Goal: Communication & Community: Answer question/provide support

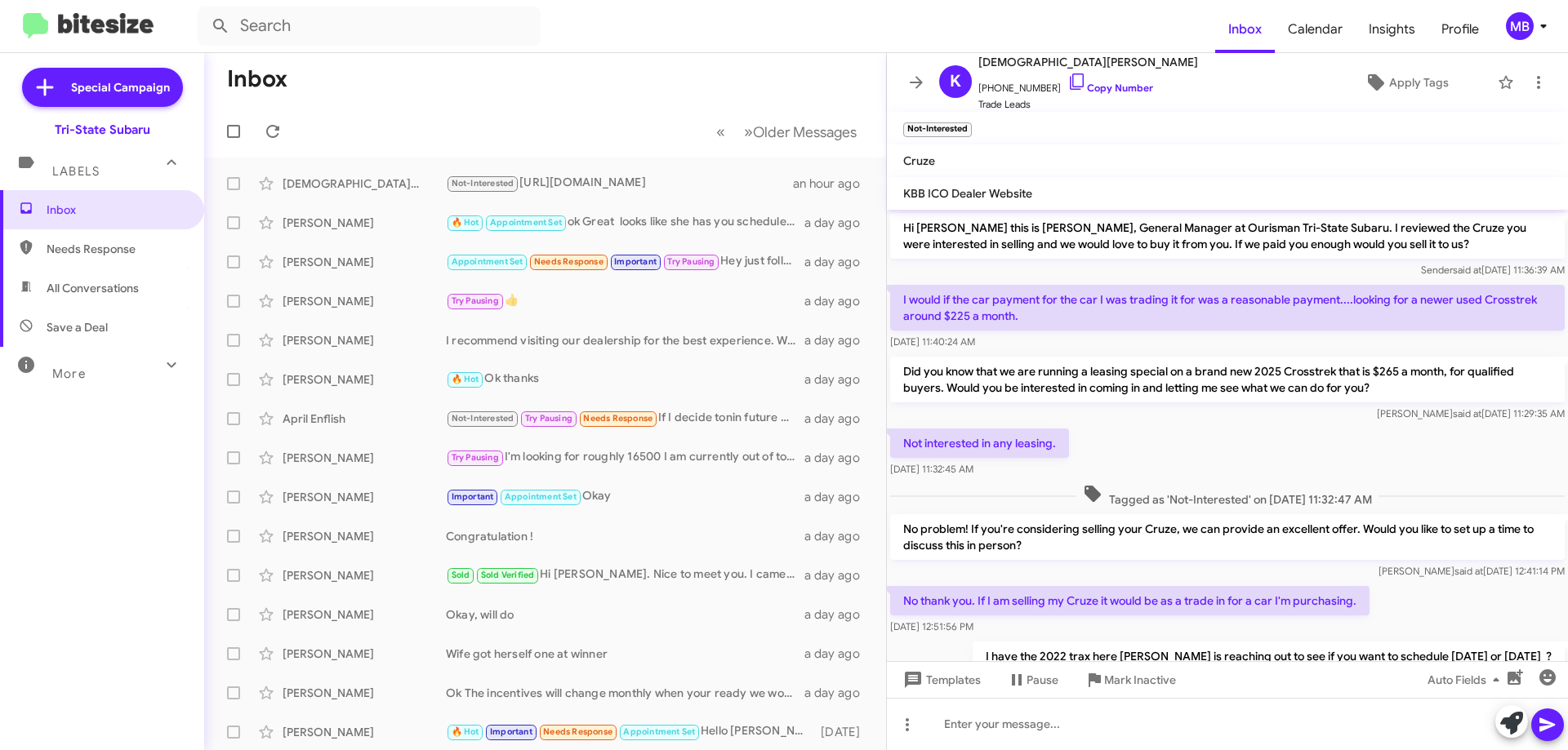
scroll to position [125, 0]
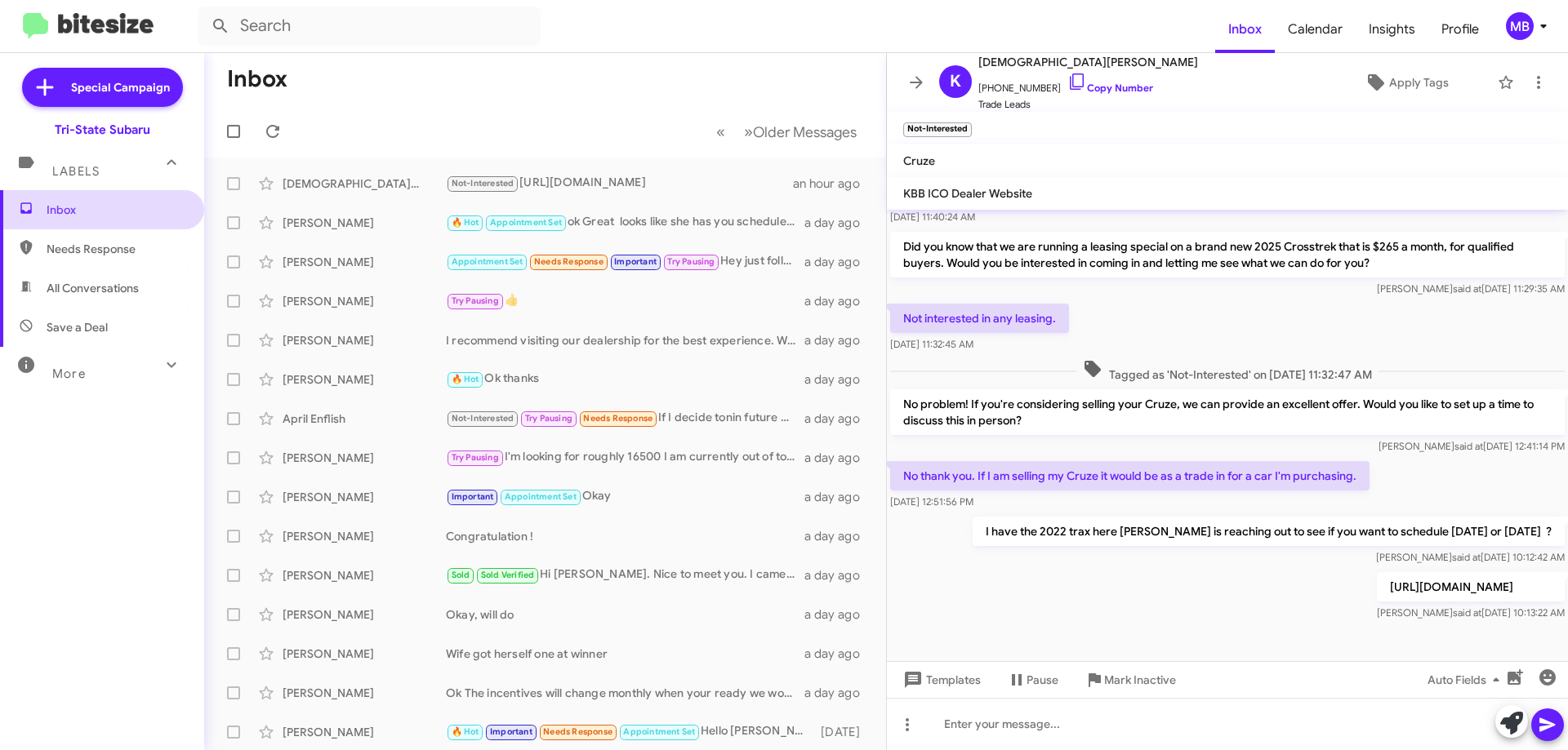
click at [110, 213] on span "Inbox" at bounding box center [116, 210] width 139 height 17
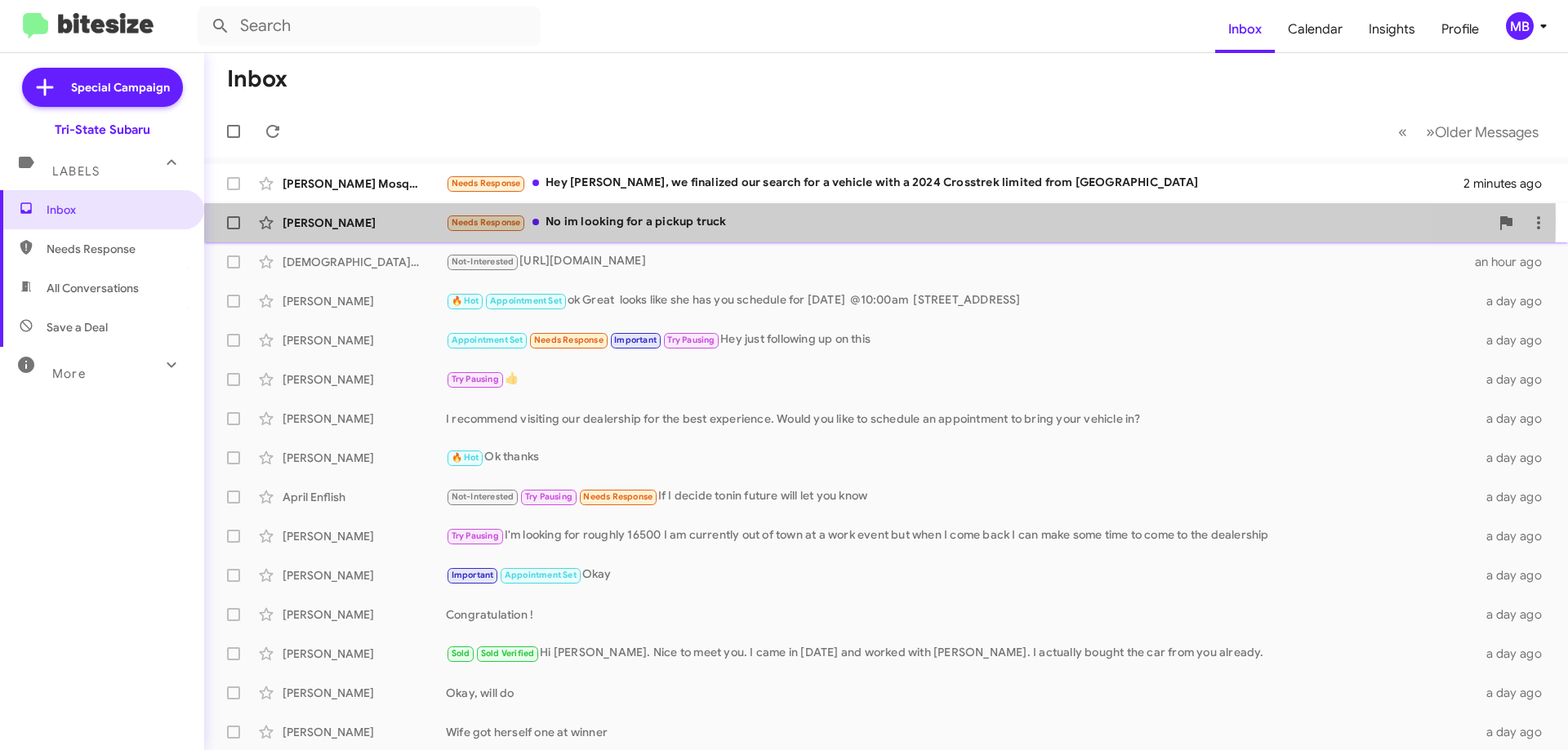
click at [456, 219] on span "Needs Response" at bounding box center [486, 222] width 69 height 10
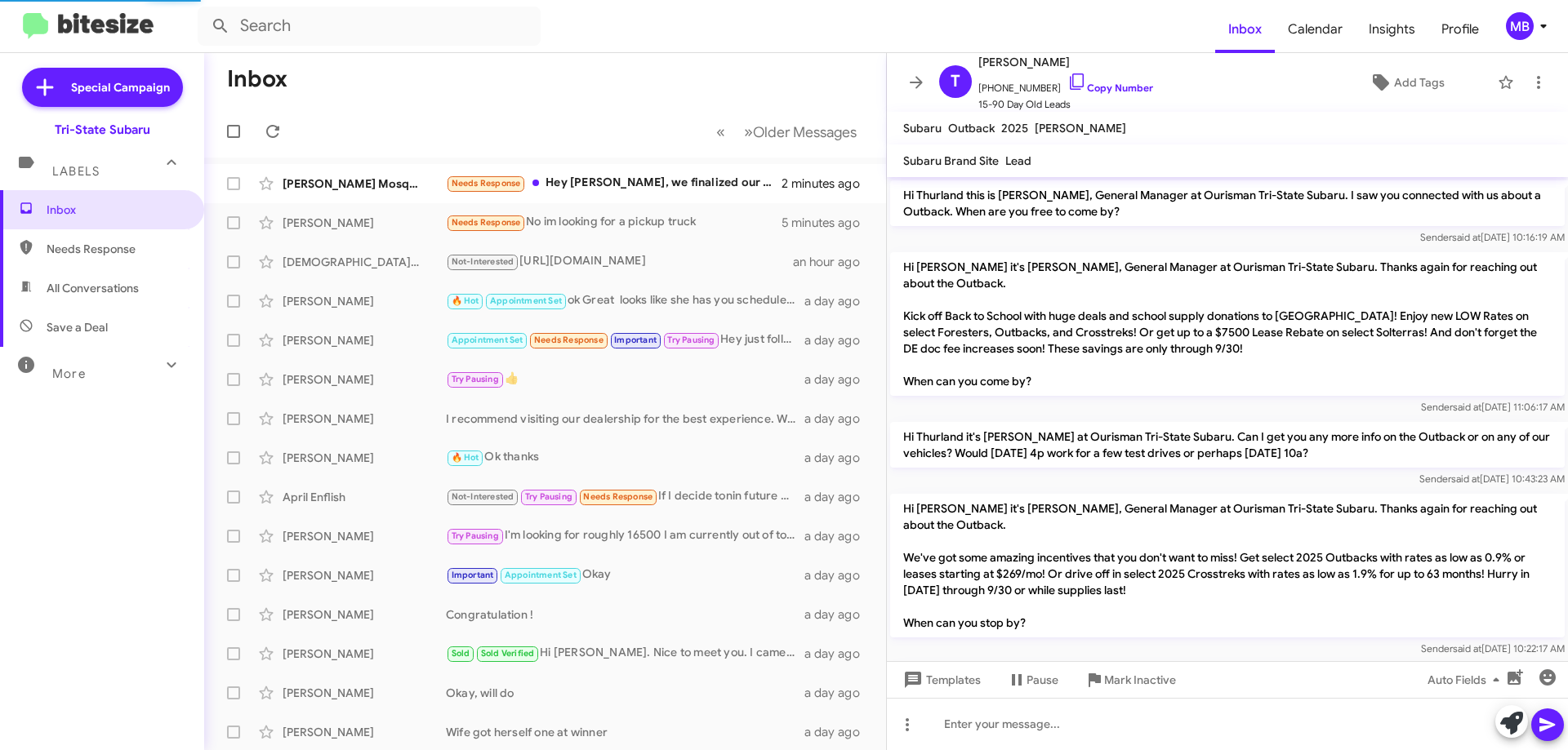
scroll to position [227, 0]
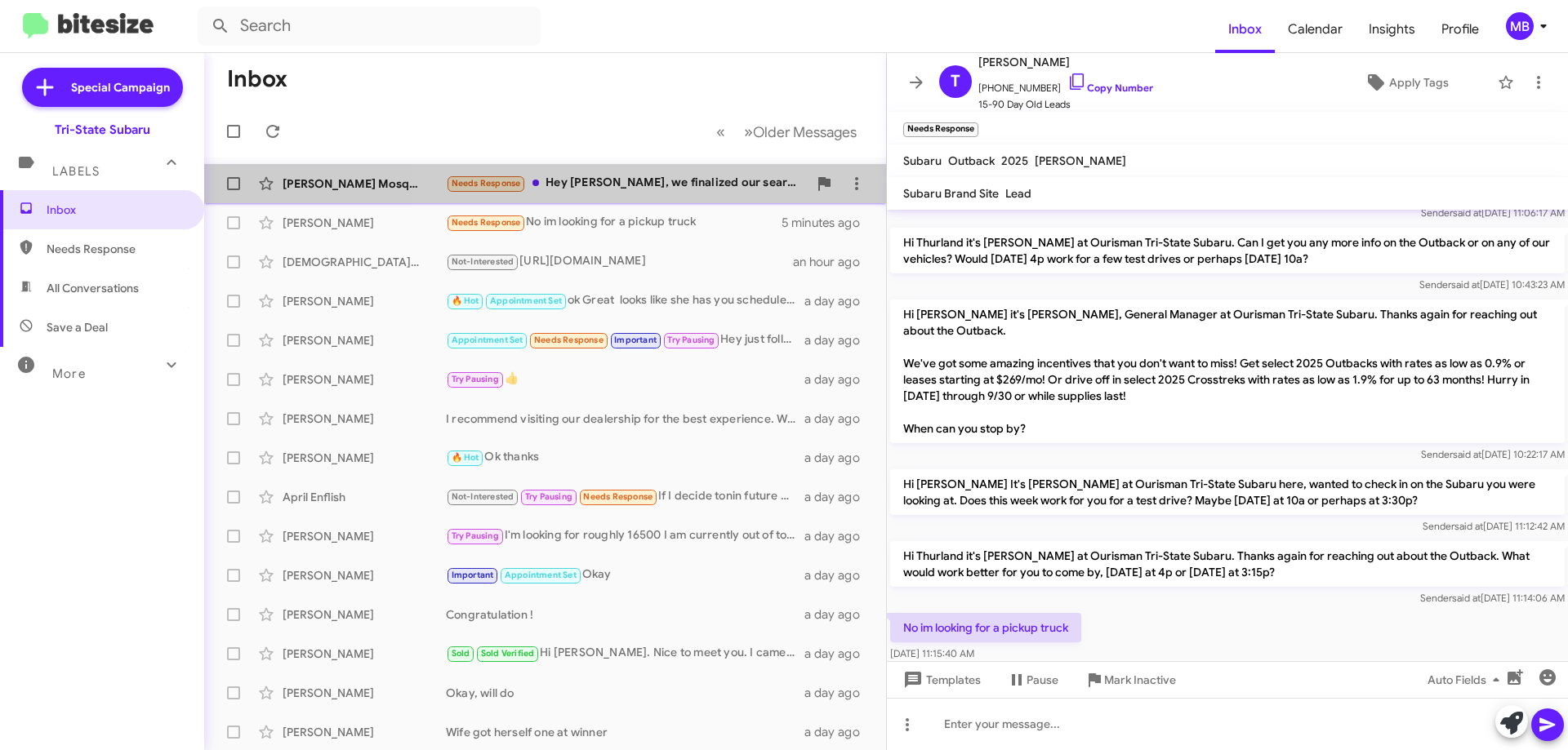
click at [712, 190] on div "Needs Response Hey [PERSON_NAME], we finalized our search for a vehicle with a …" at bounding box center [626, 183] width 362 height 18
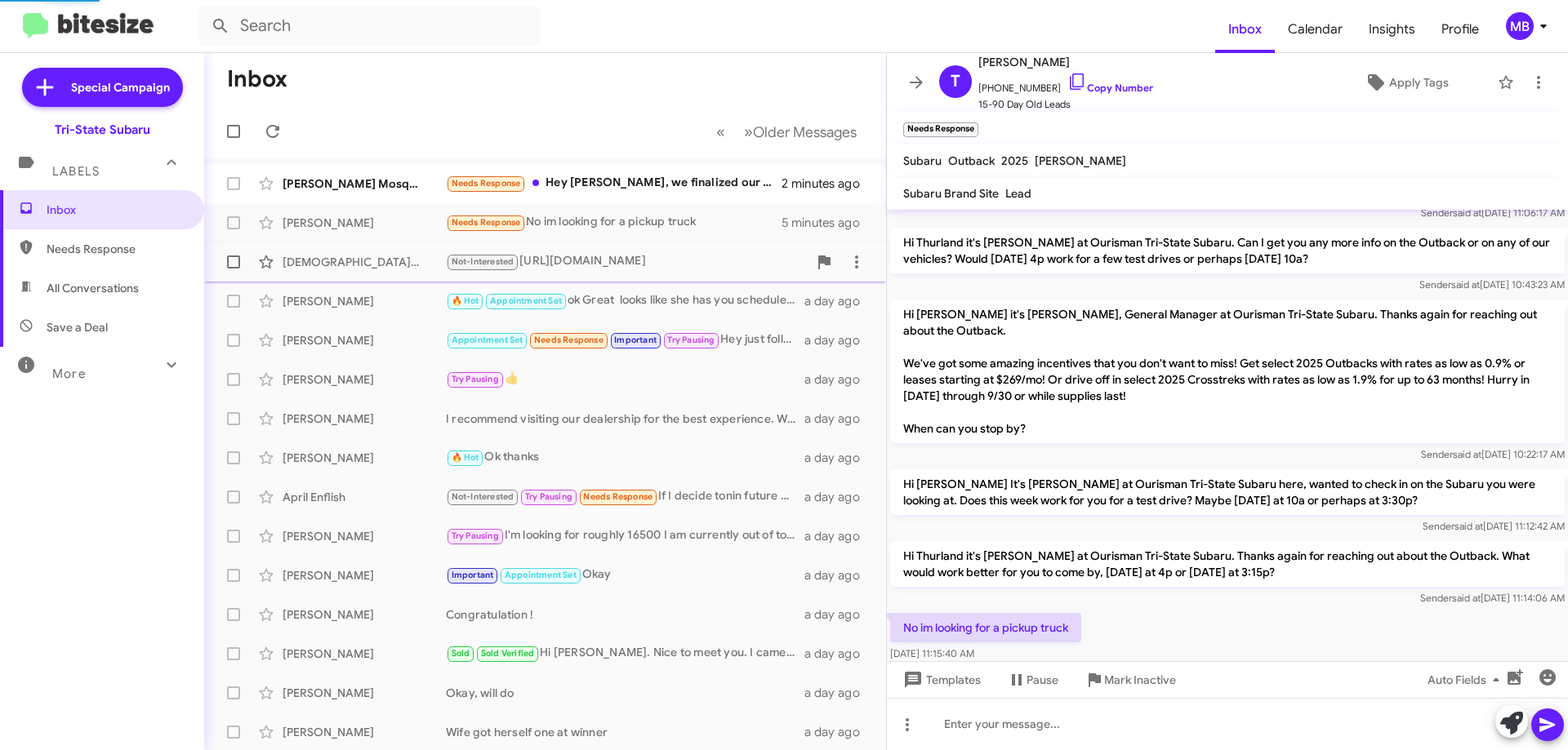
scroll to position [10, 0]
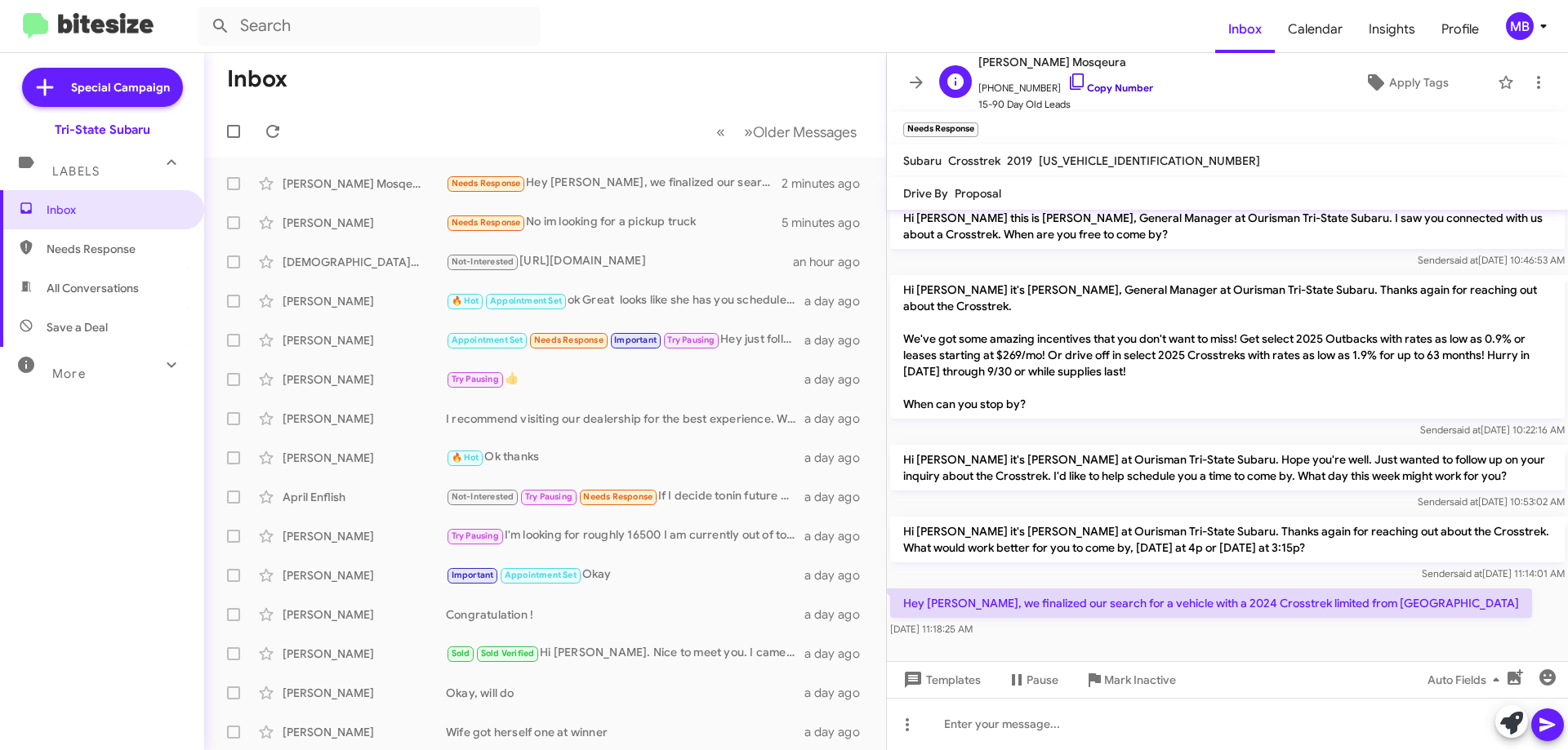
click at [1125, 86] on link "Copy Number" at bounding box center [1110, 87] width 86 height 12
drag, startPoint x: 1393, startPoint y: 605, endPoint x: 904, endPoint y: 588, distance: 489.3
click at [899, 595] on p "Hey [PERSON_NAME], we finalized our search for a vehicle with a 2024 Crosstrek …" at bounding box center [1211, 603] width 642 height 30
drag, startPoint x: 999, startPoint y: 605, endPoint x: 1013, endPoint y: 609, distance: 14.6
copy p "Hey [PERSON_NAME], we finalized our search for a vehicle with a 2024 Crosstrek …"
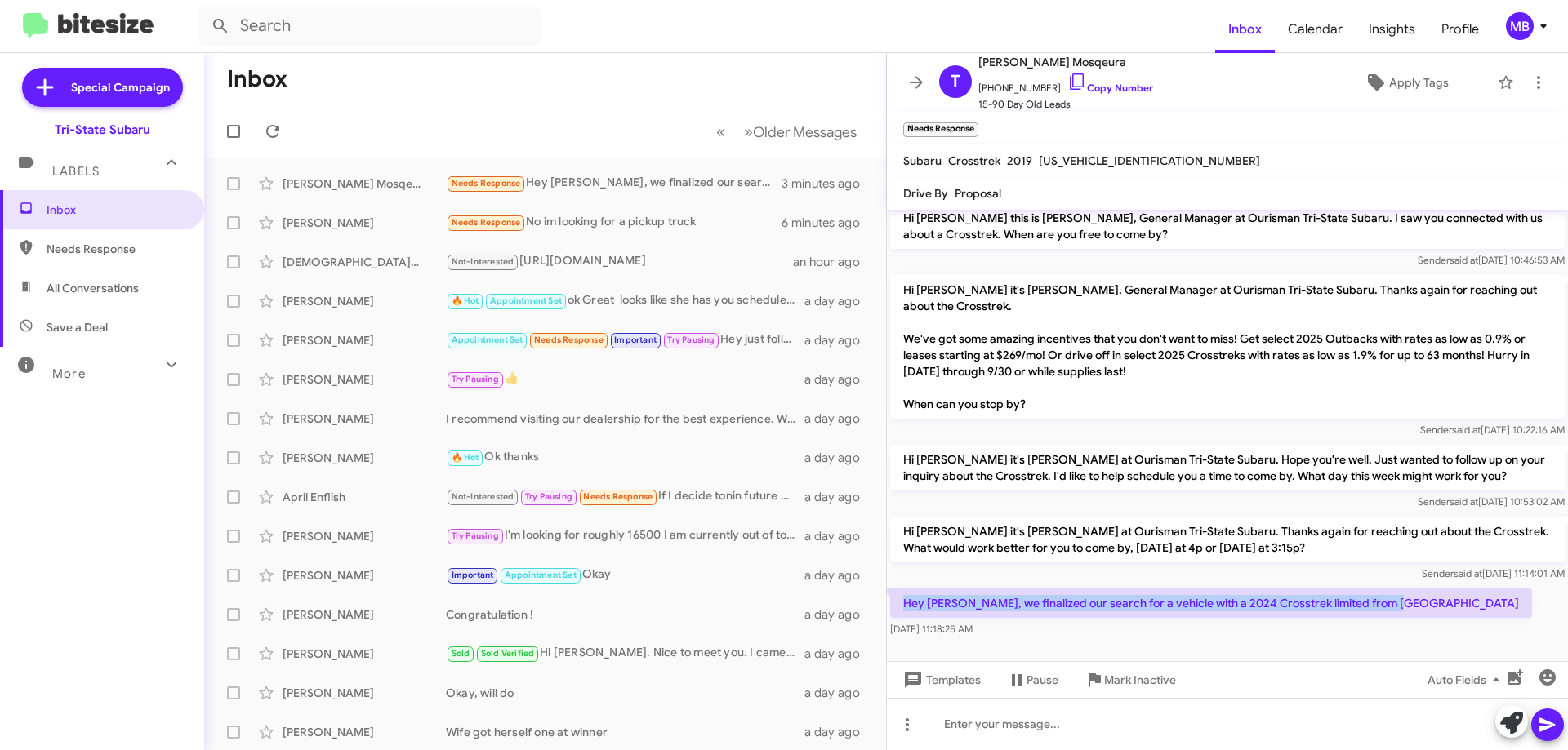
click at [125, 252] on span "Needs Response" at bounding box center [116, 249] width 139 height 17
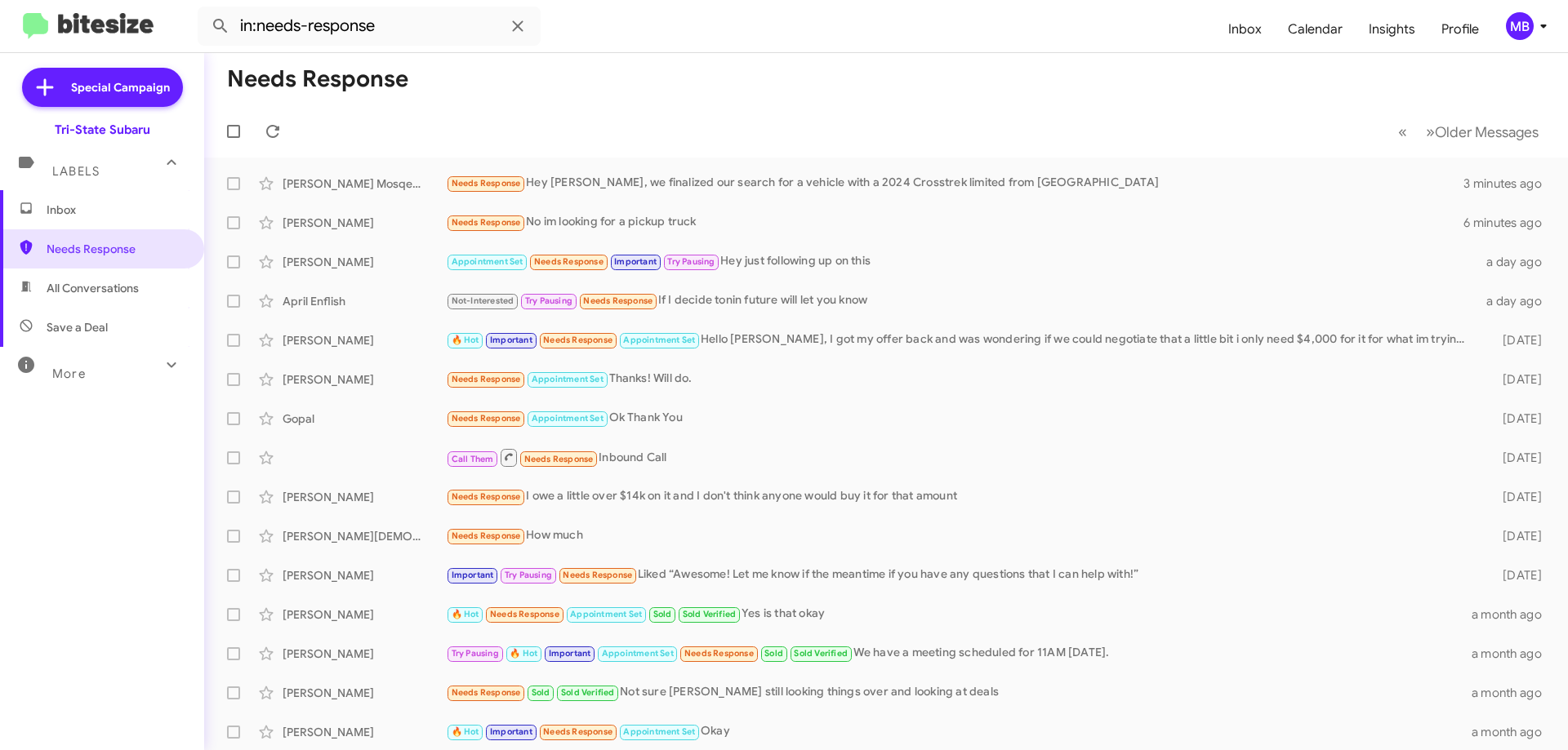
click at [146, 289] on span "All Conversations" at bounding box center [102, 288] width 204 height 39
type input "in:all-conversations"
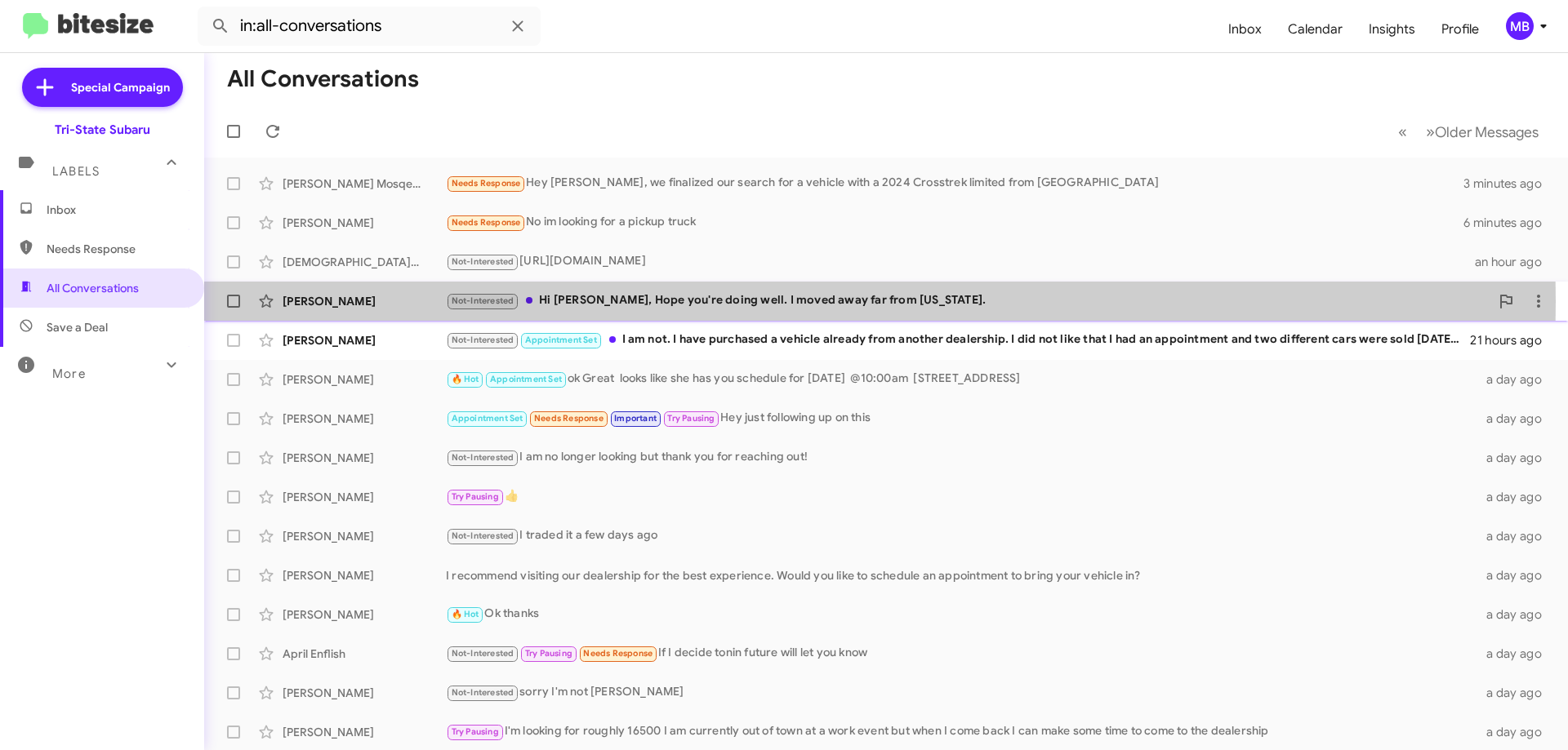
click at [366, 301] on div "[PERSON_NAME]" at bounding box center [364, 301] width 164 height 17
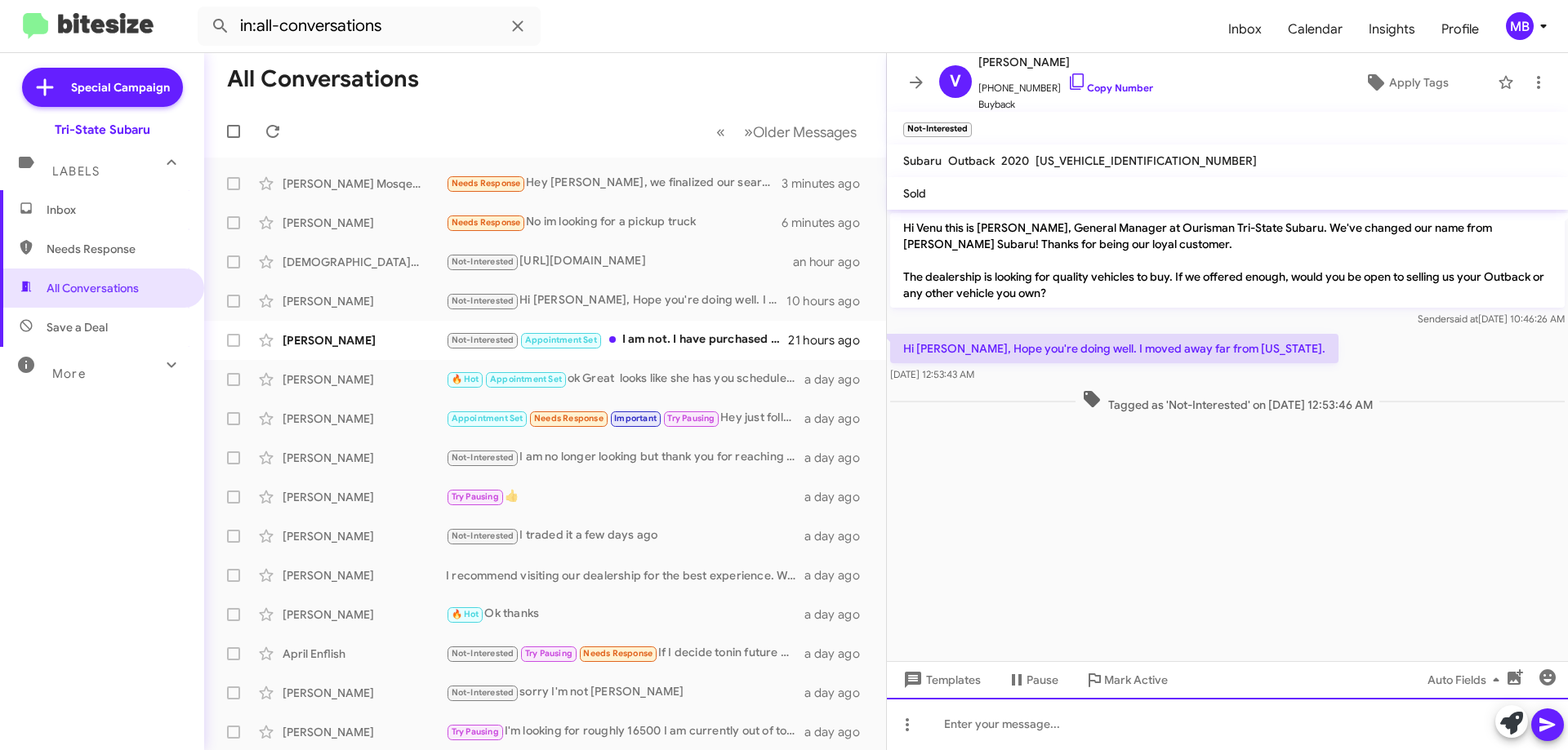
drag, startPoint x: 1179, startPoint y: 732, endPoint x: 1187, endPoint y: 724, distance: 11.3
click at [1181, 728] on div at bounding box center [1228, 724] width 681 height 52
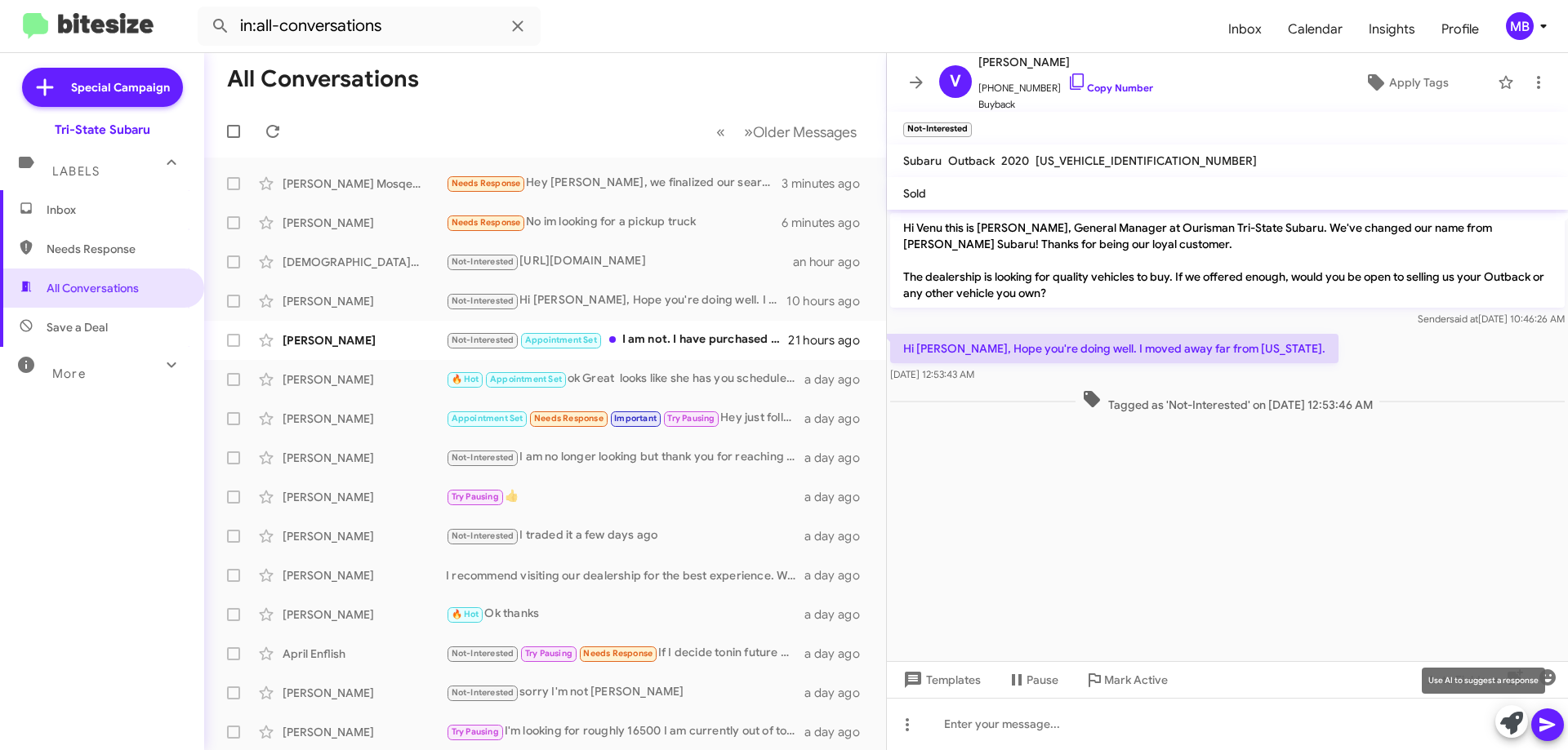
click at [1503, 720] on icon at bounding box center [1511, 723] width 23 height 23
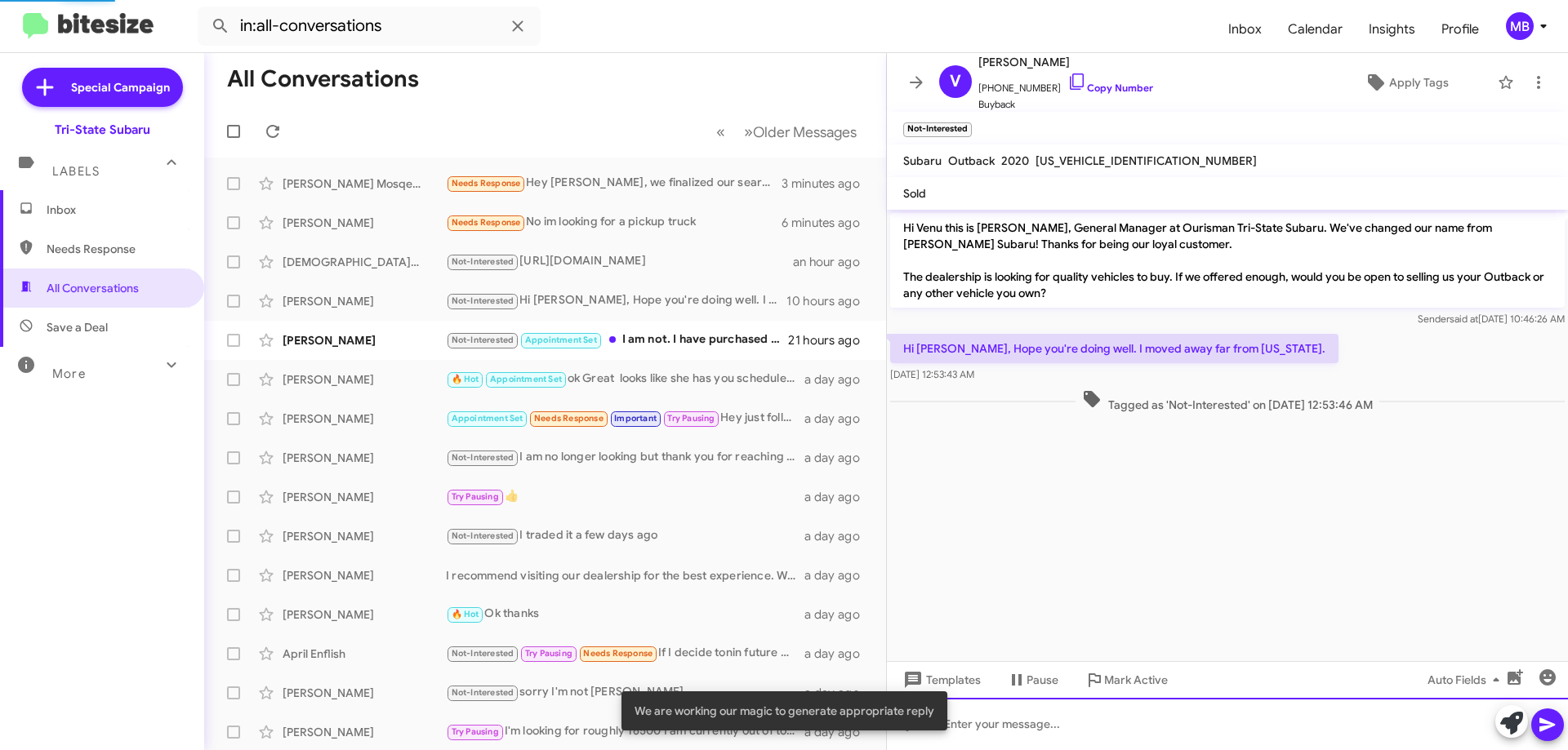
click at [1424, 720] on div at bounding box center [1228, 724] width 681 height 52
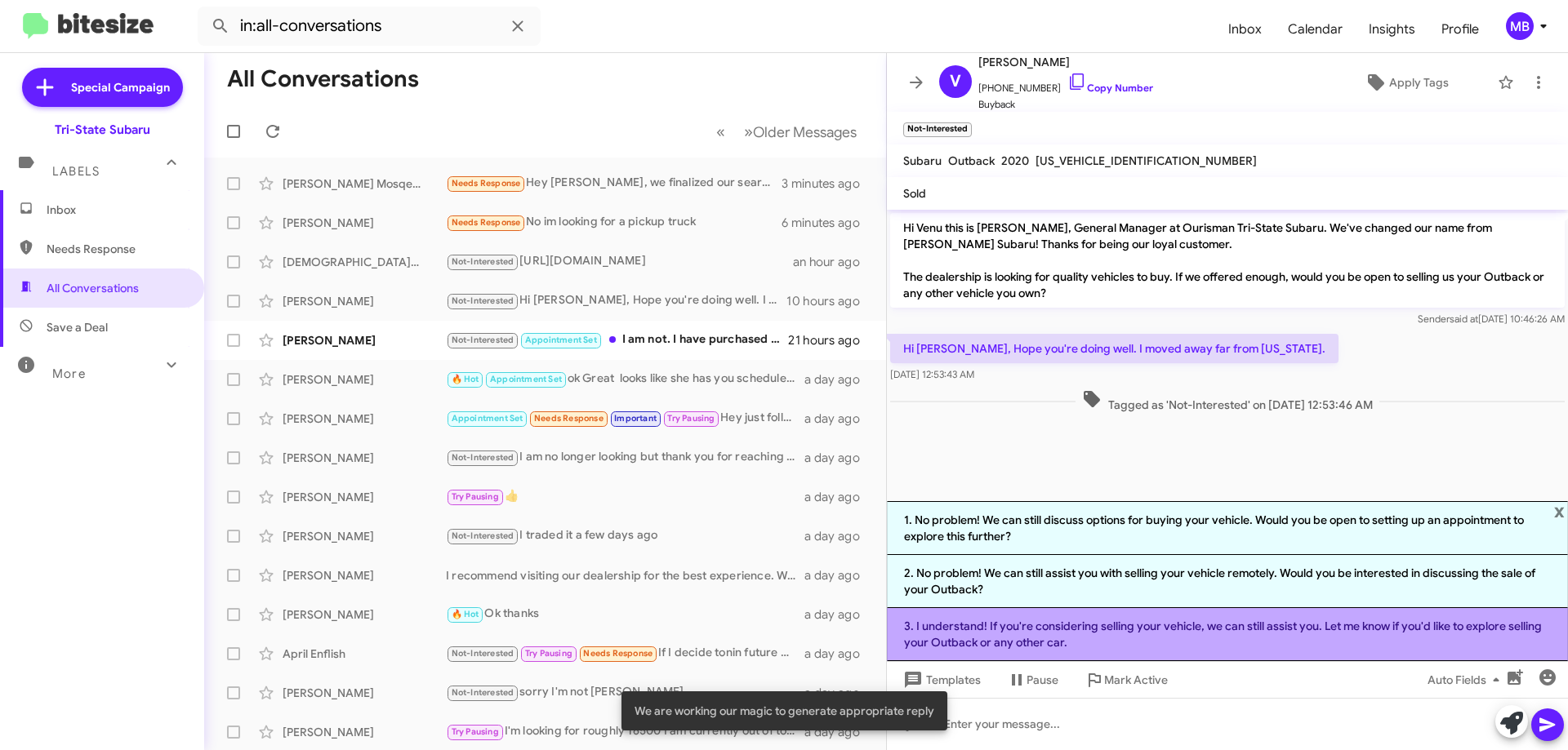
click at [1173, 635] on li "3. I understand! If you're considering selling your vehicle, we can still assis…" at bounding box center [1228, 634] width 681 height 53
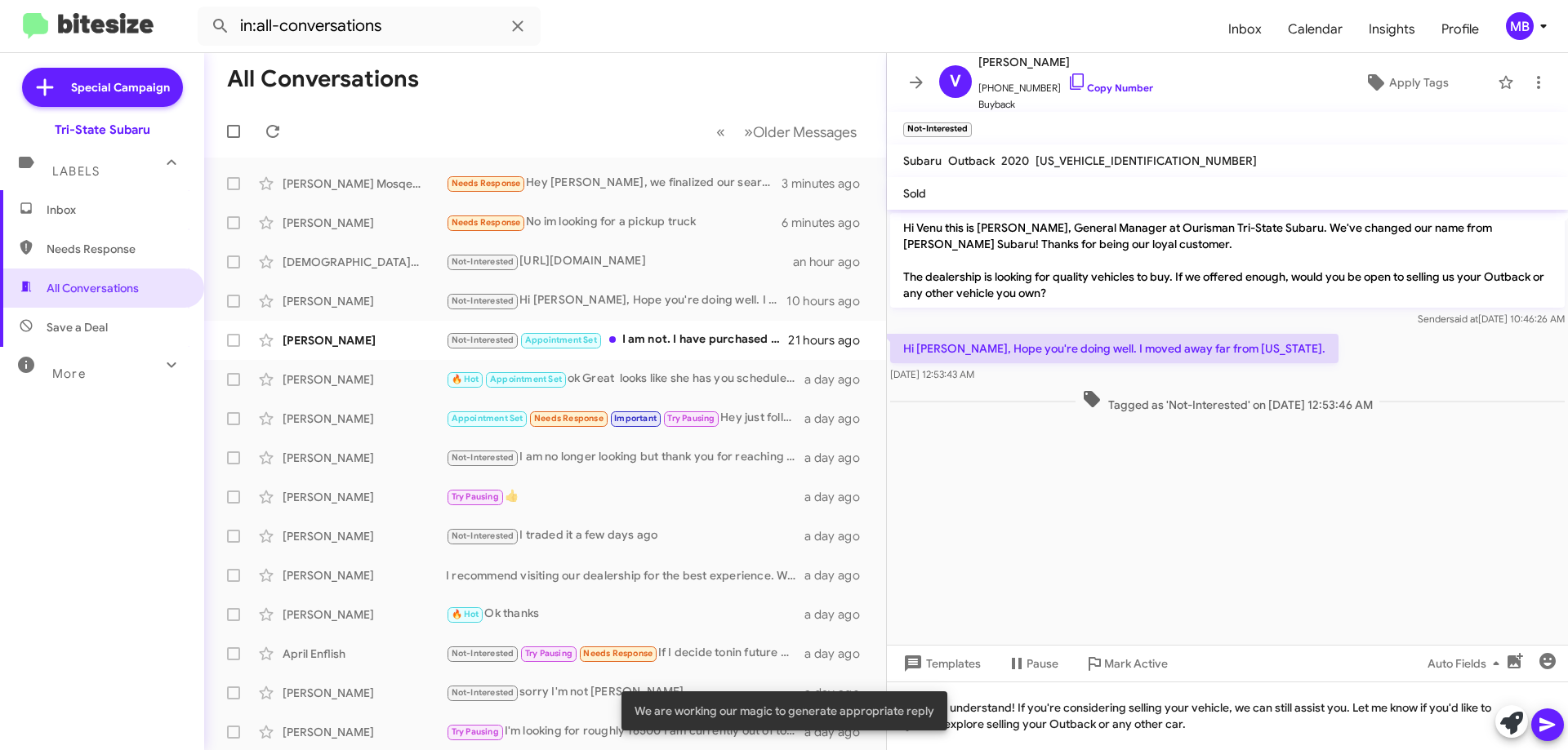
click at [1546, 727] on icon at bounding box center [1547, 725] width 16 height 14
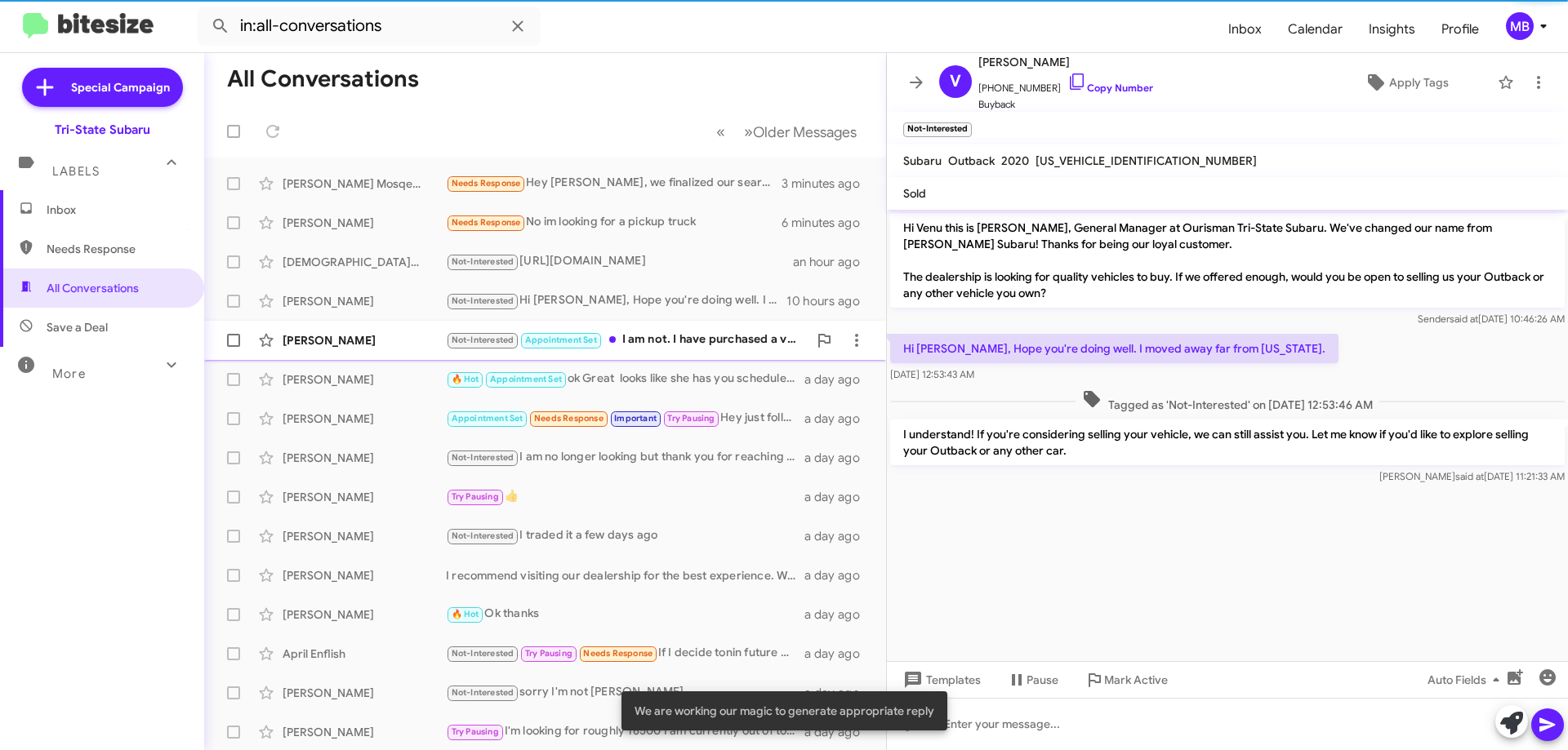
click at [793, 340] on div "Not-Interested Appointment Set I am not. I have purchased a vehicle already fro…" at bounding box center [626, 339] width 362 height 18
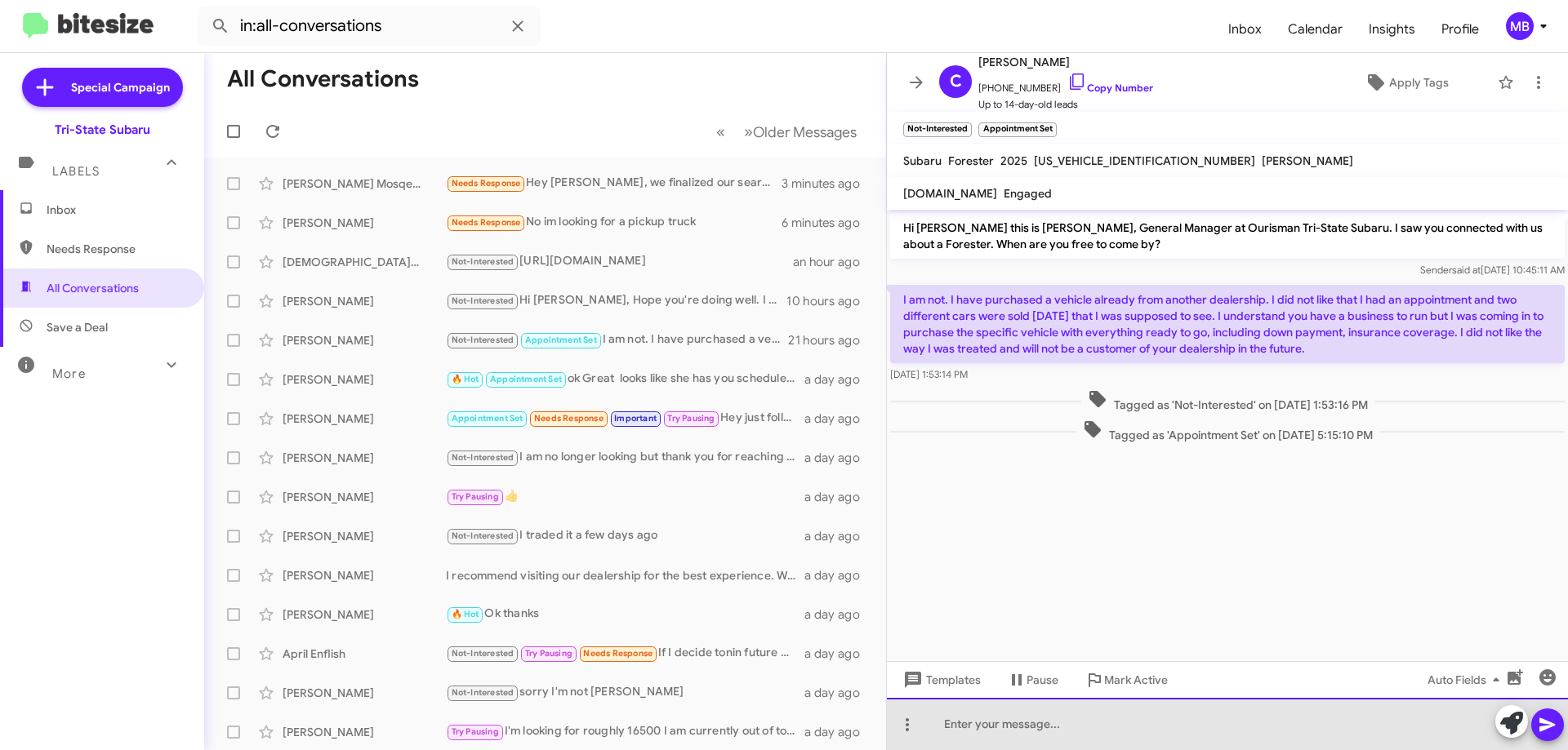
click at [1275, 729] on div at bounding box center [1228, 724] width 681 height 52
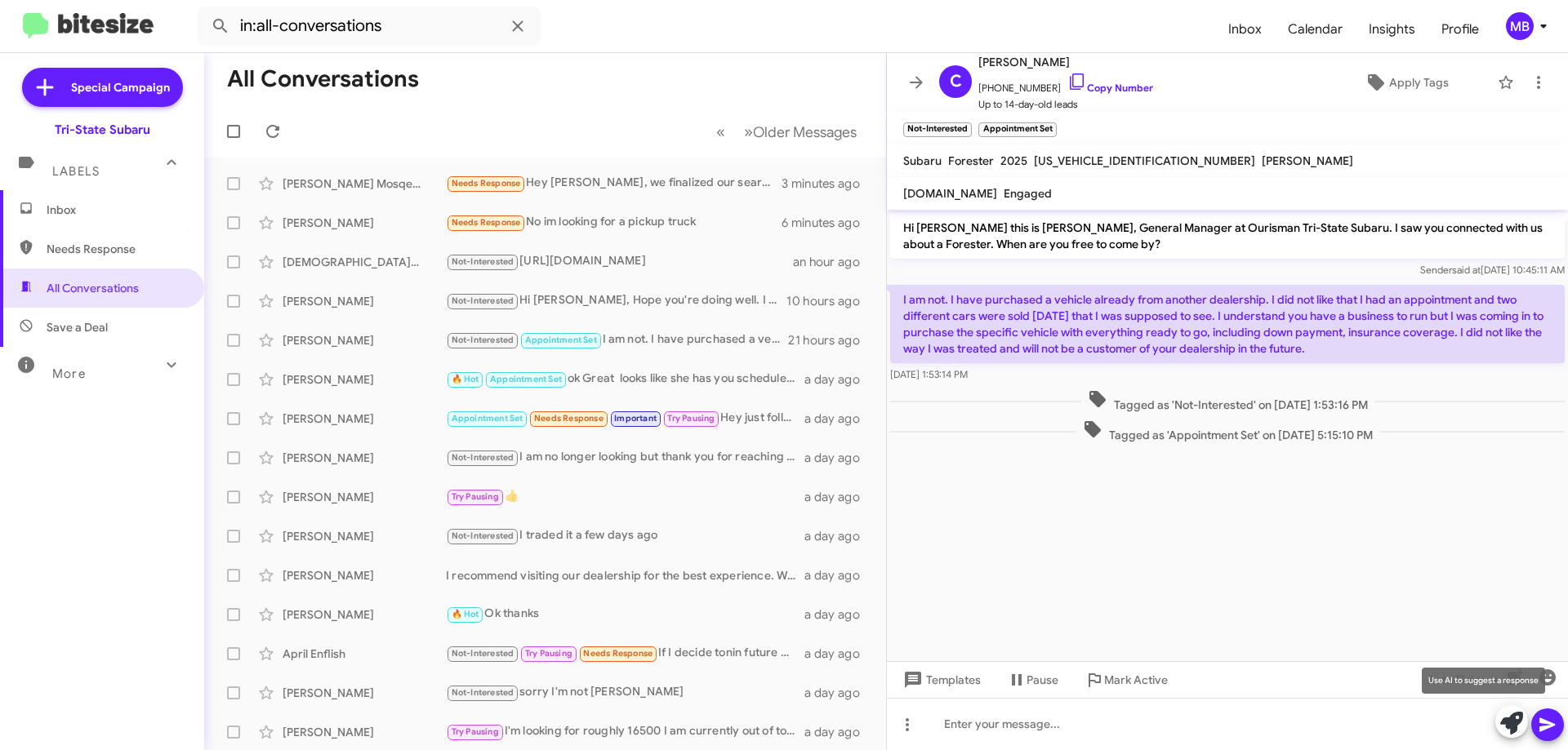
click at [1506, 727] on icon at bounding box center [1511, 723] width 23 height 23
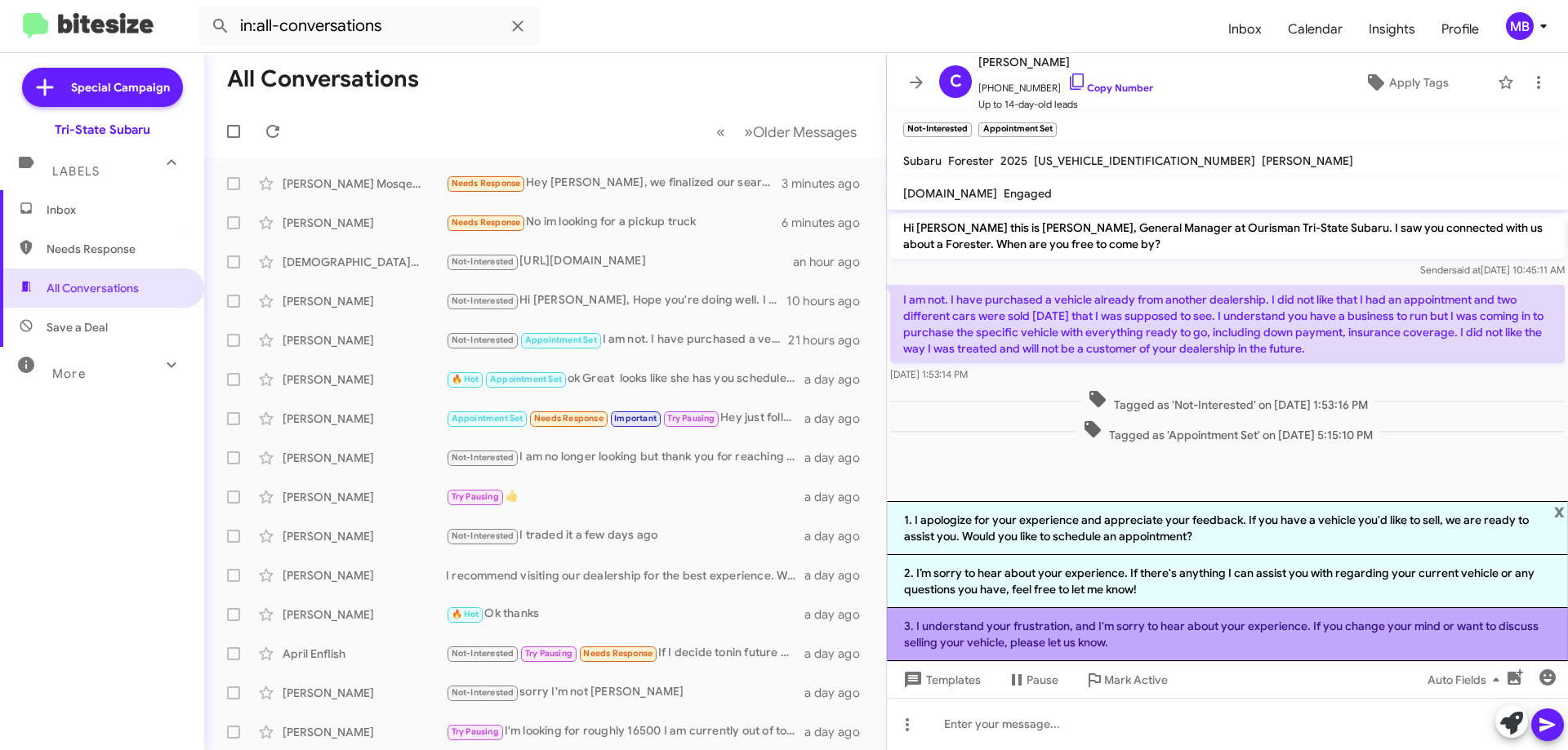
click at [1315, 634] on li "3. I understand your frustration, and I'm sorry to hear about your experience. …" at bounding box center [1228, 634] width 681 height 53
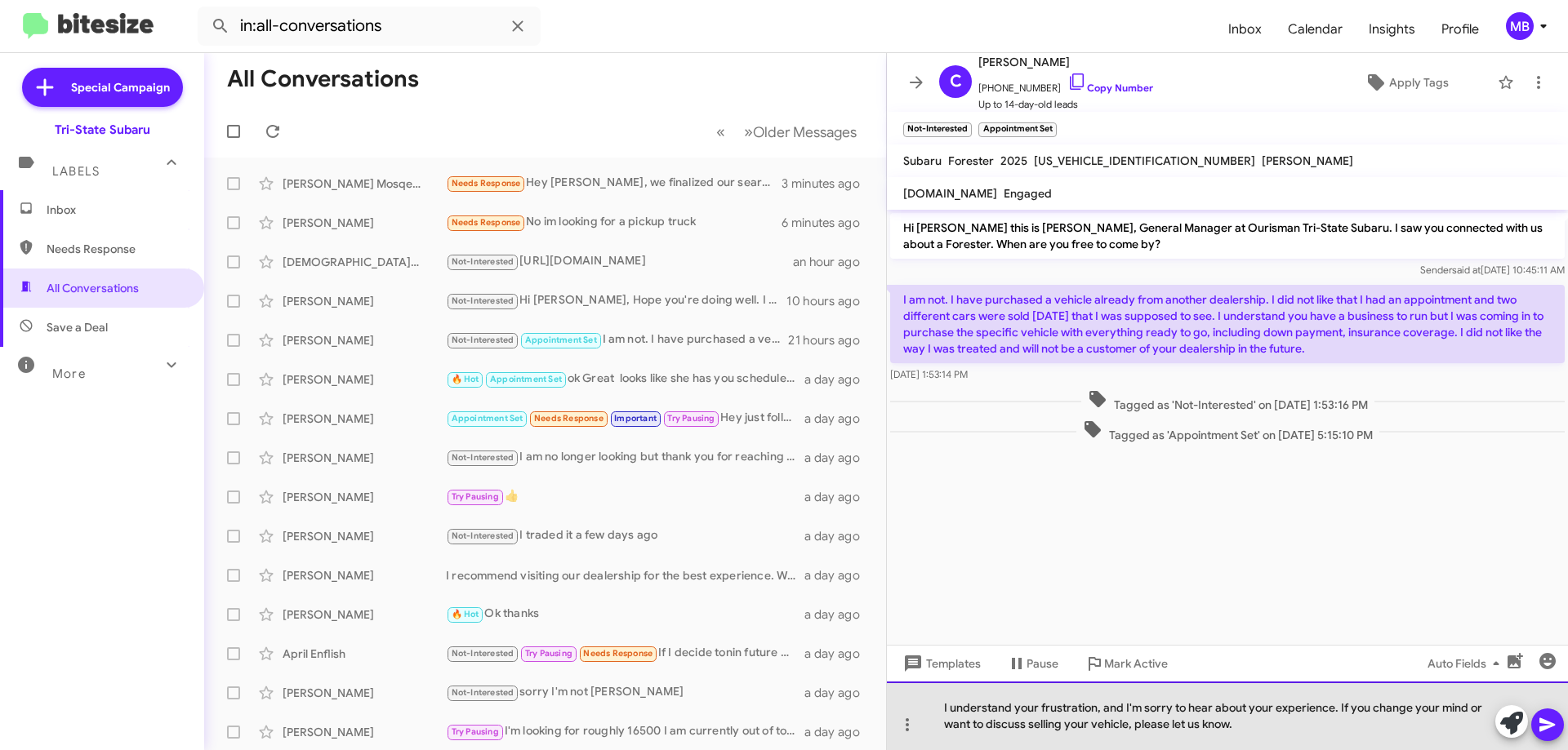
click at [1282, 732] on div "I understand your frustration, and I'm sorry to hear about your experience. If …" at bounding box center [1228, 716] width 681 height 68
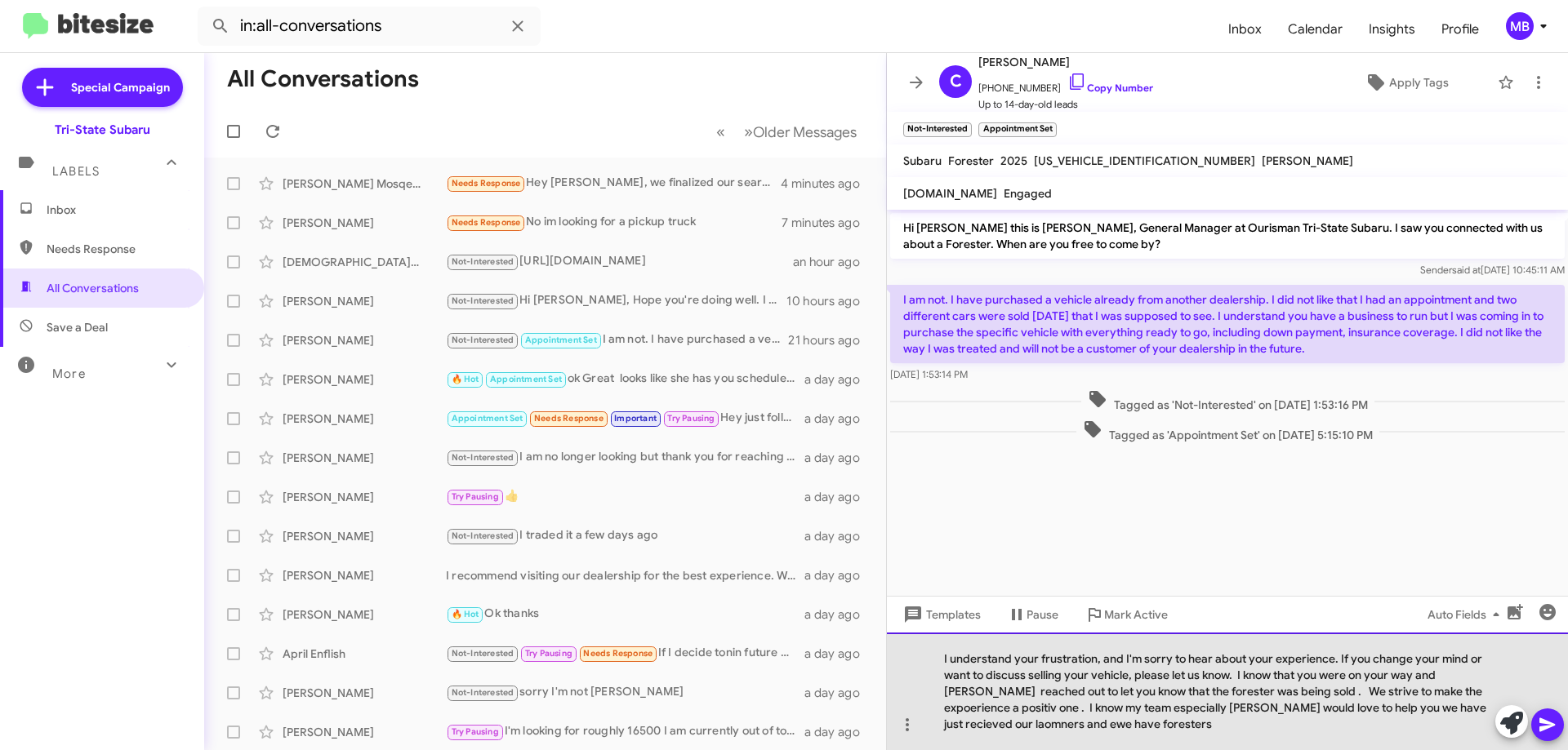
click at [1179, 707] on div "I understand your frustration, and I'm sorry to hear about your experience. If …" at bounding box center [1228, 691] width 681 height 117
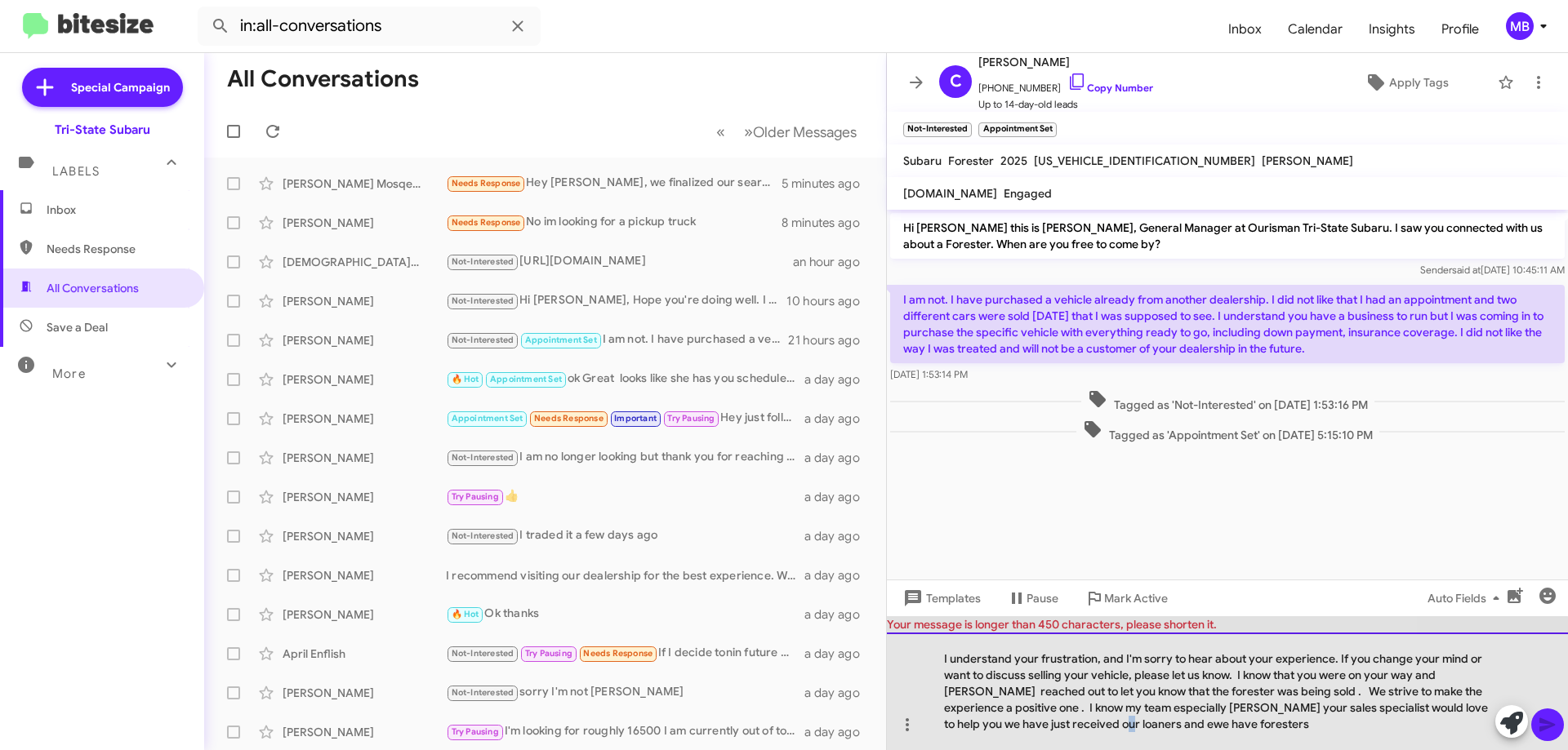
click at [1080, 721] on div "I understand your frustration, and I'm sorry to hear about your experience. If …" at bounding box center [1228, 691] width 681 height 117
click at [1193, 724] on div "I understand your frustration, and I'm sorry to hear about your experience. If …" at bounding box center [1228, 691] width 681 height 117
drag, startPoint x: 1340, startPoint y: 658, endPoint x: 1423, endPoint y: 657, distance: 83.0
click at [1408, 658] on div "I understand your frustration, and I'm sorry to hear about your experience. If …" at bounding box center [1228, 691] width 681 height 117
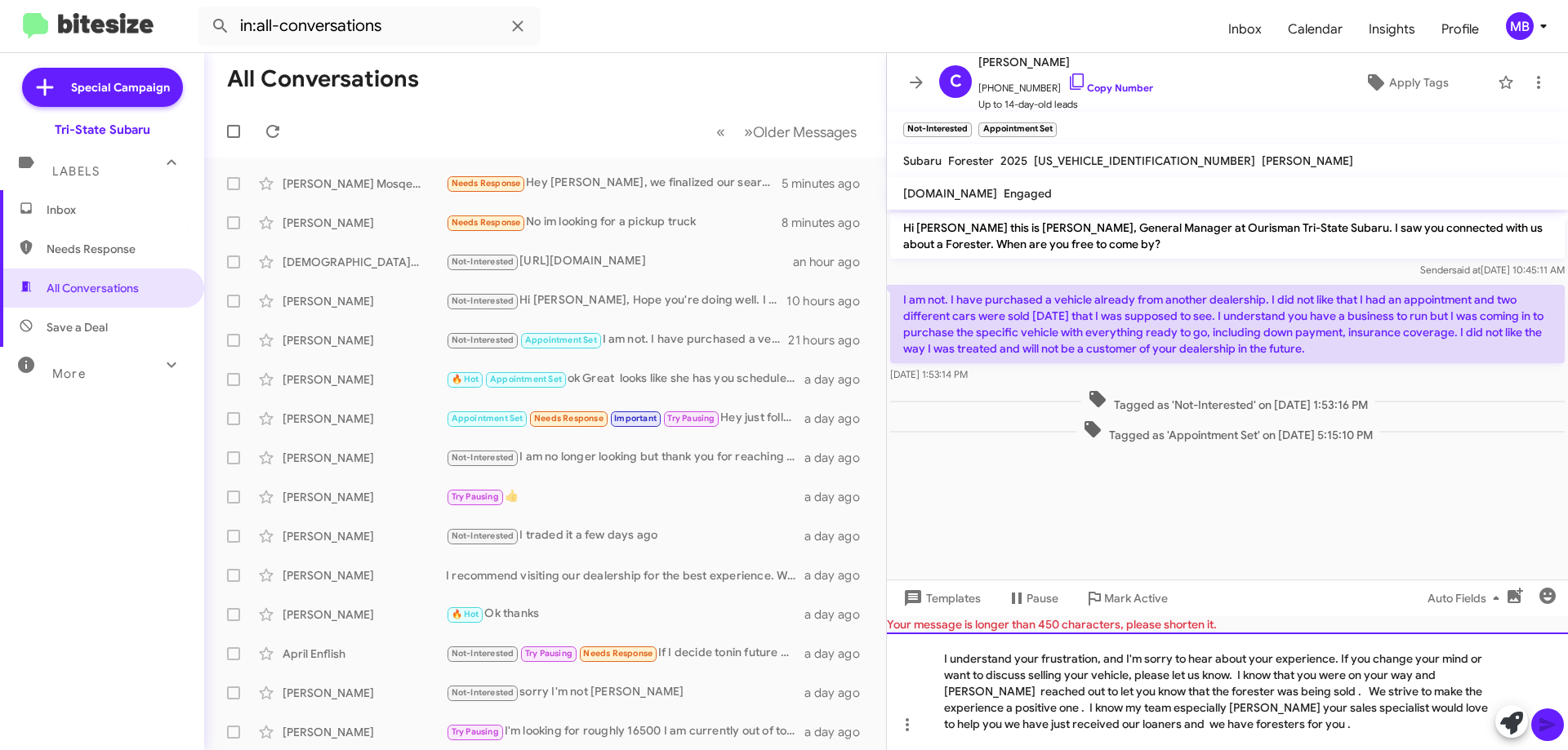
click at [1468, 652] on div "I understand your frustration, and I'm sorry to hear about your experience. If …" at bounding box center [1228, 691] width 681 height 117
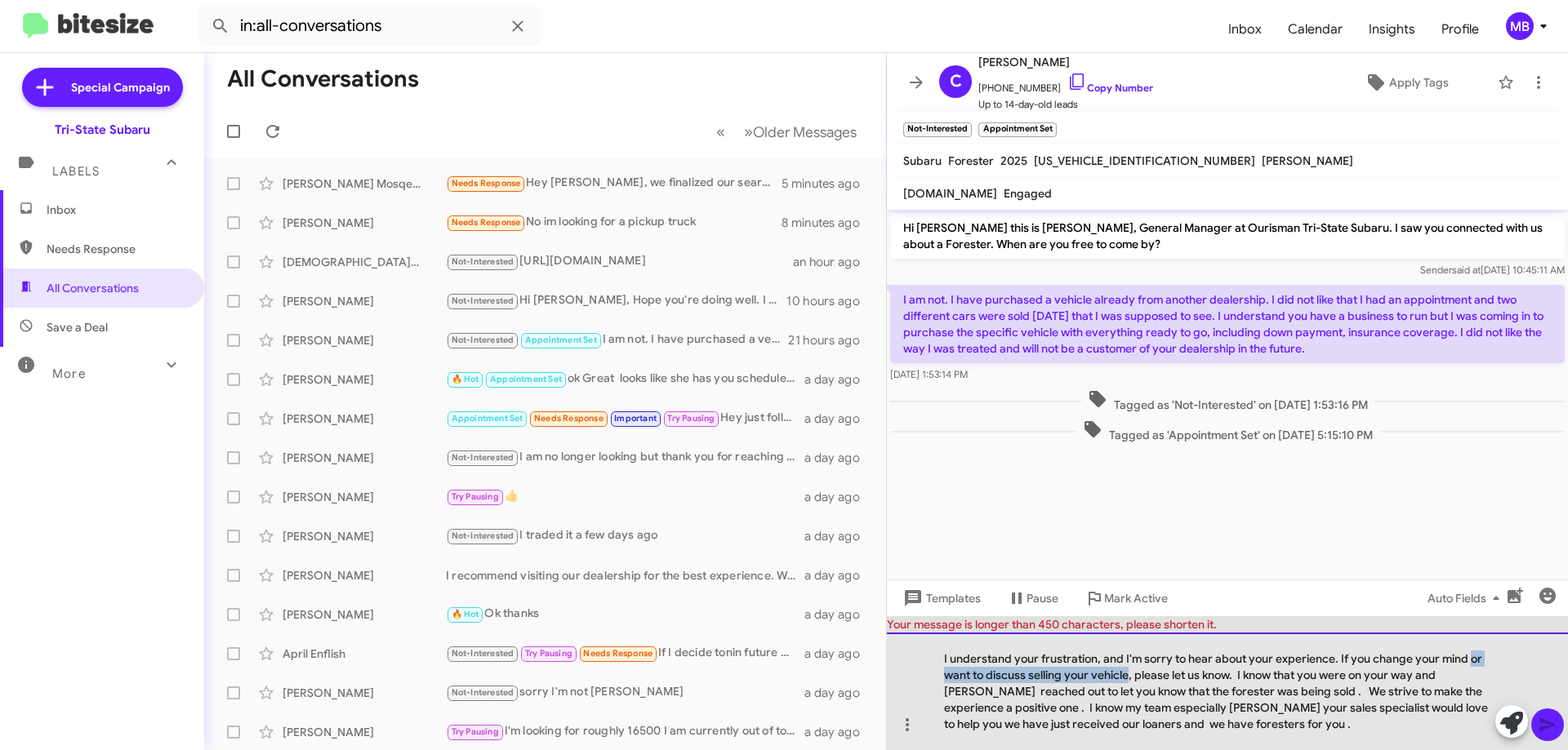
drag, startPoint x: 1471, startPoint y: 658, endPoint x: 1182, endPoint y: 690, distance: 290.8
click at [1131, 678] on div "I understand your frustration, and I'm sorry to hear about your experience. If …" at bounding box center [1228, 691] width 681 height 117
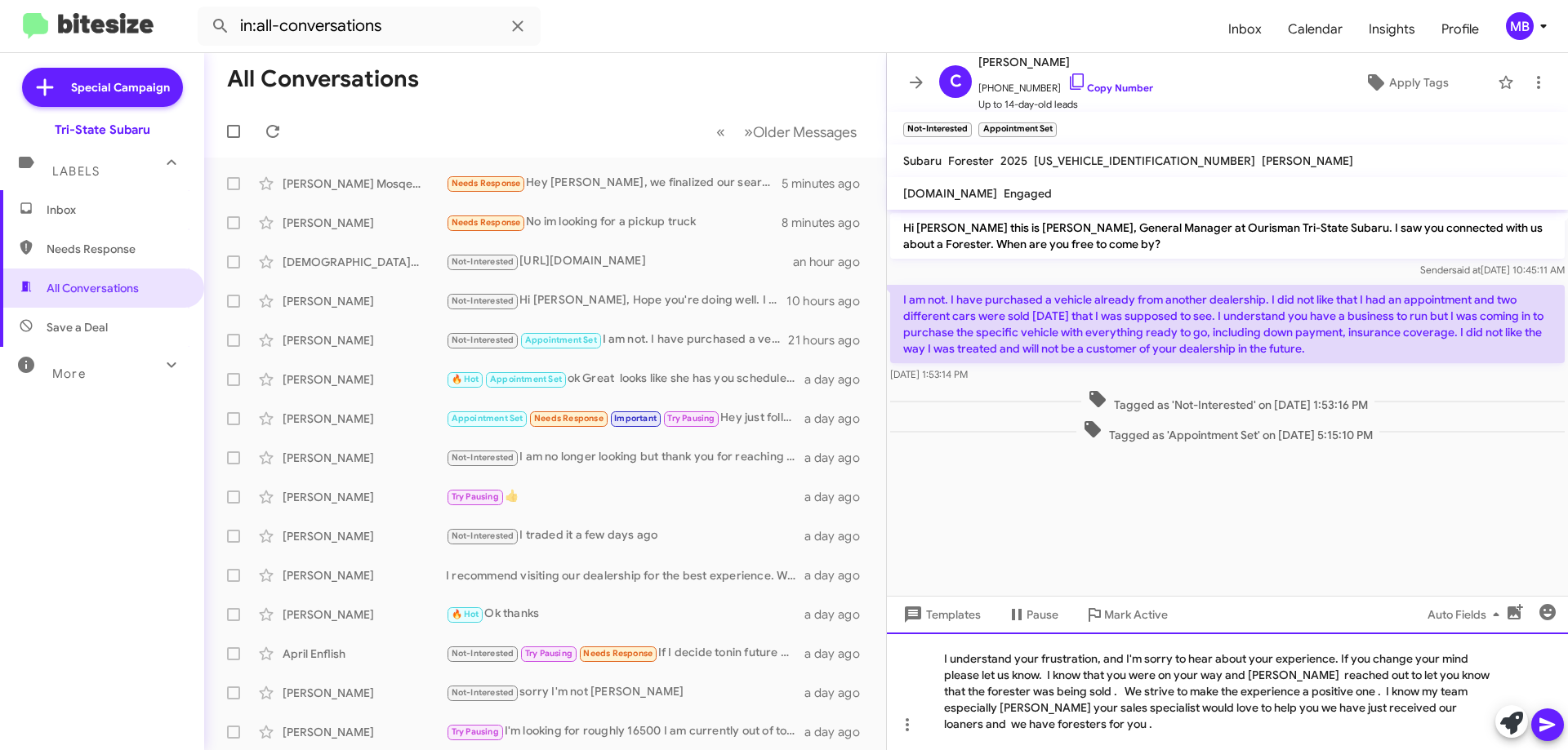
click at [1105, 686] on div "I understand your frustration, and I'm sorry to hear about your experience. If …" at bounding box center [1228, 691] width 681 height 117
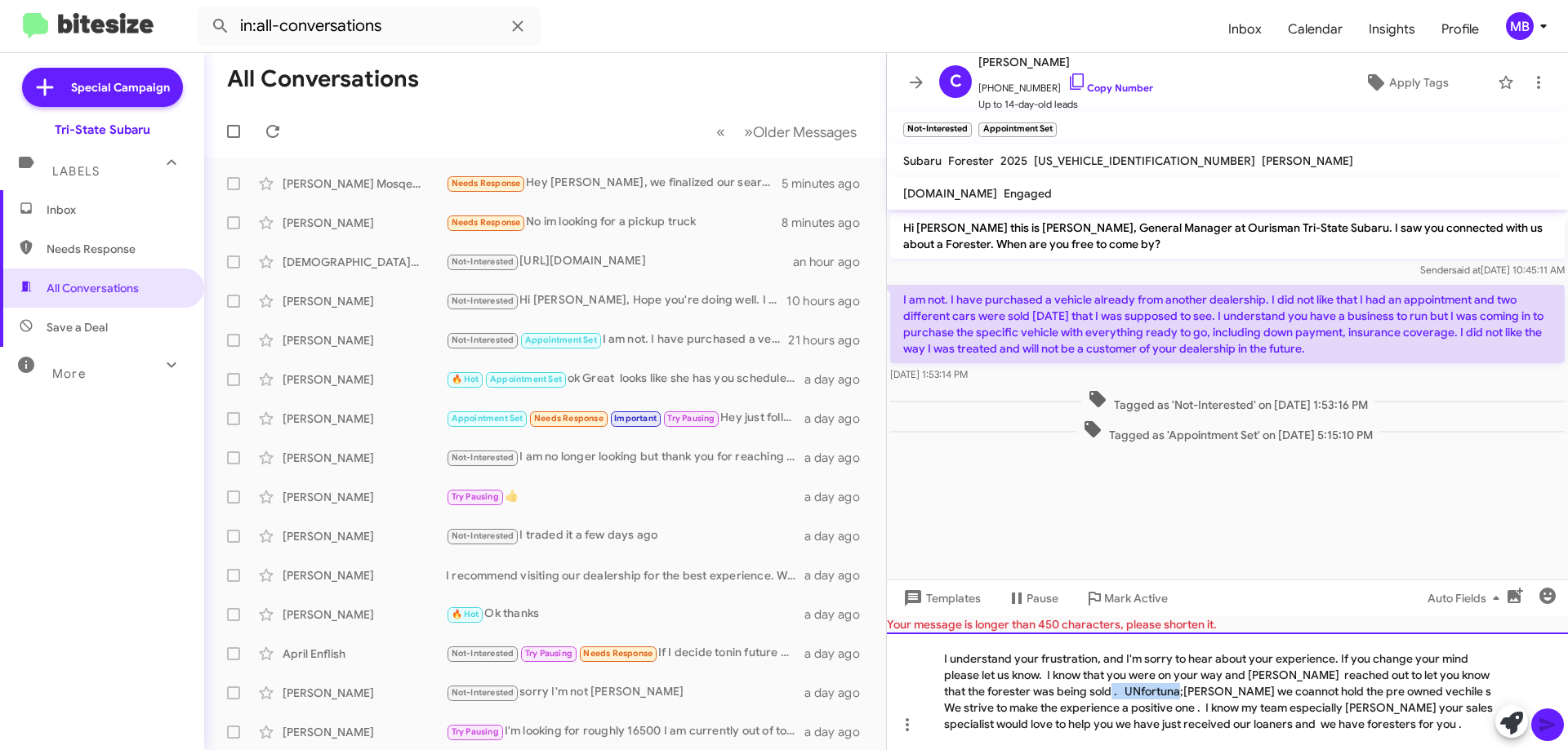
drag, startPoint x: 1153, startPoint y: 687, endPoint x: 1115, endPoint y: 688, distance: 38.0
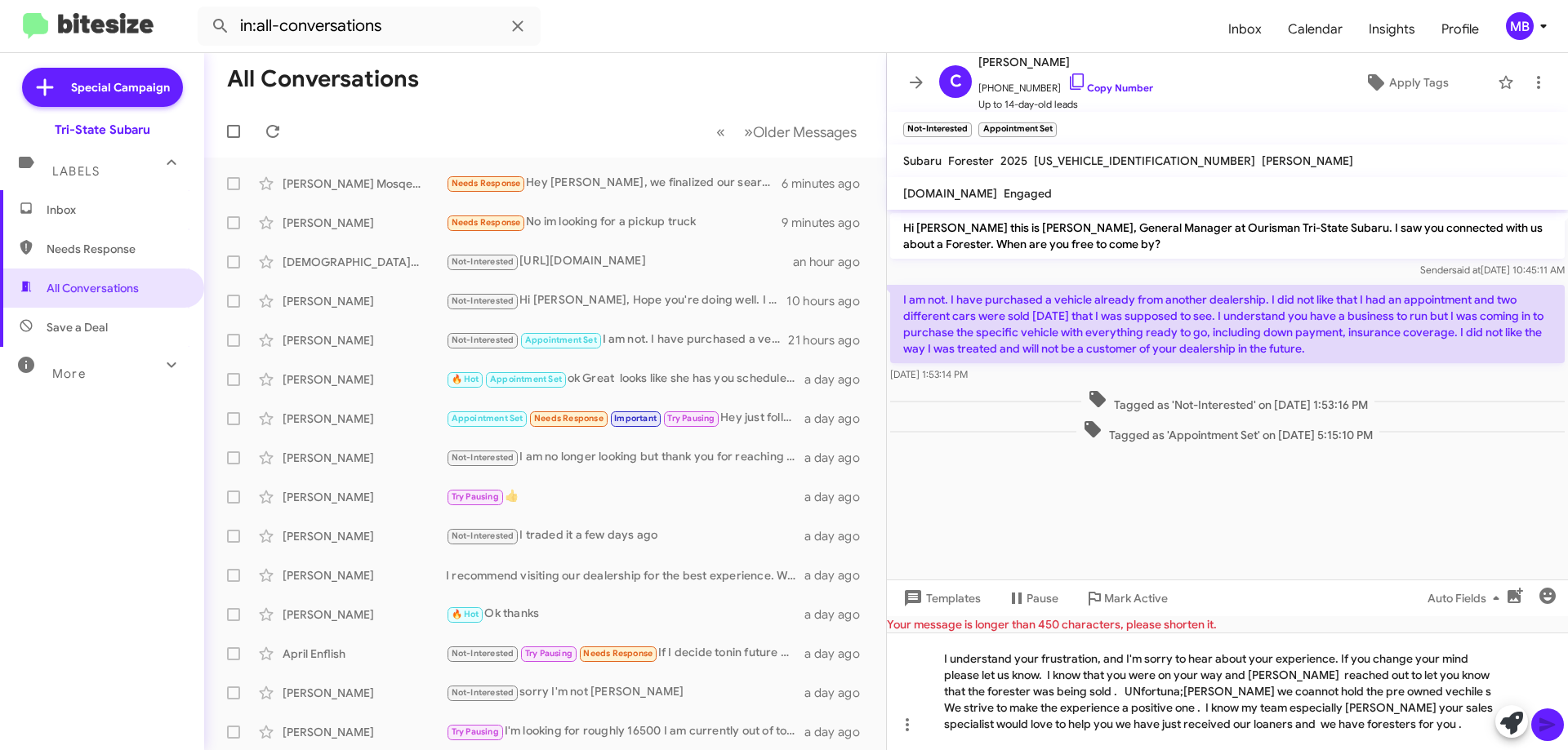
drag, startPoint x: 1115, startPoint y: 688, endPoint x: 1021, endPoint y: 528, distance: 185.6
click at [1021, 528] on cdk-virtual-scroll-viewport "Hi [PERSON_NAME] this is [PERSON_NAME], General Manager at Ourisman Tri-State S…" at bounding box center [1228, 395] width 681 height 370
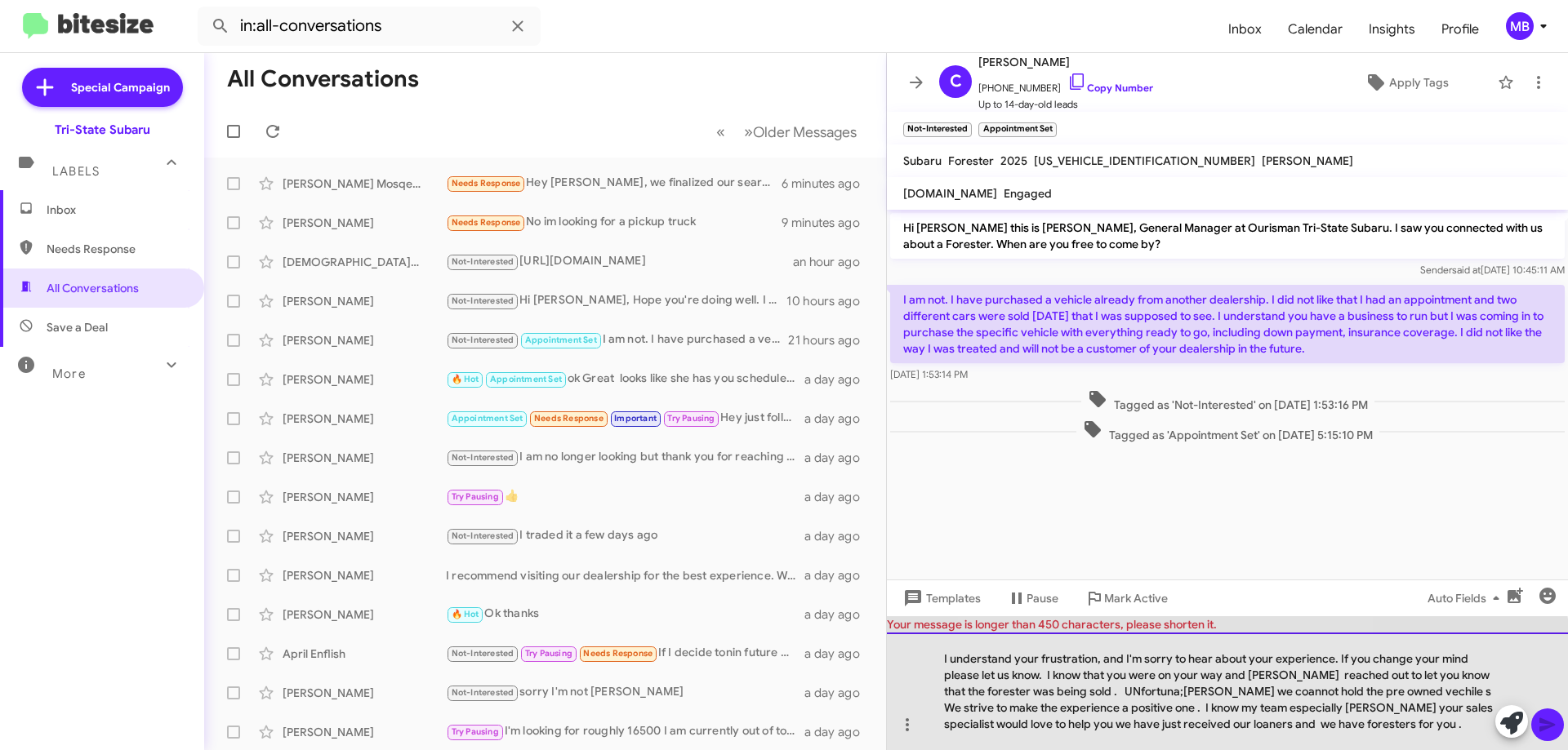
click at [1162, 692] on div "I understand your frustration, and I'm sorry to hear about your experience. If …" at bounding box center [1228, 691] width 681 height 117
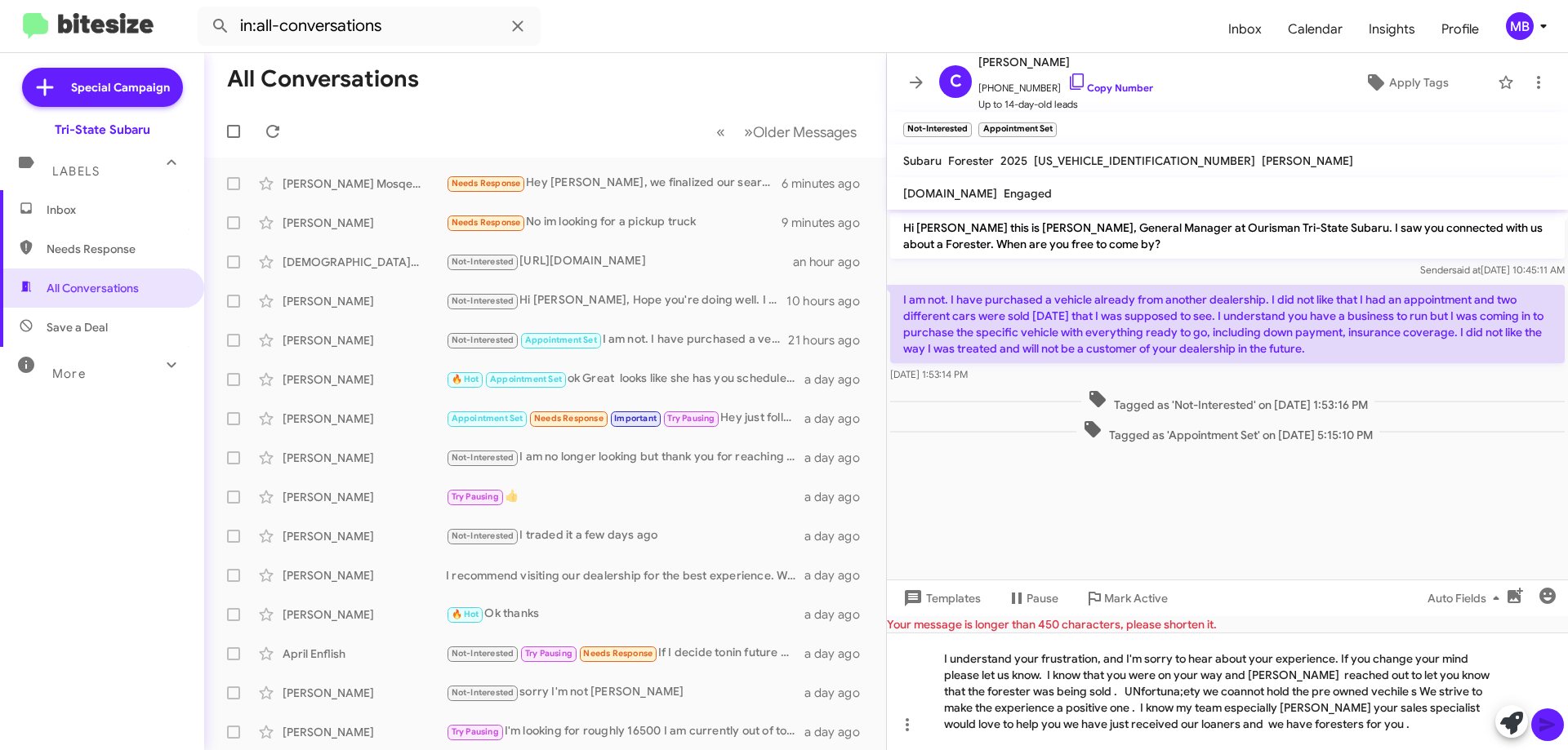
drag, startPoint x: 1145, startPoint y: 687, endPoint x: 1061, endPoint y: 528, distance: 179.8
click at [1061, 528] on cdk-virtual-scroll-viewport "Hi [PERSON_NAME] this is [PERSON_NAME], General Manager at Ourisman Tri-State S…" at bounding box center [1228, 395] width 681 height 370
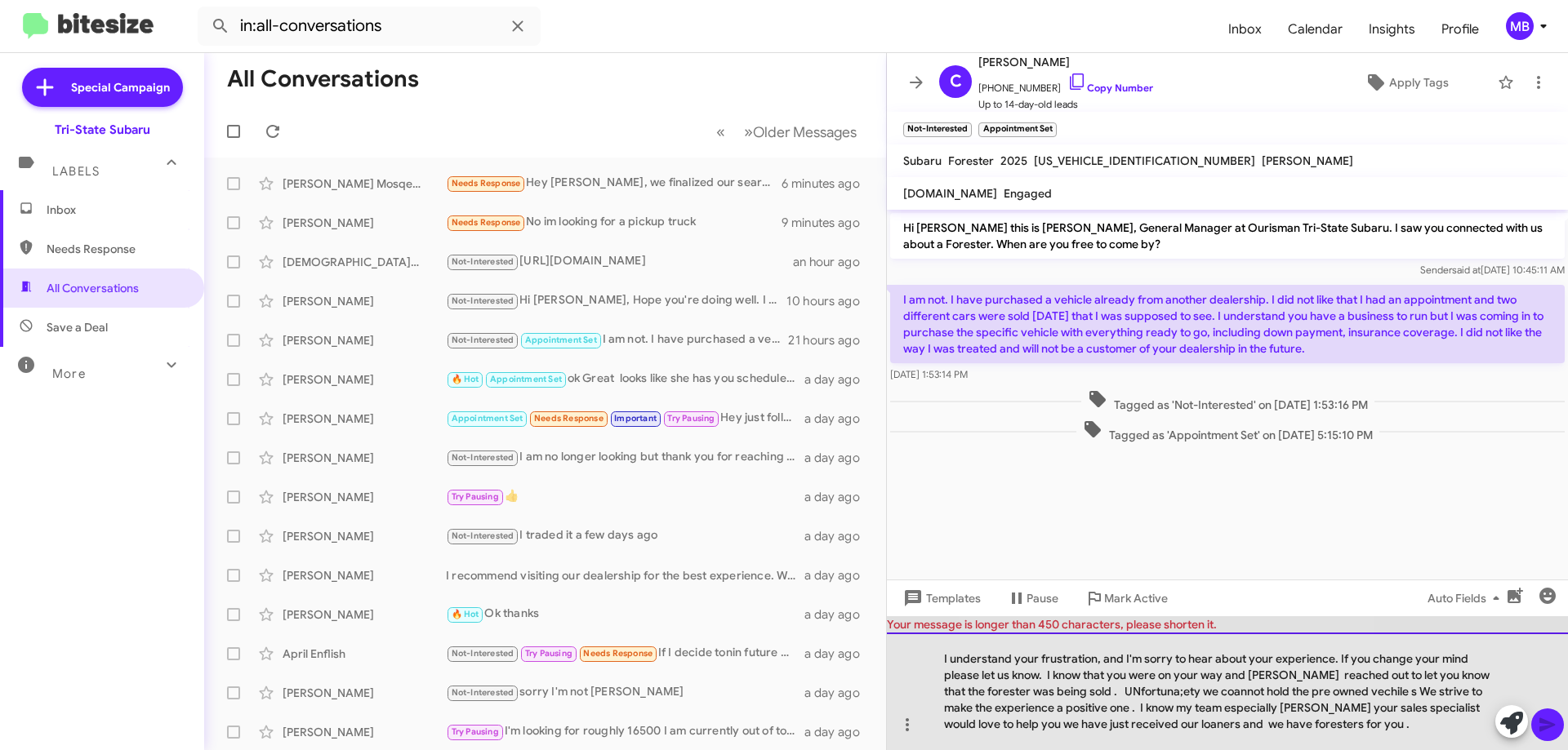
click at [1163, 693] on div "I understand your frustration, and I'm sorry to hear about your experience. If …" at bounding box center [1228, 691] width 681 height 117
drag, startPoint x: 1238, startPoint y: 688, endPoint x: 1179, endPoint y: 688, distance: 59.0
click at [1179, 688] on div "I understand your frustration, and I'm sorry to hear about your experience. If …" at bounding box center [1228, 691] width 681 height 117
click at [1434, 693] on div "I understand your frustration, and I'm sorry to hear about your experience. If …" at bounding box center [1228, 691] width 681 height 117
click at [1433, 692] on div "I understand your frustration, and I'm sorry to hear about your experience. If …" at bounding box center [1228, 691] width 681 height 117
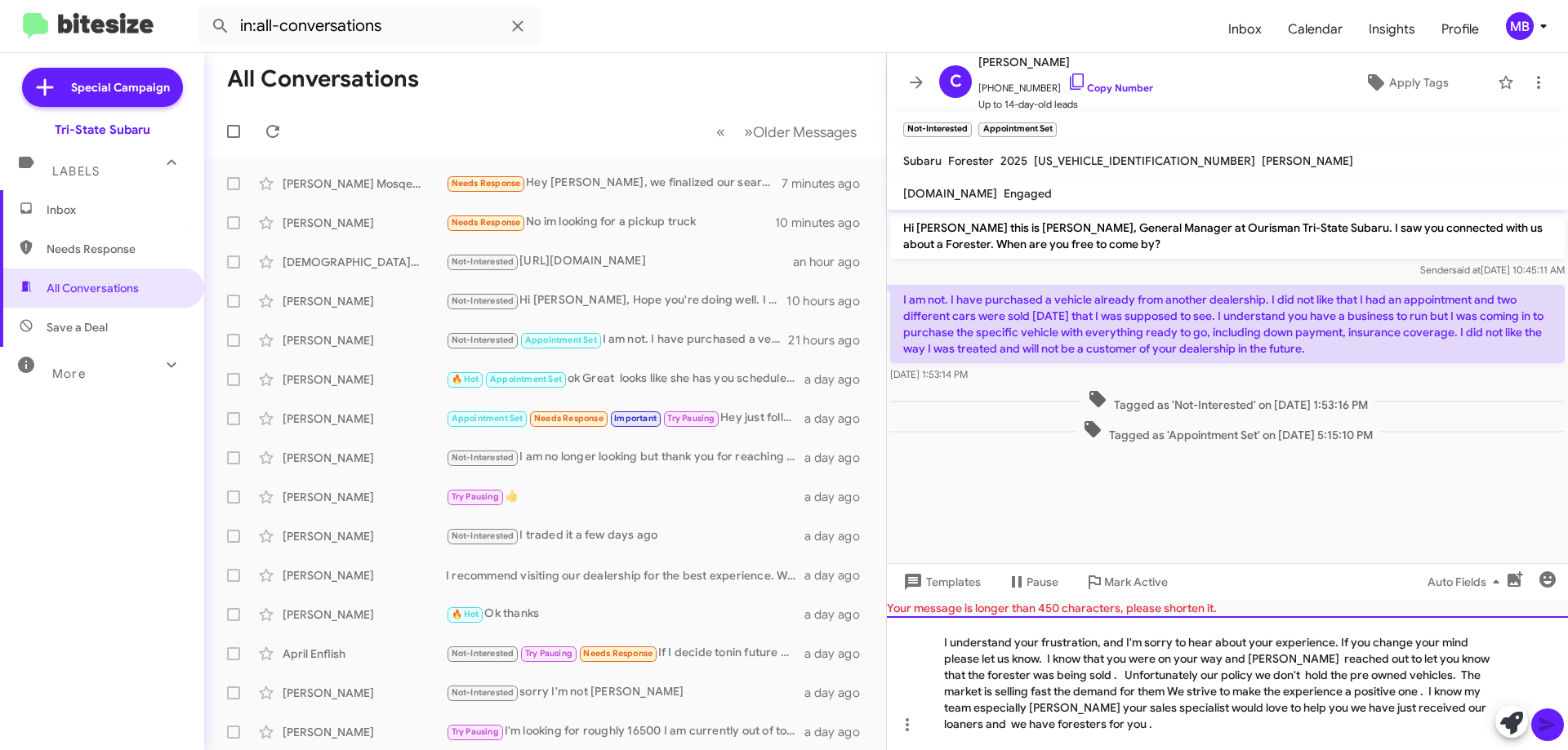
click at [1166, 692] on div "I understand your frustration, and I'm sorry to hear about your experience. If …" at bounding box center [1228, 682] width 681 height 134
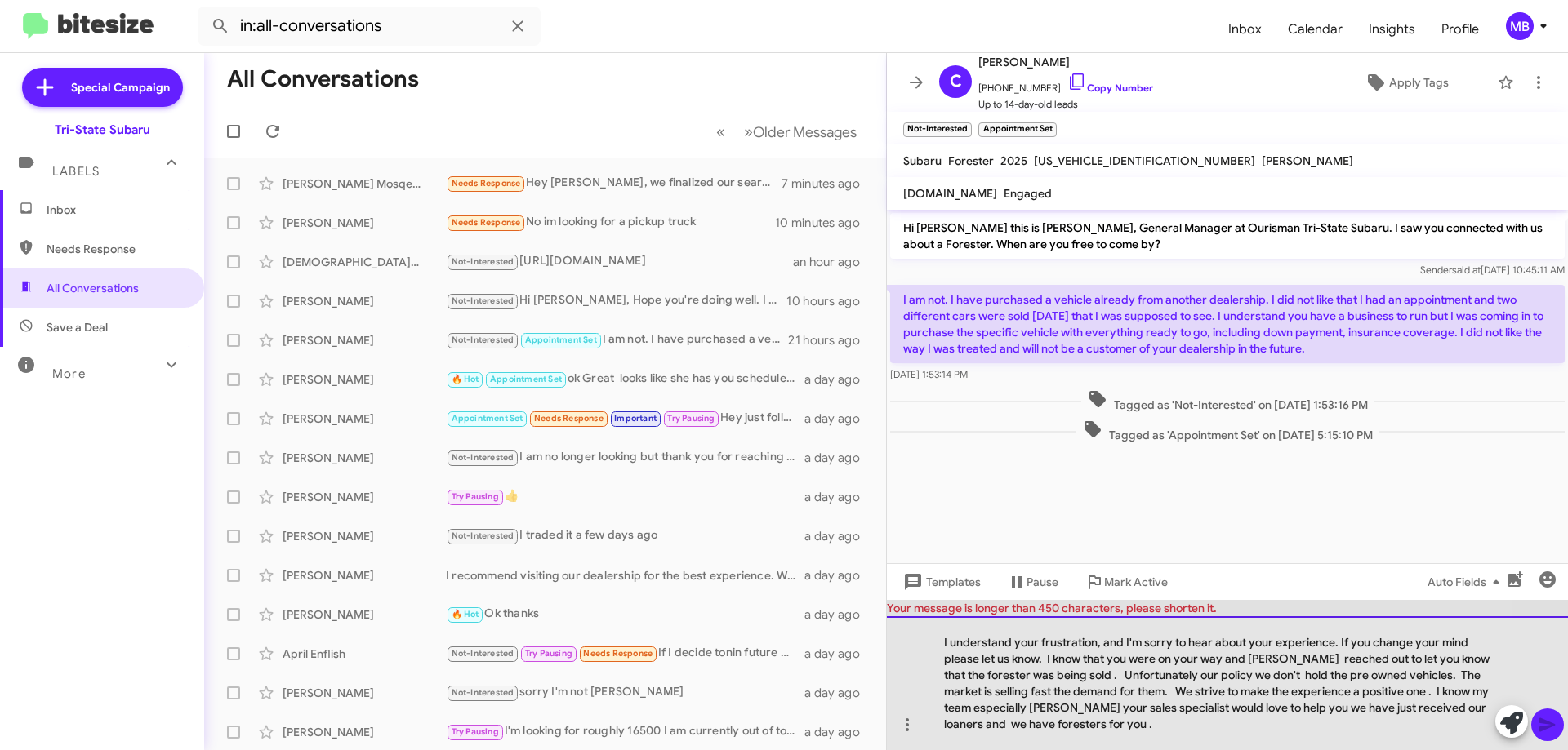
click at [1134, 728] on div "I understand your frustration, and I'm sorry to hear about your experience. If …" at bounding box center [1228, 682] width 681 height 134
click at [1104, 673] on div "I understand your frustration, and I'm sorry to hear about your experience. If …" at bounding box center [1228, 682] width 681 height 134
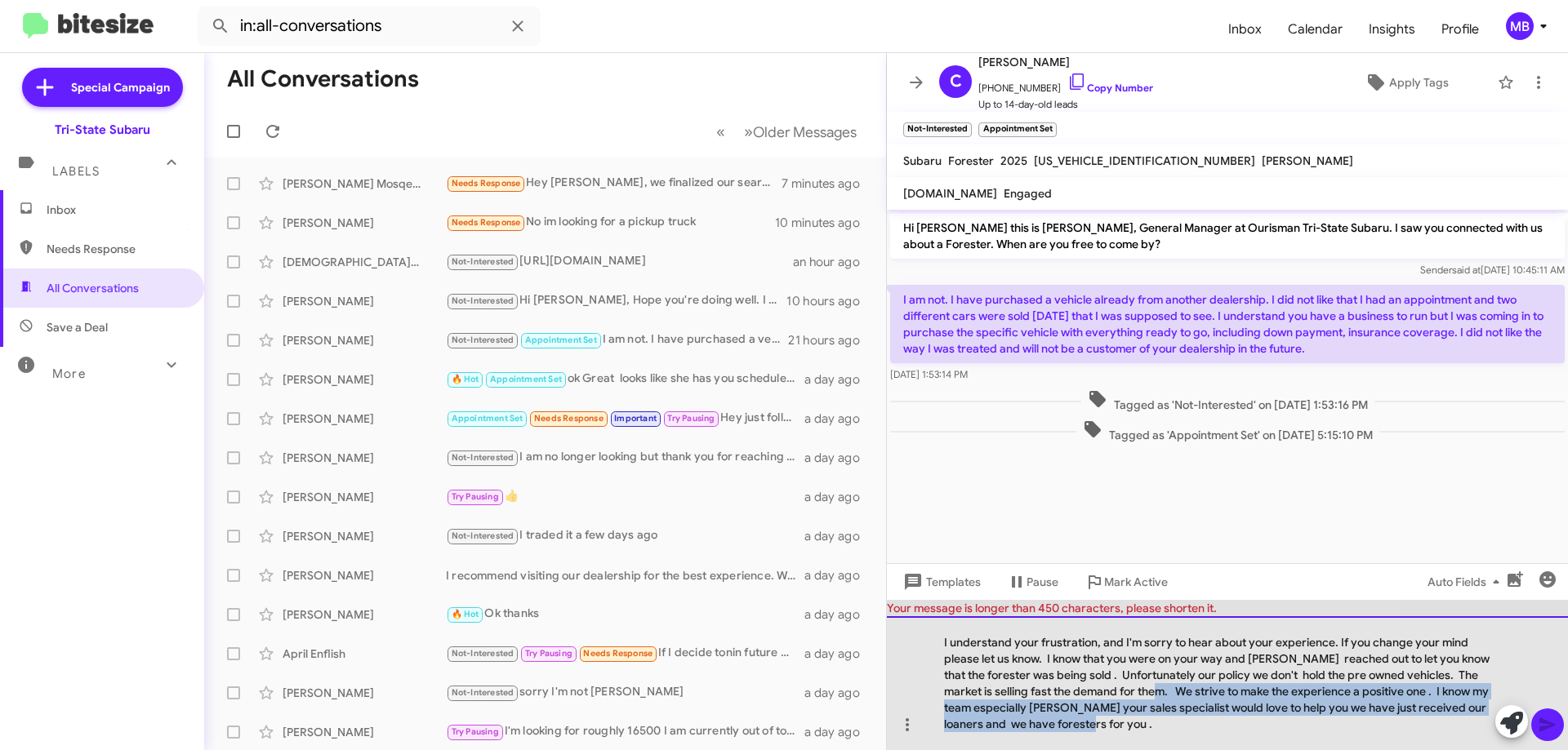
drag, startPoint x: 1223, startPoint y: 704, endPoint x: 1230, endPoint y: 727, distance: 24.0
click at [1230, 727] on div "I understand your frustration, and I'm sorry to hear about your experience. If …" at bounding box center [1228, 682] width 681 height 134
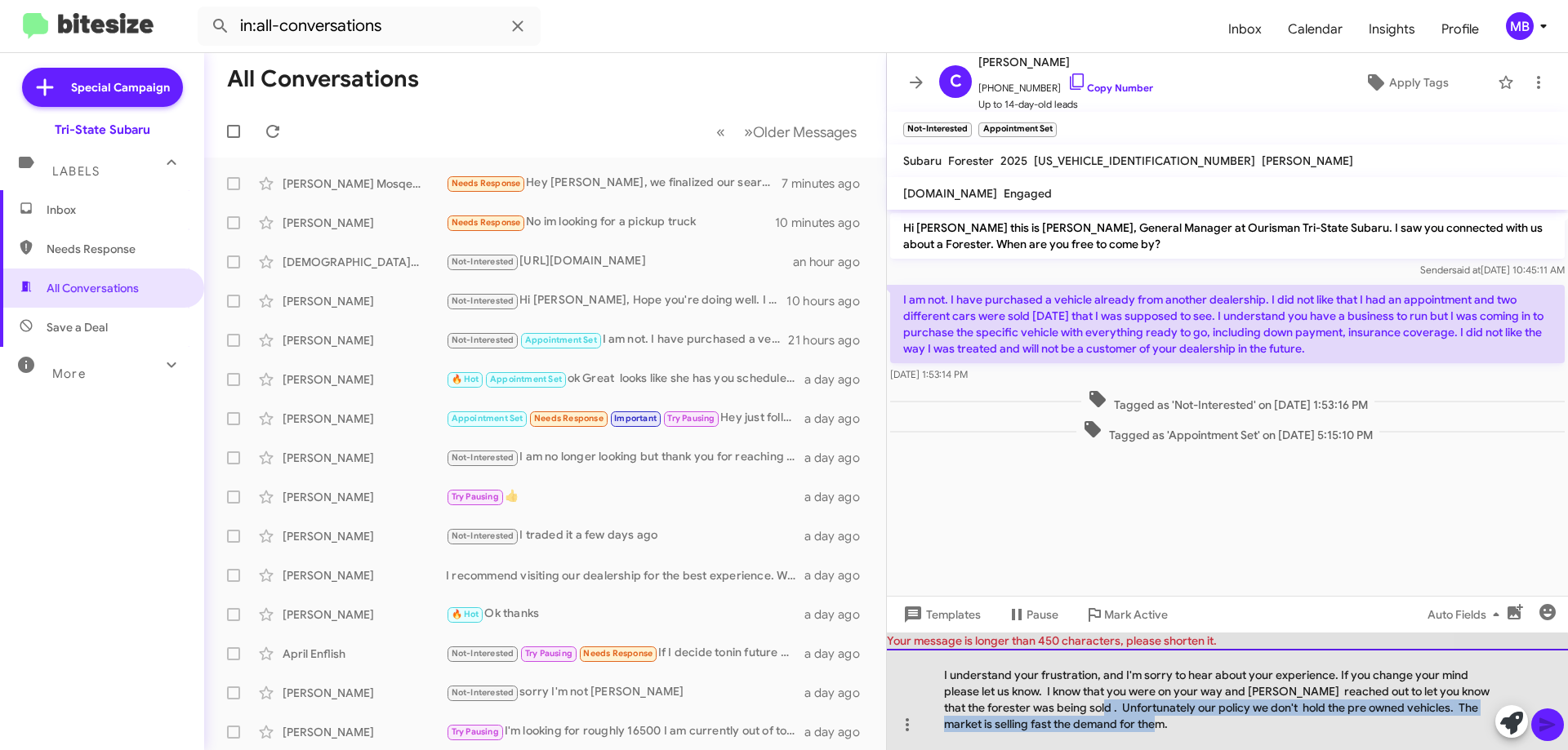
drag, startPoint x: 1098, startPoint y: 707, endPoint x: 1193, endPoint y: 734, distance: 98.8
click at [1193, 734] on div "I understand your frustration, and I'm sorry to hear about your experience. If …" at bounding box center [1228, 699] width 681 height 101
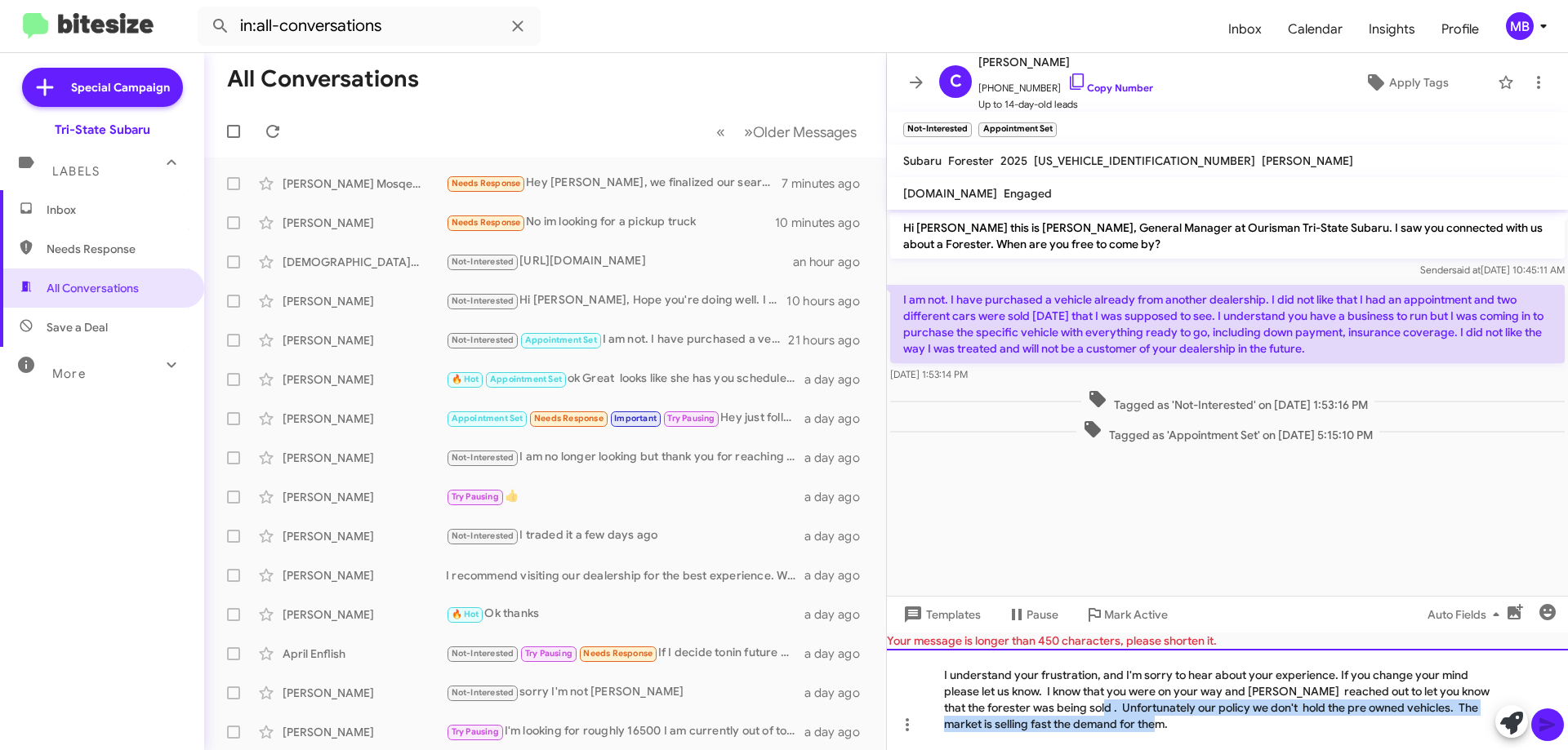
click at [1219, 727] on div "I understand your frustration, and I'm sorry to hear about your experience. If …" at bounding box center [1228, 699] width 681 height 101
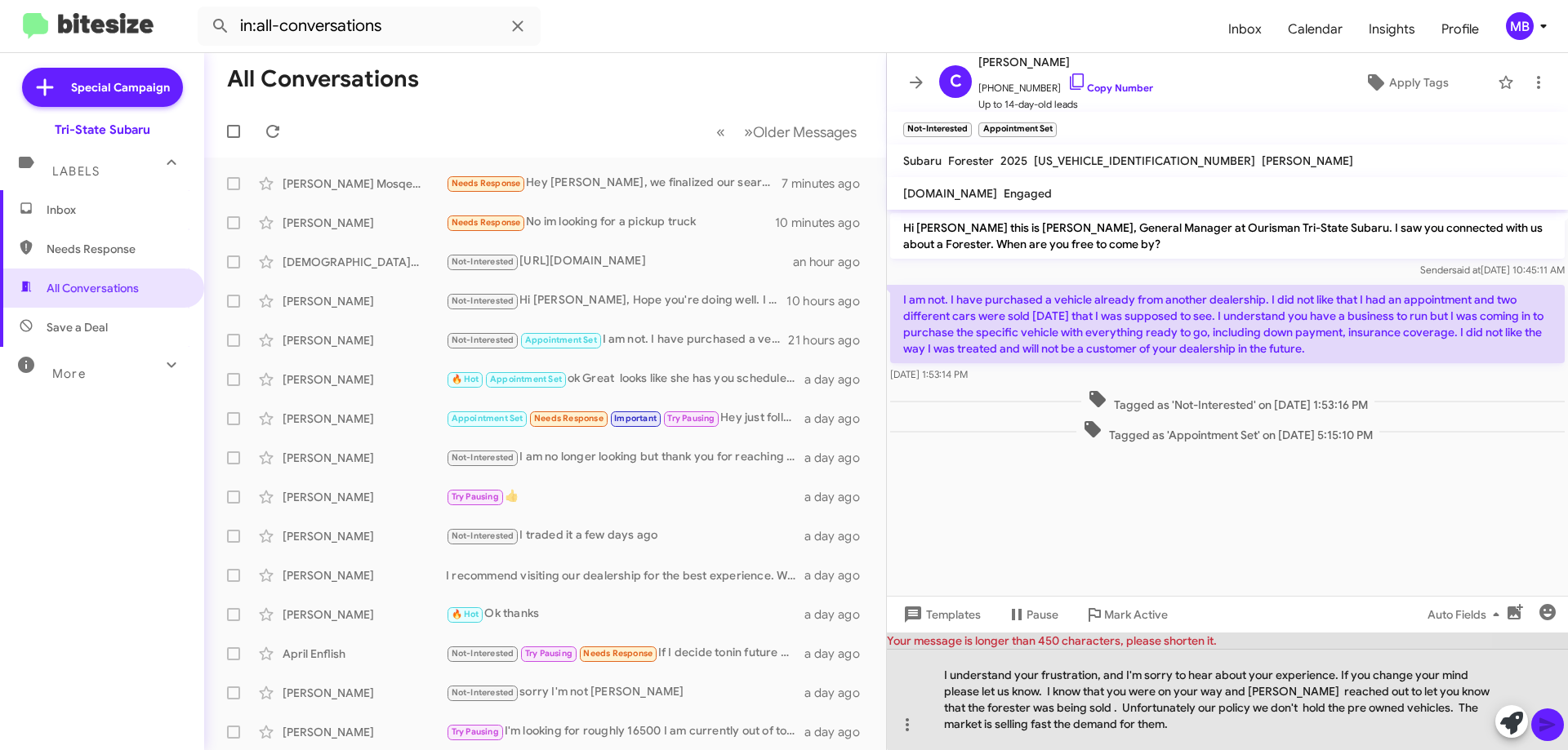
click at [1243, 634] on div "Your message is longer than 450 characters, please shorten it." at bounding box center [1228, 641] width 681 height 17
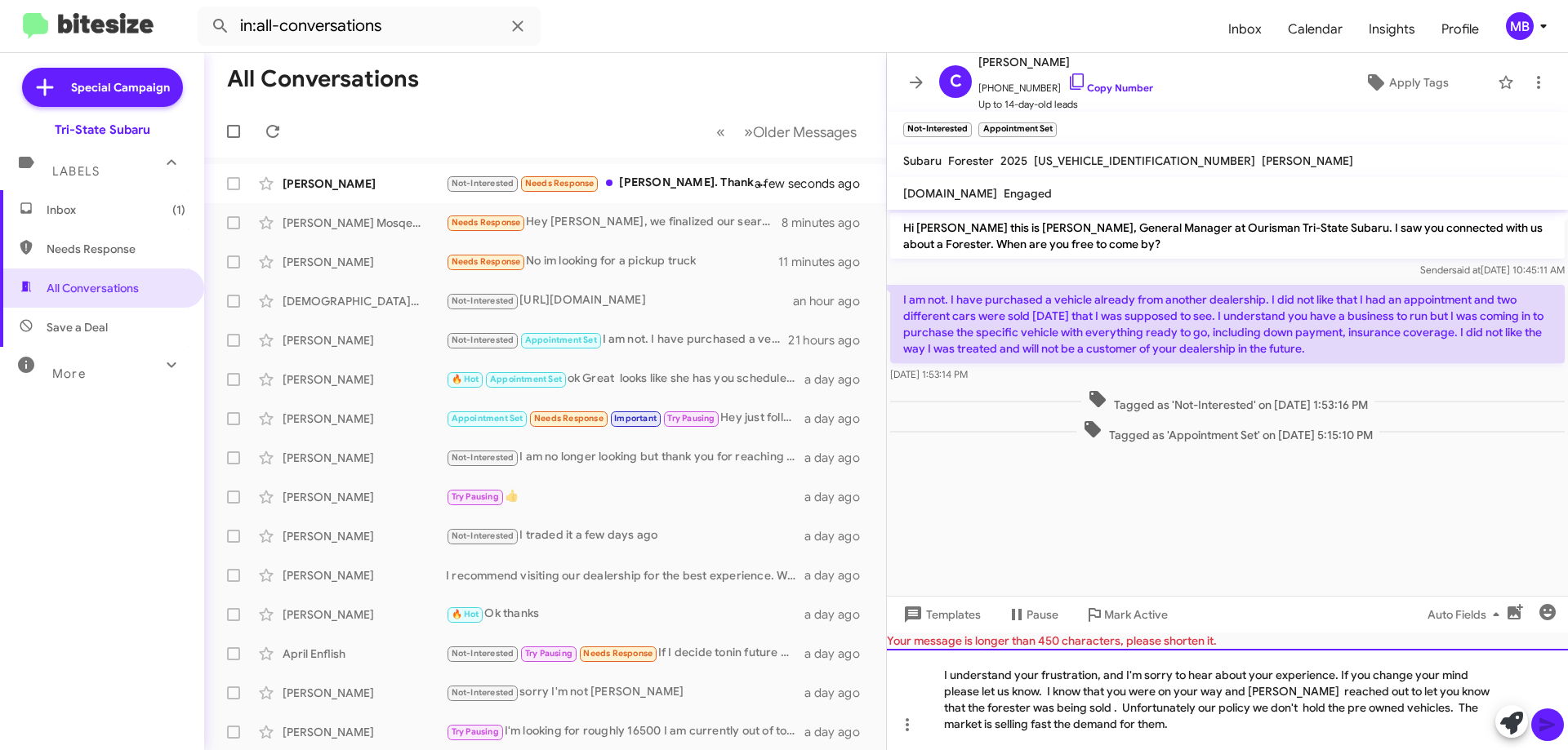
click at [1200, 727] on div "I understand your frustration, and I'm sorry to hear about your experience. If …" at bounding box center [1228, 699] width 681 height 101
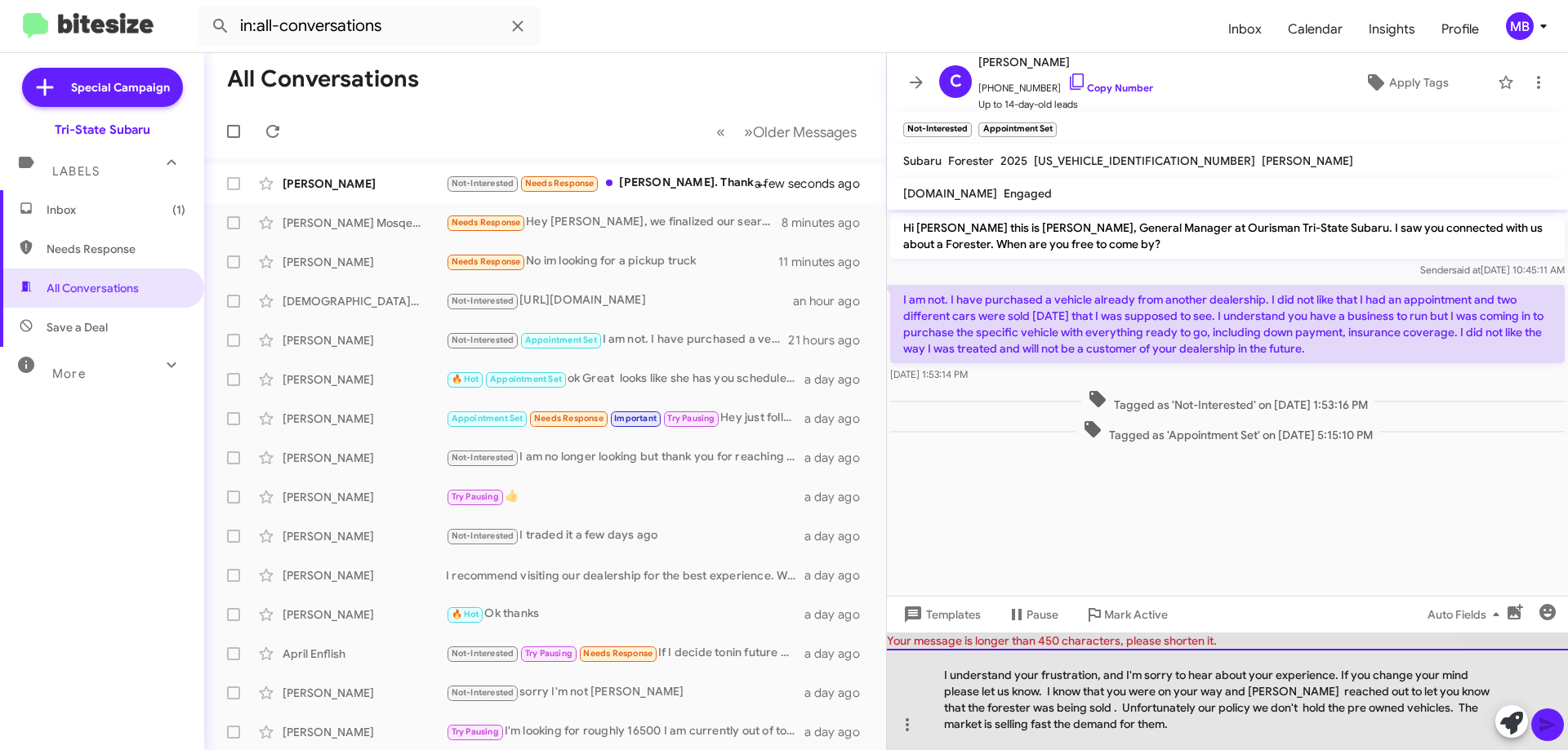
click at [1210, 726] on div "I understand your frustration, and I'm sorry to hear about your experience. If …" at bounding box center [1228, 699] width 681 height 101
drag, startPoint x: 1437, startPoint y: 705, endPoint x: 1456, endPoint y: 721, distance: 24.8
click at [1456, 721] on div "I understand your frustration, and I'm sorry to hear about your experience. If …" at bounding box center [1228, 699] width 681 height 101
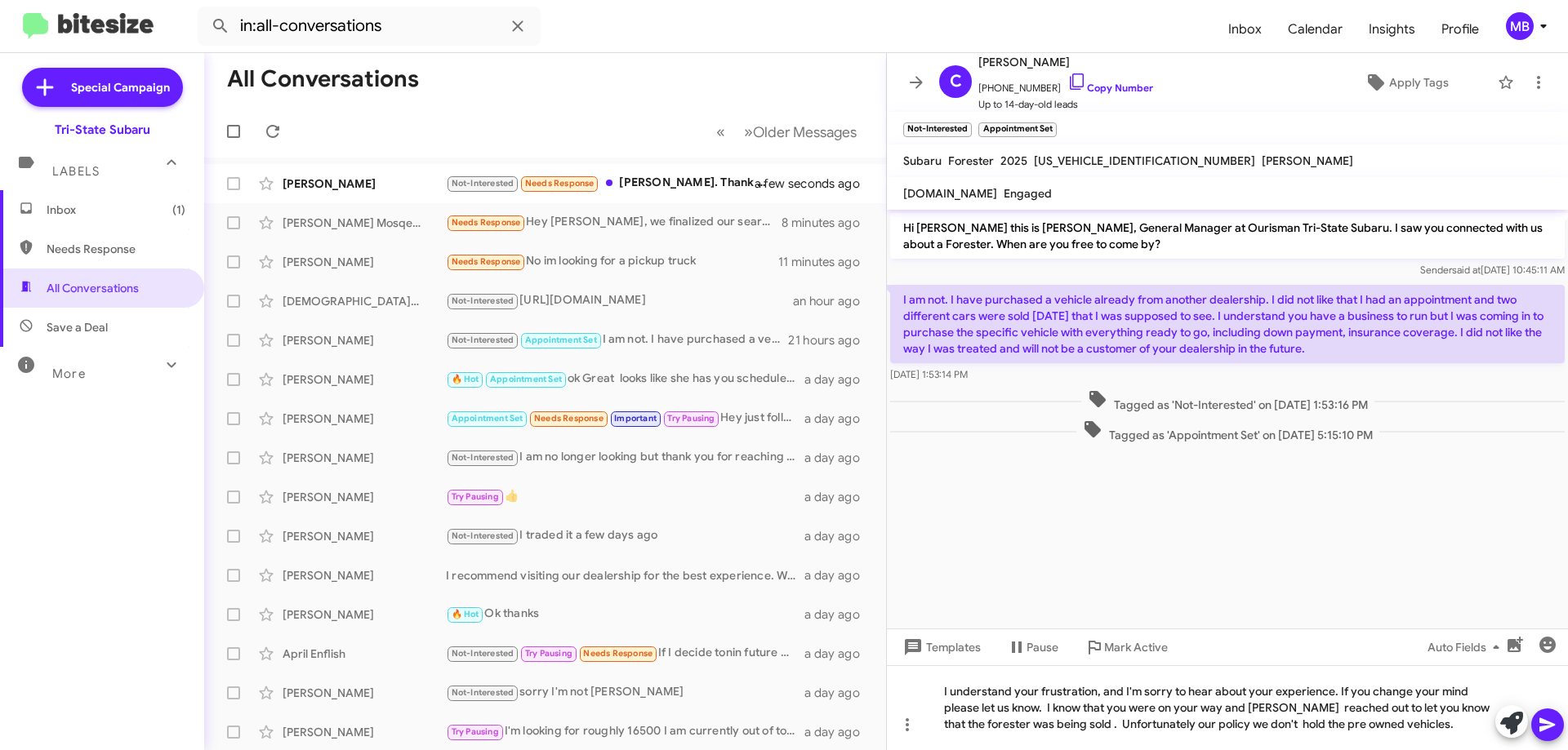
click at [1544, 727] on icon at bounding box center [1547, 725] width 16 height 14
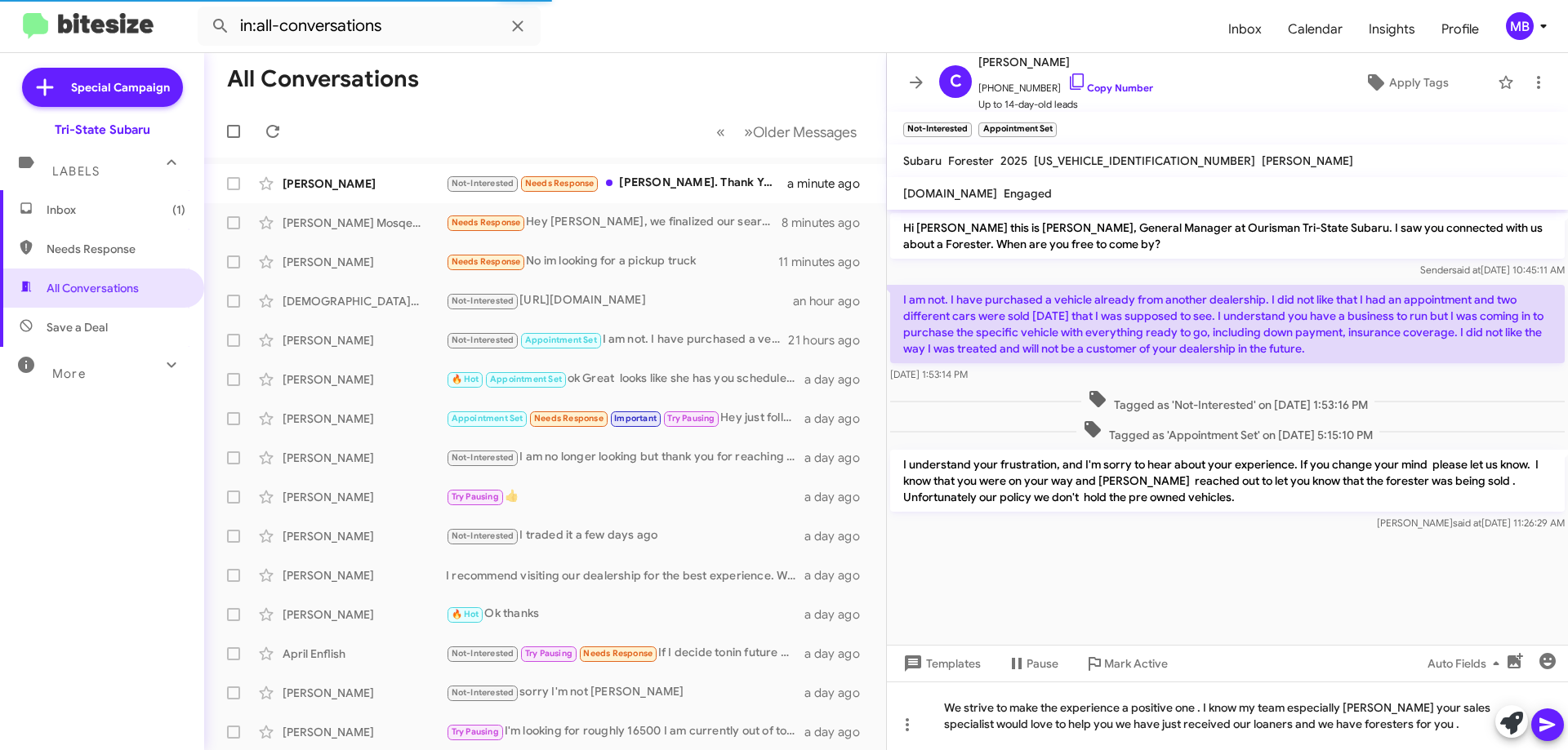
click at [1544, 728] on icon at bounding box center [1547, 725] width 16 height 14
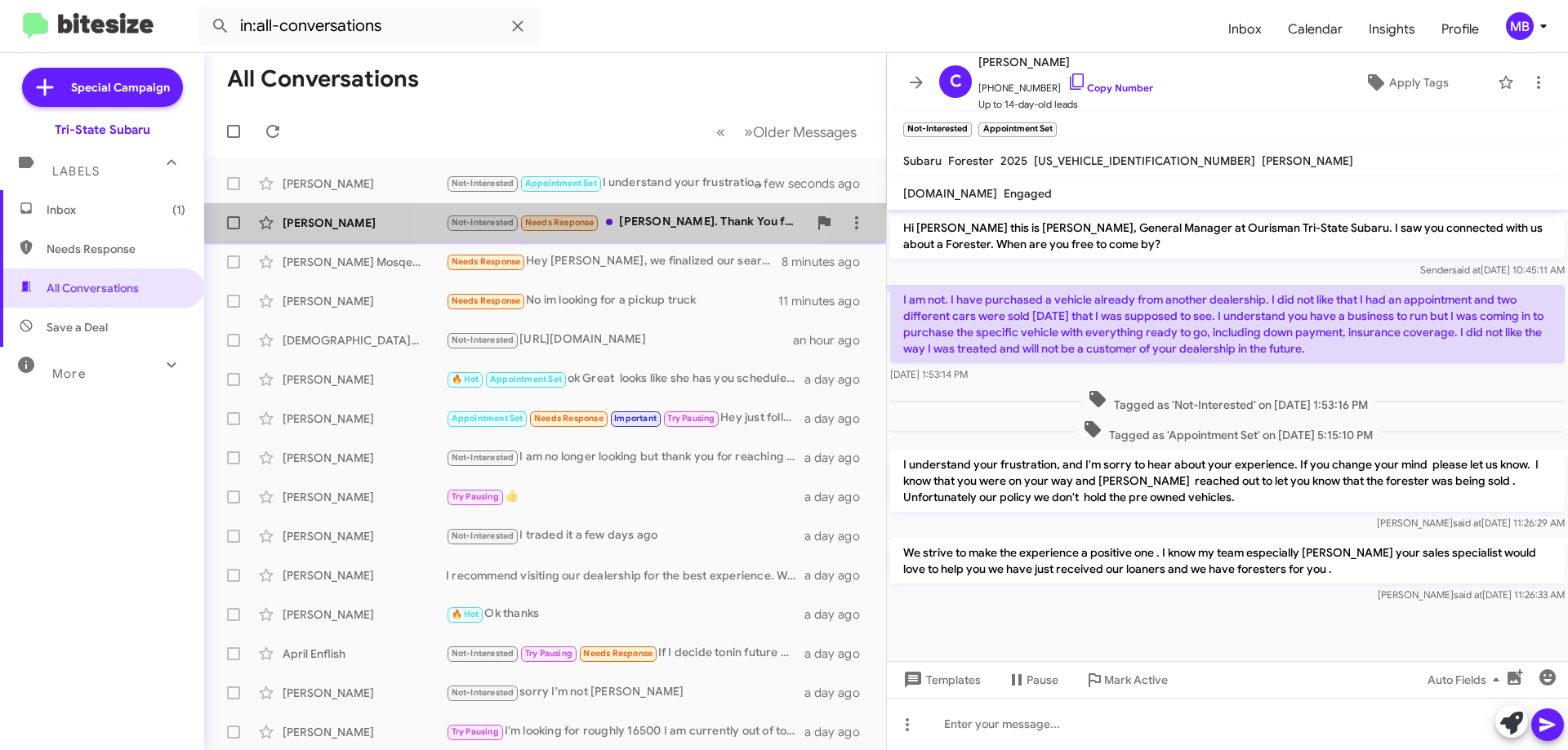
click at [636, 216] on div "Not-Interested Needs Response [PERSON_NAME]. Thank You for letting me know." at bounding box center [626, 222] width 362 height 18
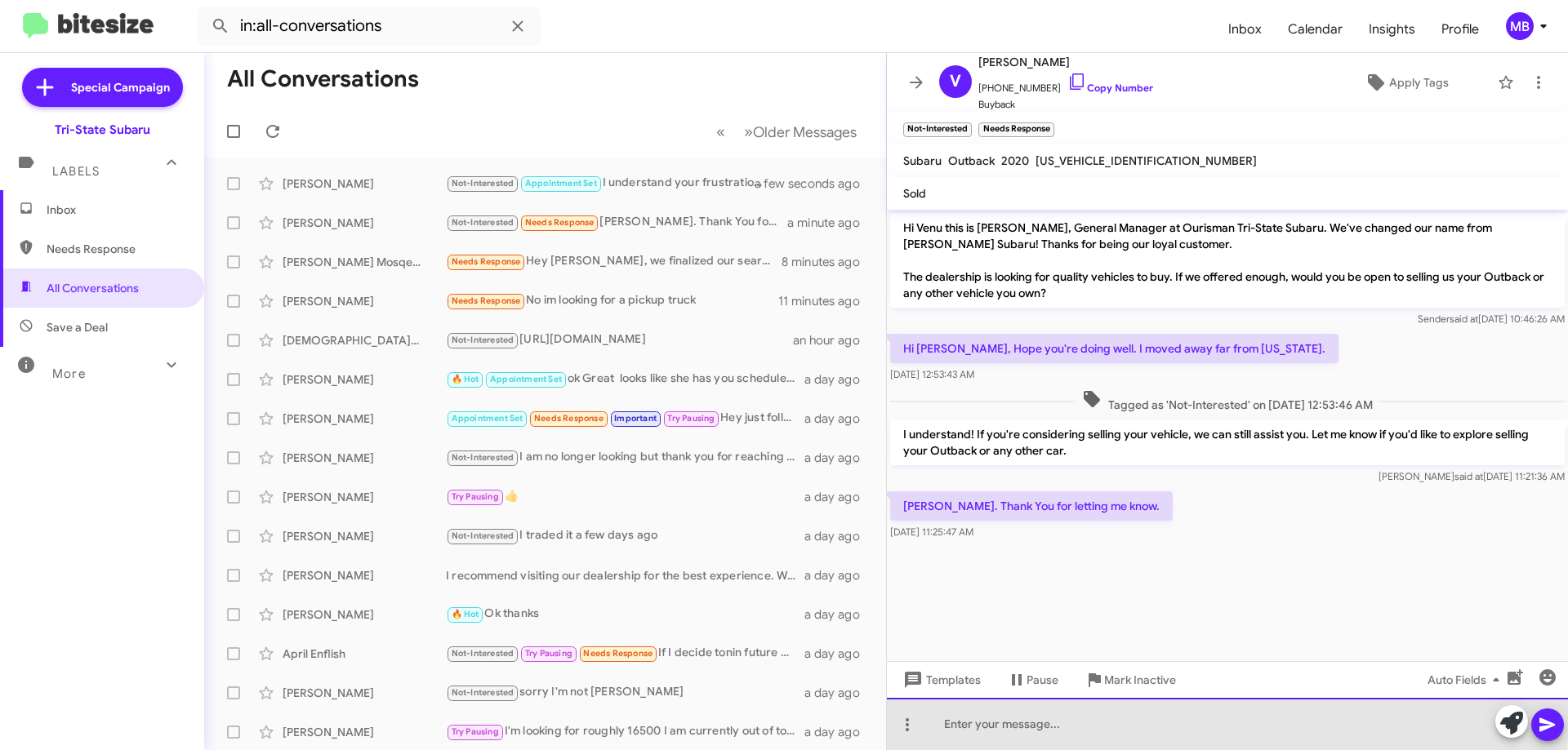
click at [1112, 718] on div at bounding box center [1228, 724] width 681 height 52
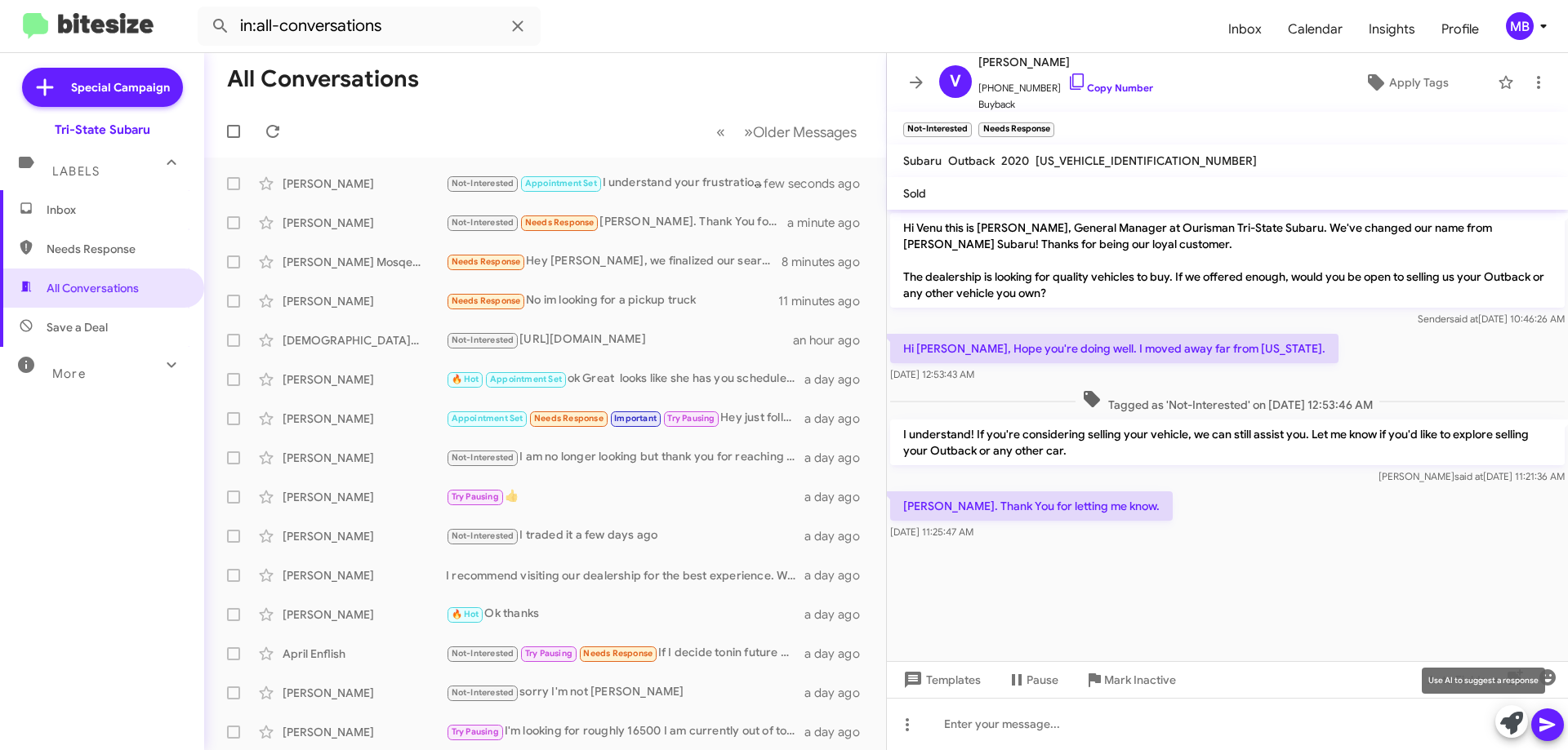
click at [1504, 724] on icon at bounding box center [1511, 723] width 23 height 23
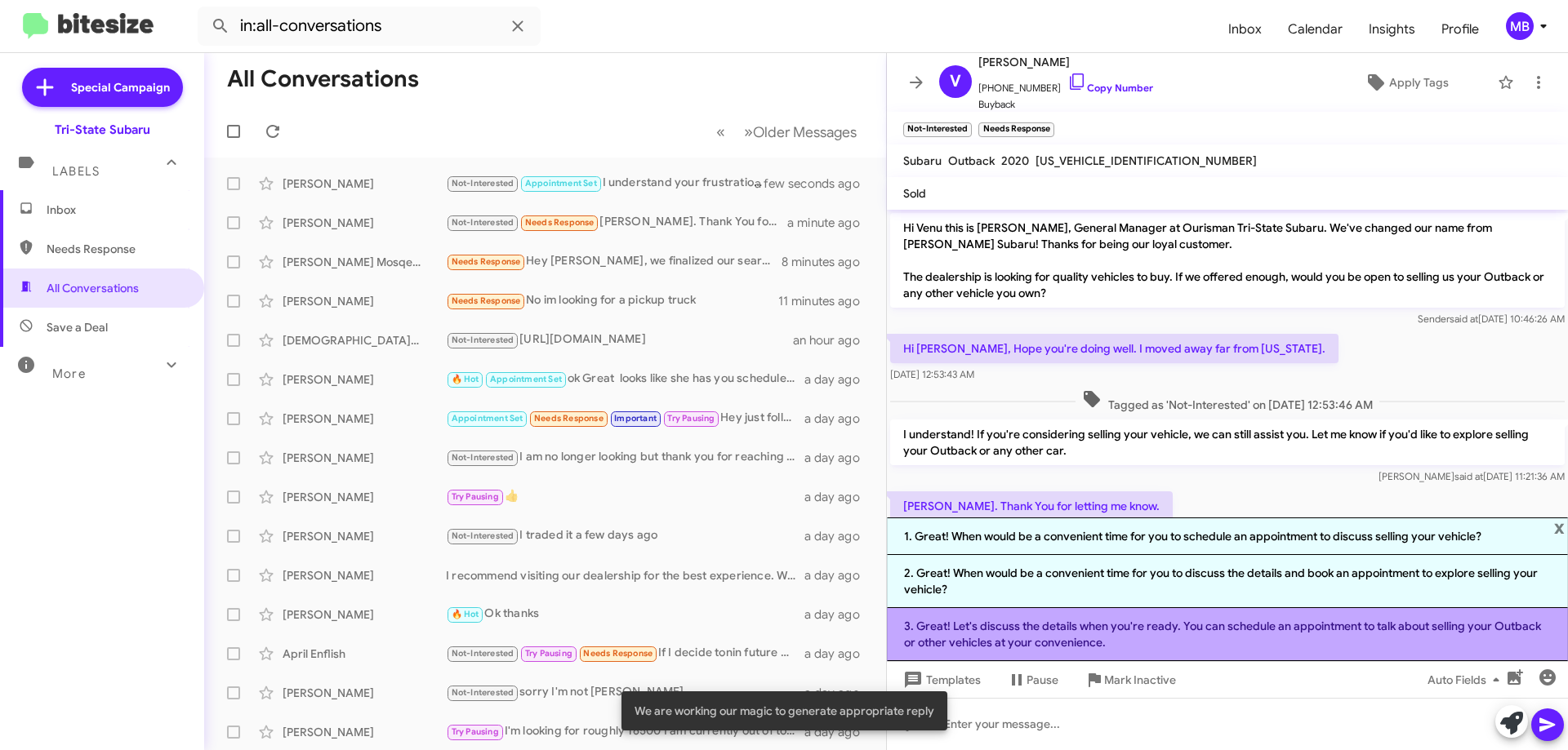
click at [1208, 626] on li "3. Great! Let's discuss the details when you're ready. You can schedule an appo…" at bounding box center [1228, 634] width 681 height 53
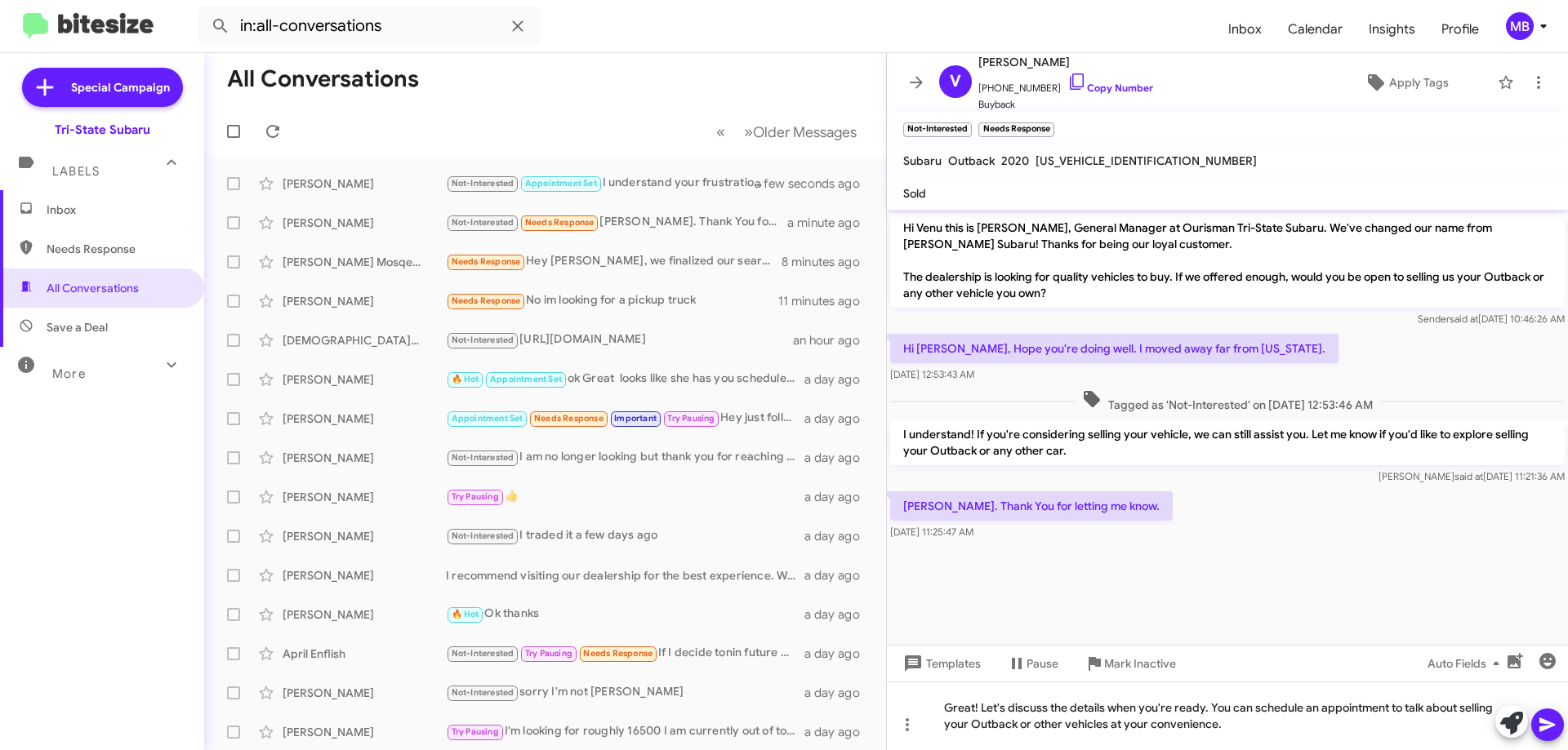
click at [96, 204] on span "Inbox" at bounding box center [116, 210] width 139 height 17
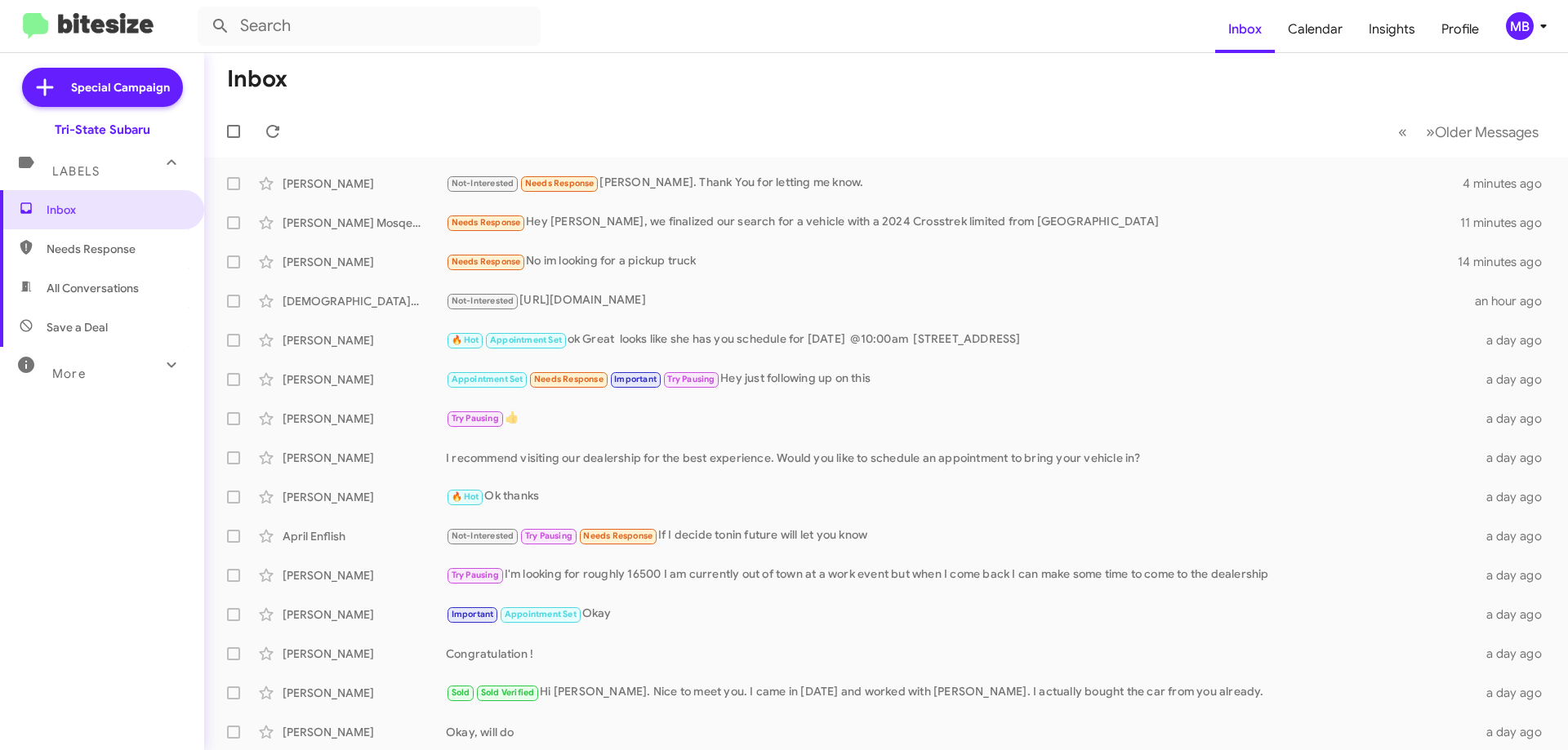
click at [133, 255] on span "Needs Response" at bounding box center [116, 249] width 139 height 17
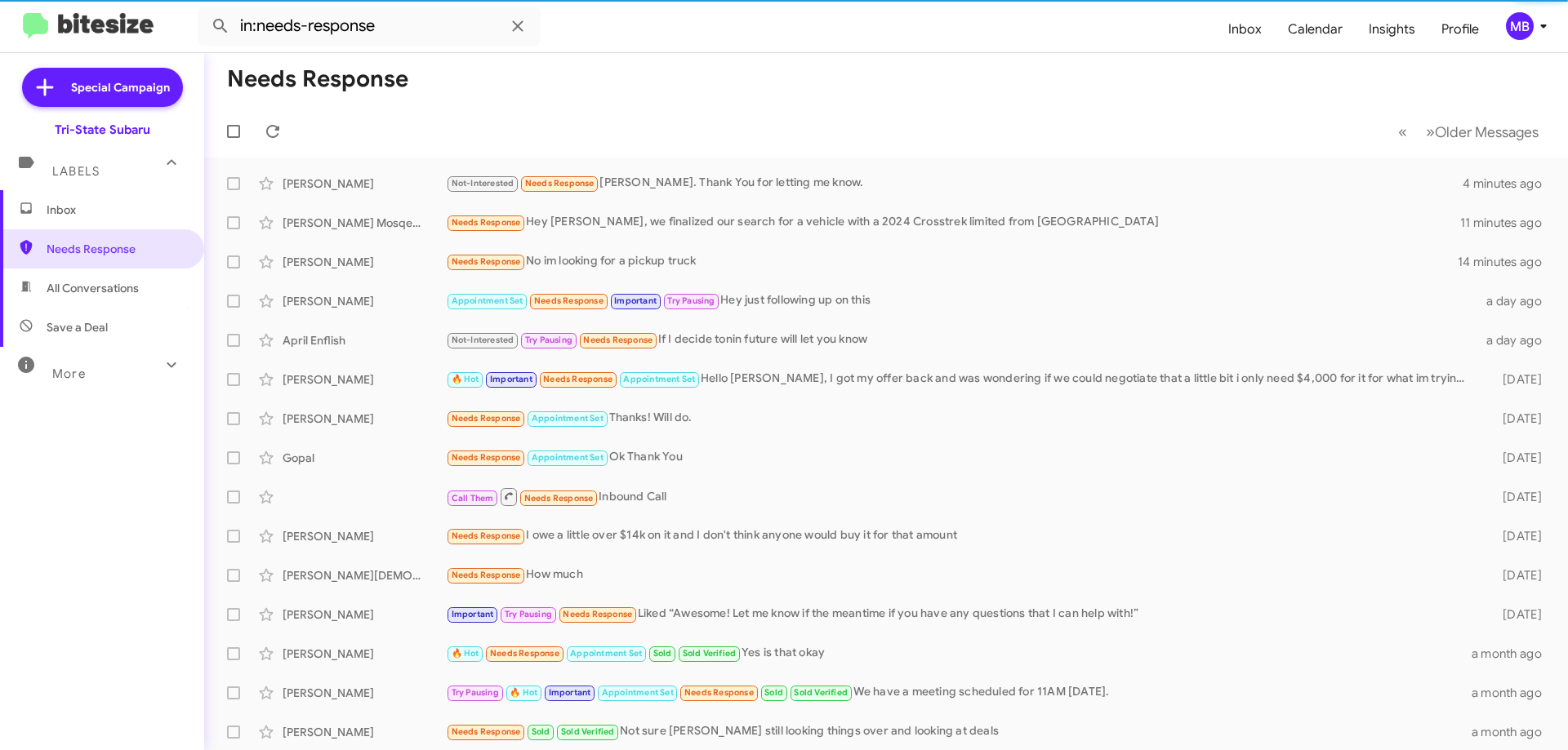
click at [122, 297] on span "All Conversations" at bounding box center [102, 288] width 204 height 39
type input "in:all-conversations"
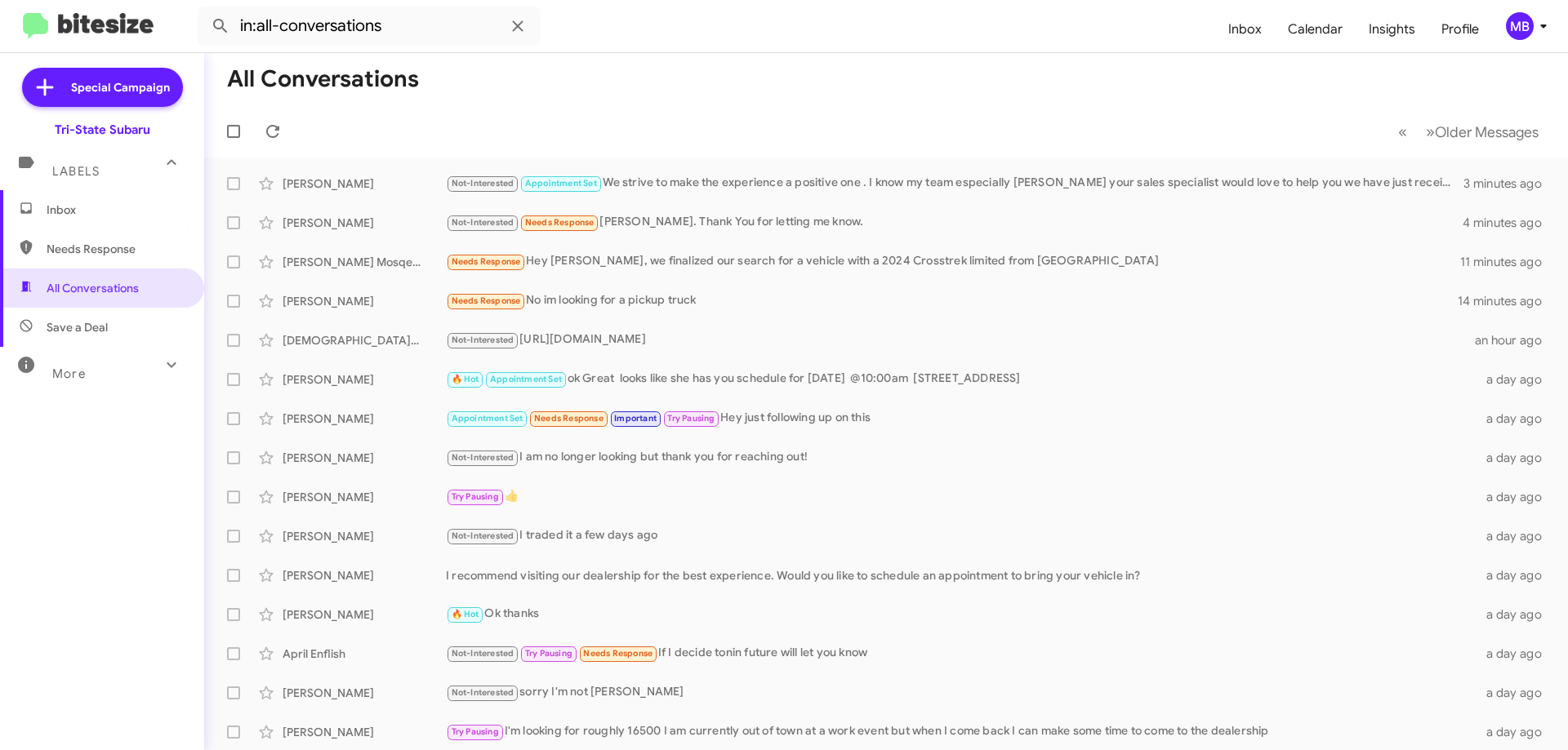
click at [99, 208] on span "Inbox" at bounding box center [116, 210] width 139 height 17
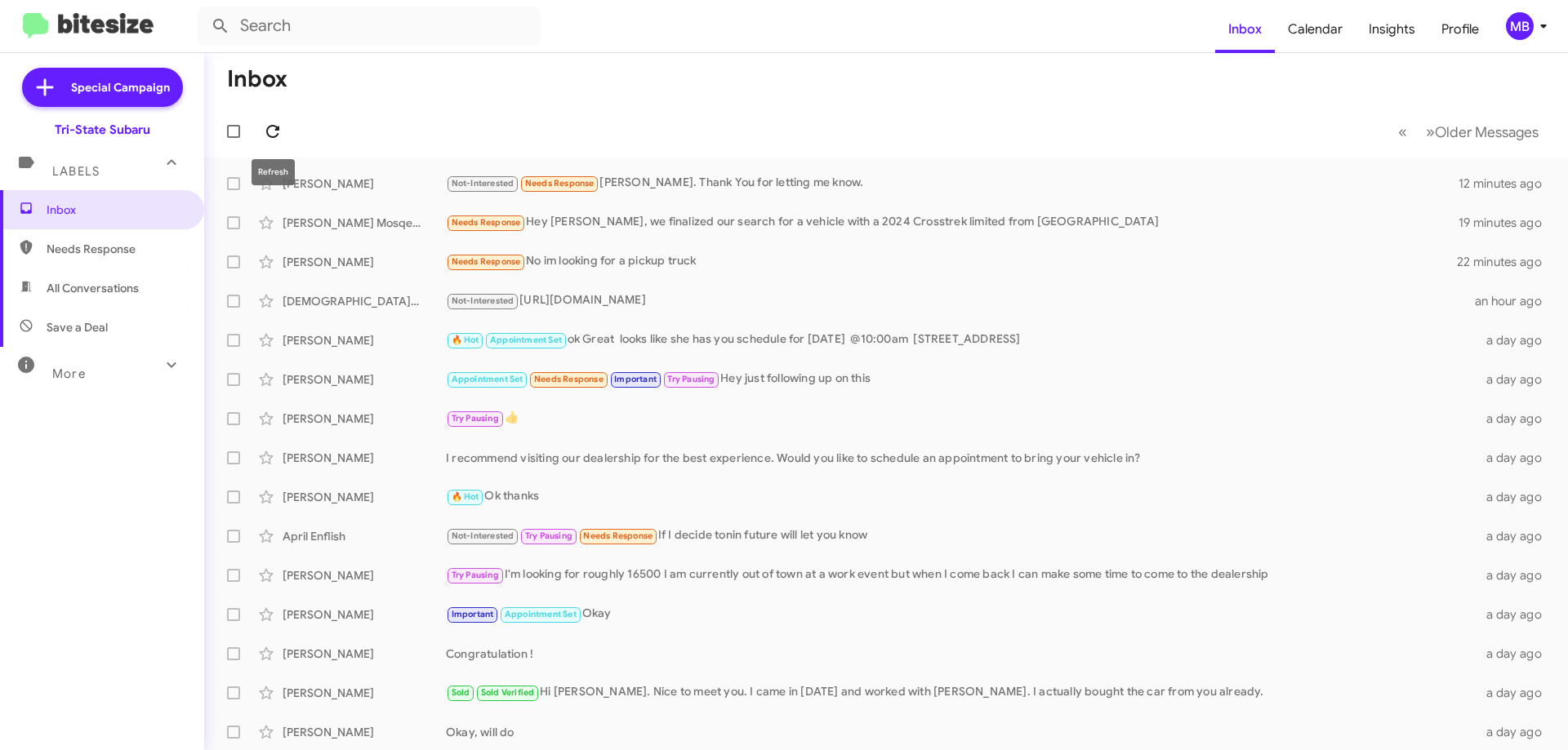
click at [282, 129] on icon at bounding box center [272, 131] width 19 height 19
click at [266, 130] on icon at bounding box center [272, 131] width 19 height 19
click at [145, 240] on span "Needs Response" at bounding box center [102, 249] width 204 height 39
type input "in:needs-response"
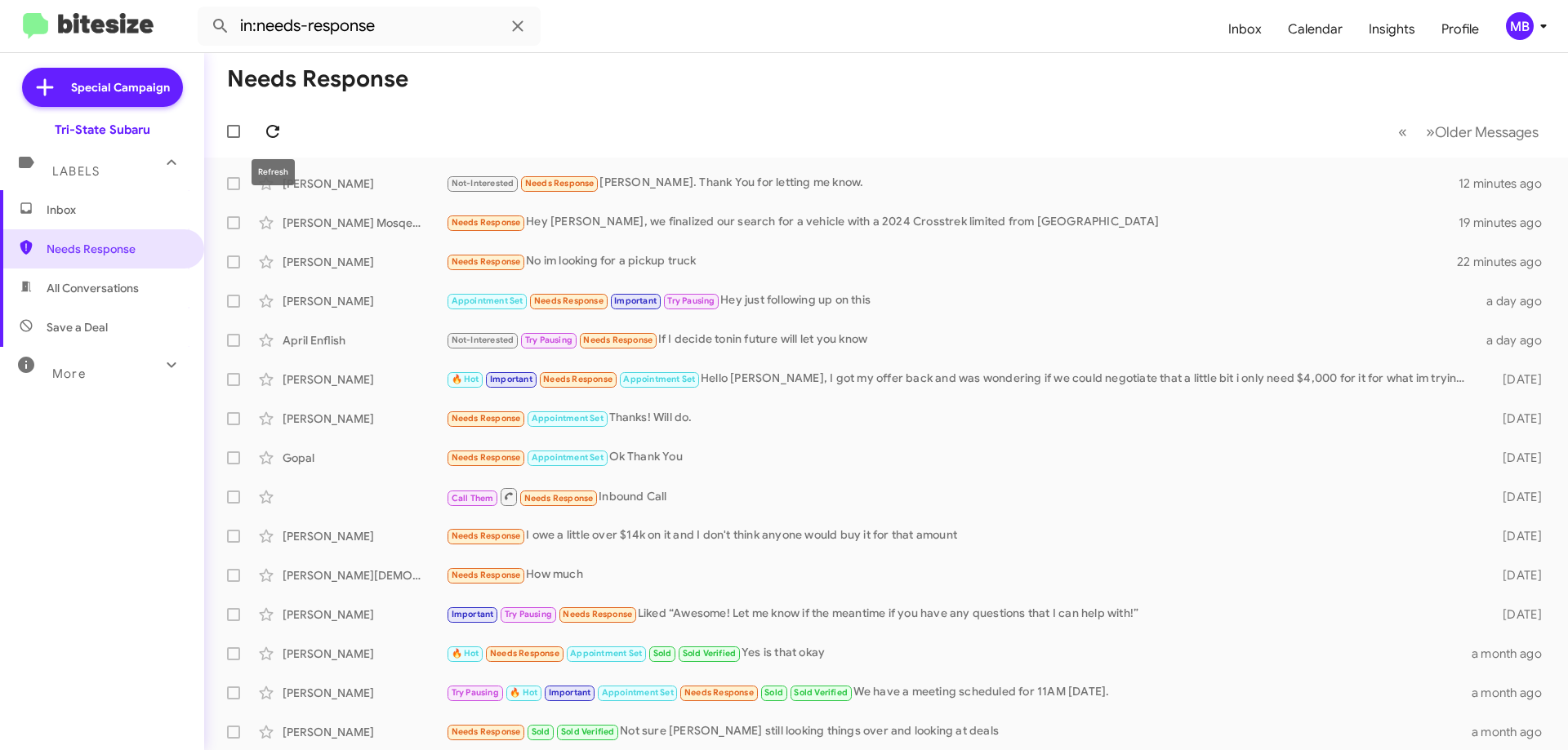
click at [282, 136] on span at bounding box center [272, 131] width 32 height 19
drag, startPoint x: 136, startPoint y: 208, endPoint x: 162, endPoint y: 227, distance: 32.2
click at [138, 208] on span "Inbox" at bounding box center [116, 210] width 139 height 17
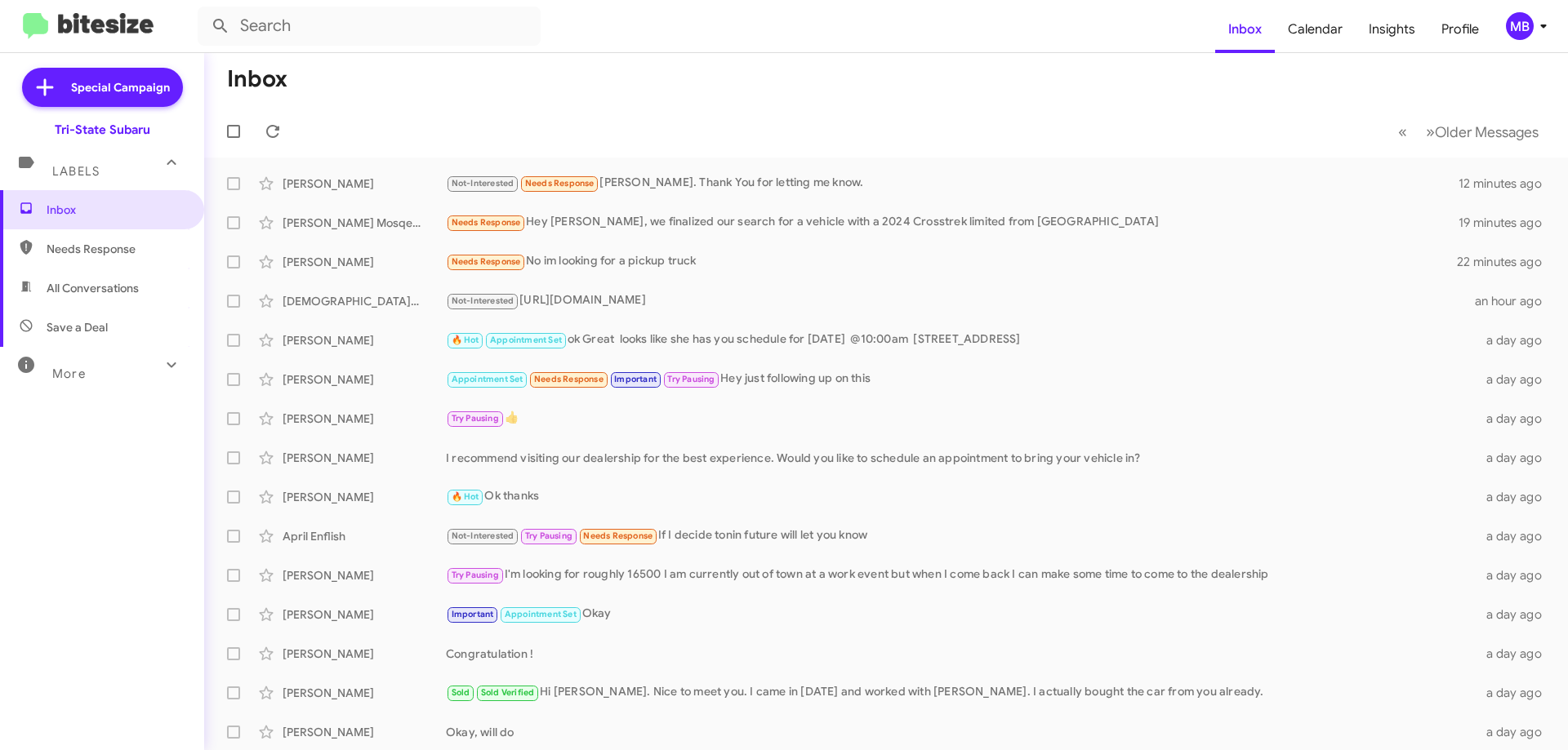
drag, startPoint x: 143, startPoint y: 284, endPoint x: 150, endPoint y: 276, distance: 10.6
click at [143, 283] on span "All Conversations" at bounding box center [102, 288] width 204 height 39
type input "in:all-conversations"
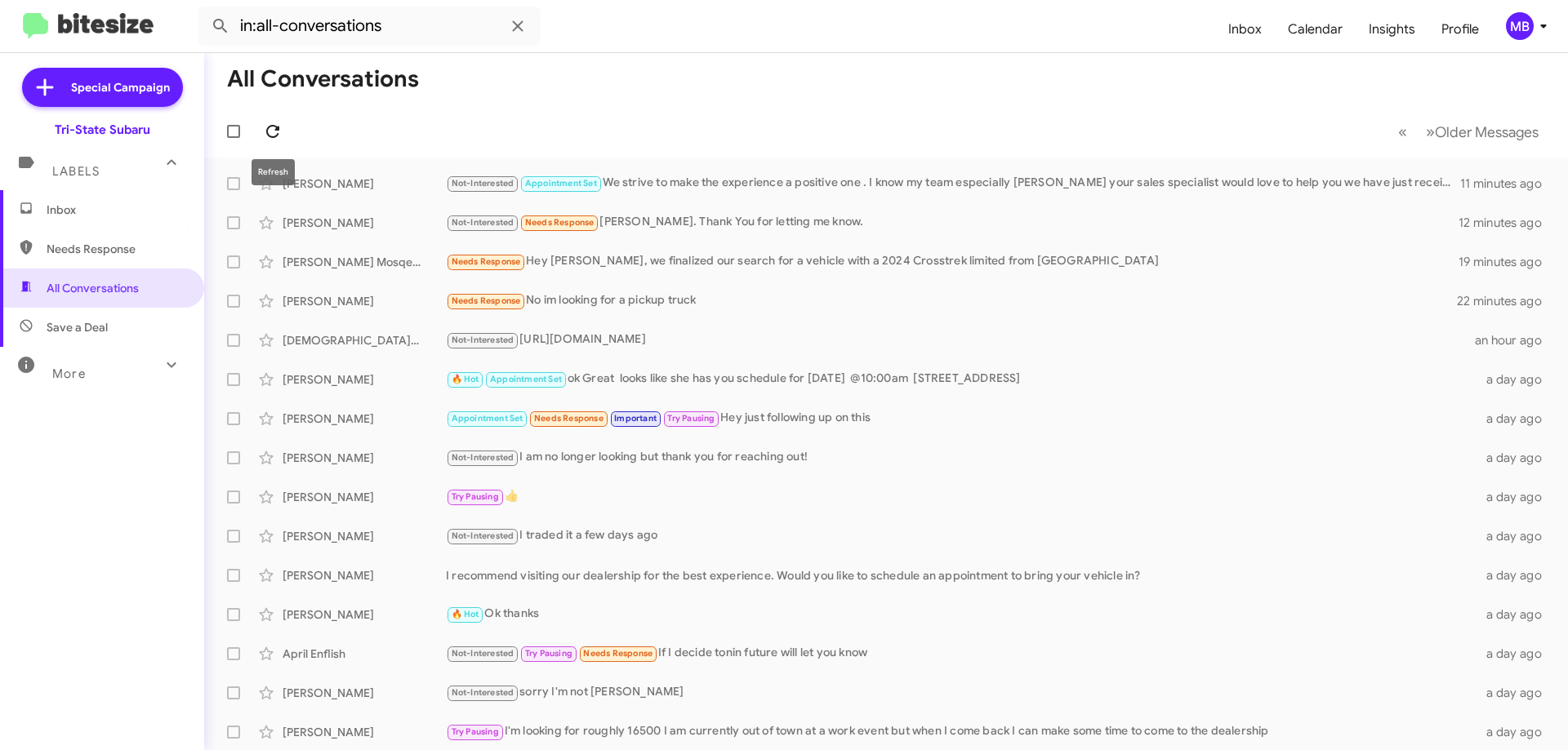
click at [280, 135] on icon at bounding box center [272, 131] width 19 height 19
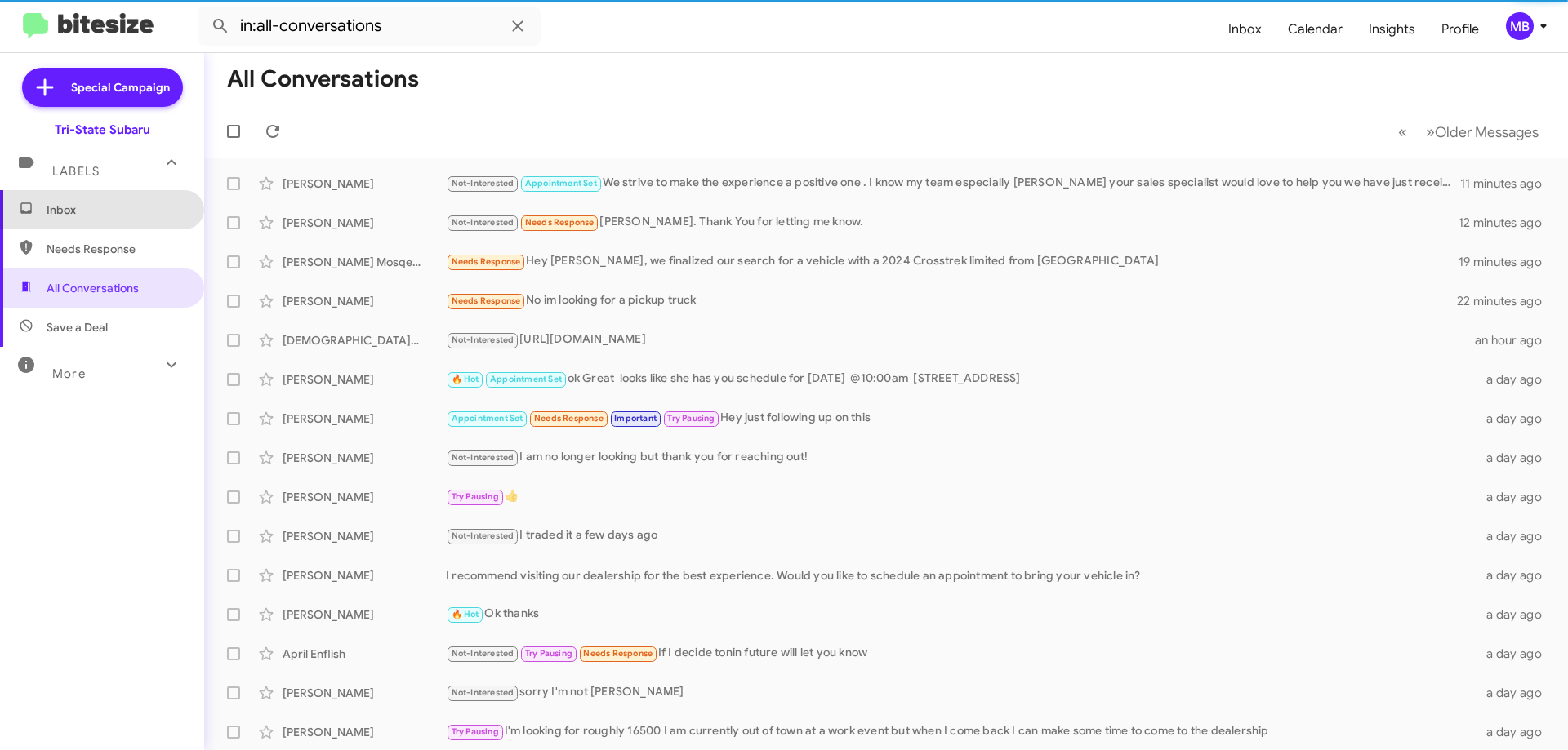
click at [146, 210] on span "Inbox" at bounding box center [116, 210] width 139 height 17
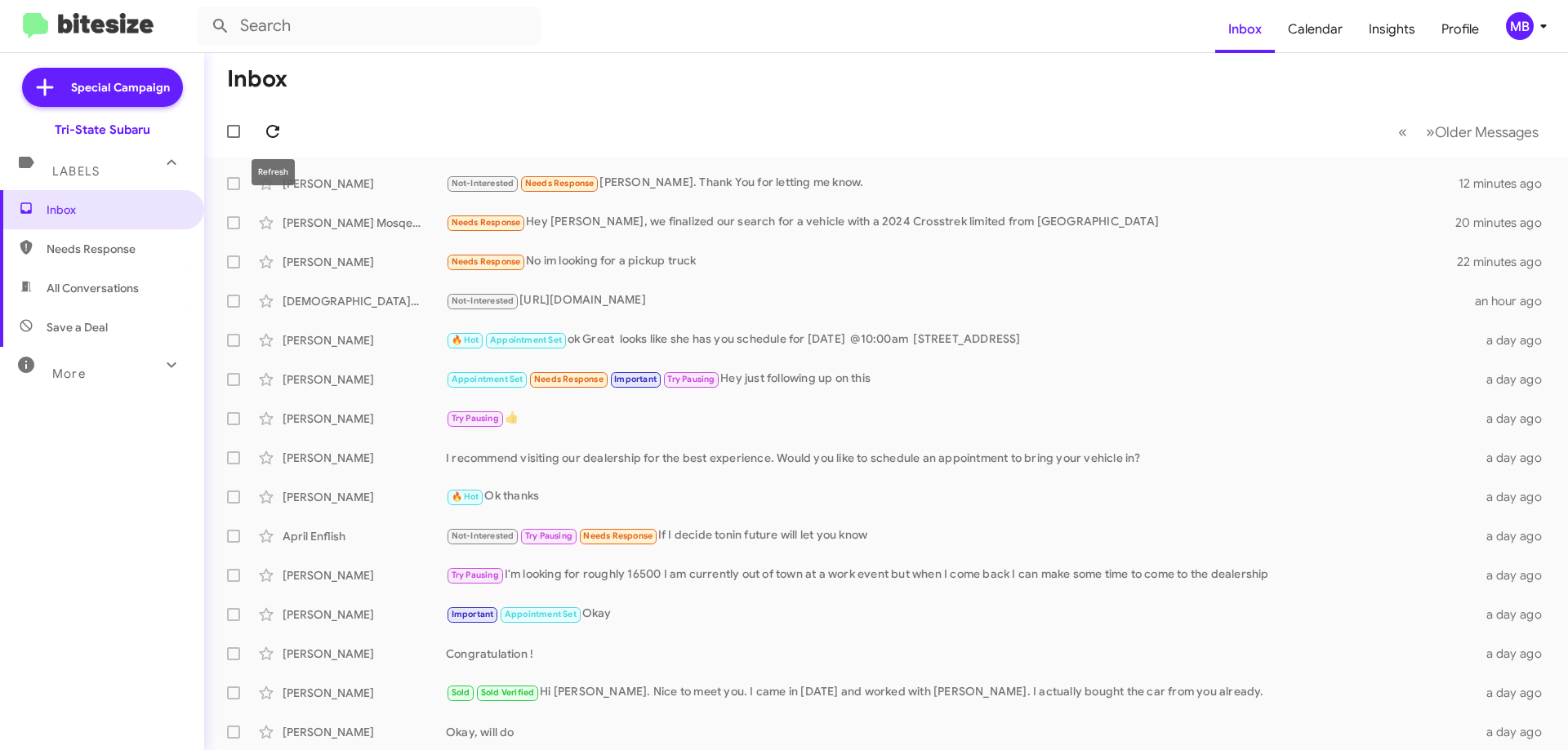
click at [280, 134] on icon at bounding box center [272, 131] width 19 height 19
click at [342, 189] on div "[PERSON_NAME]" at bounding box center [364, 184] width 164 height 17
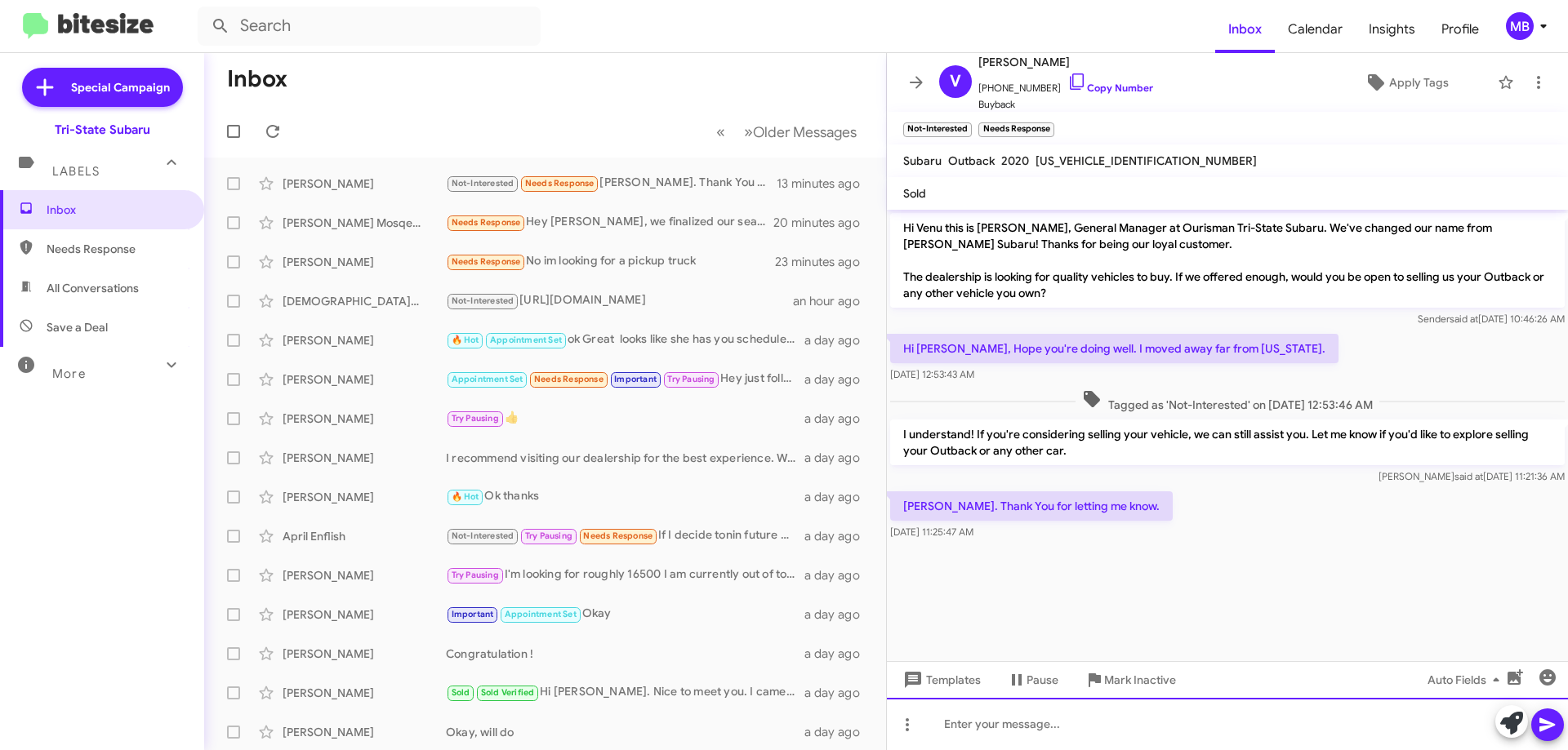
click at [1031, 722] on div at bounding box center [1228, 724] width 681 height 52
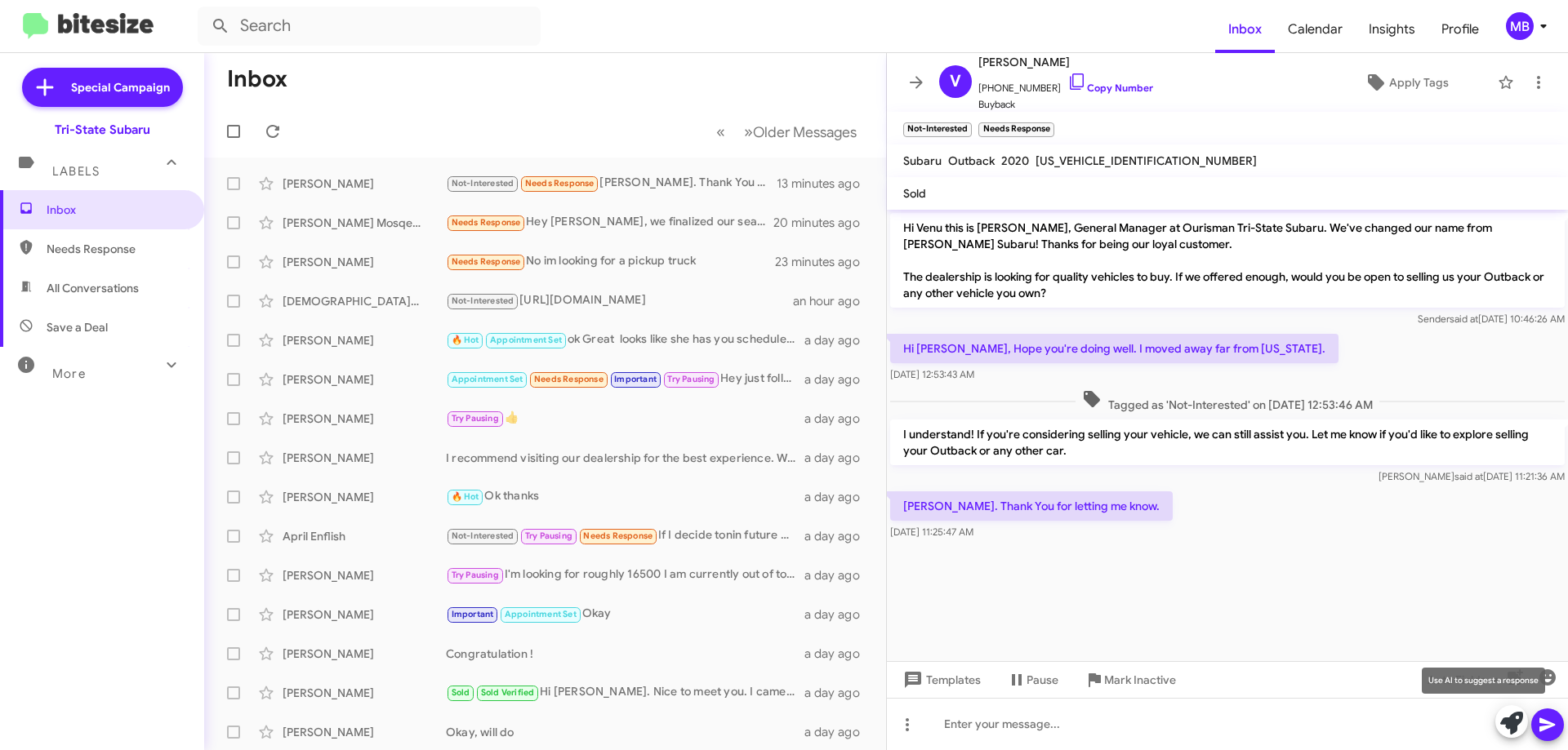
click at [1505, 729] on icon at bounding box center [1511, 723] width 23 height 23
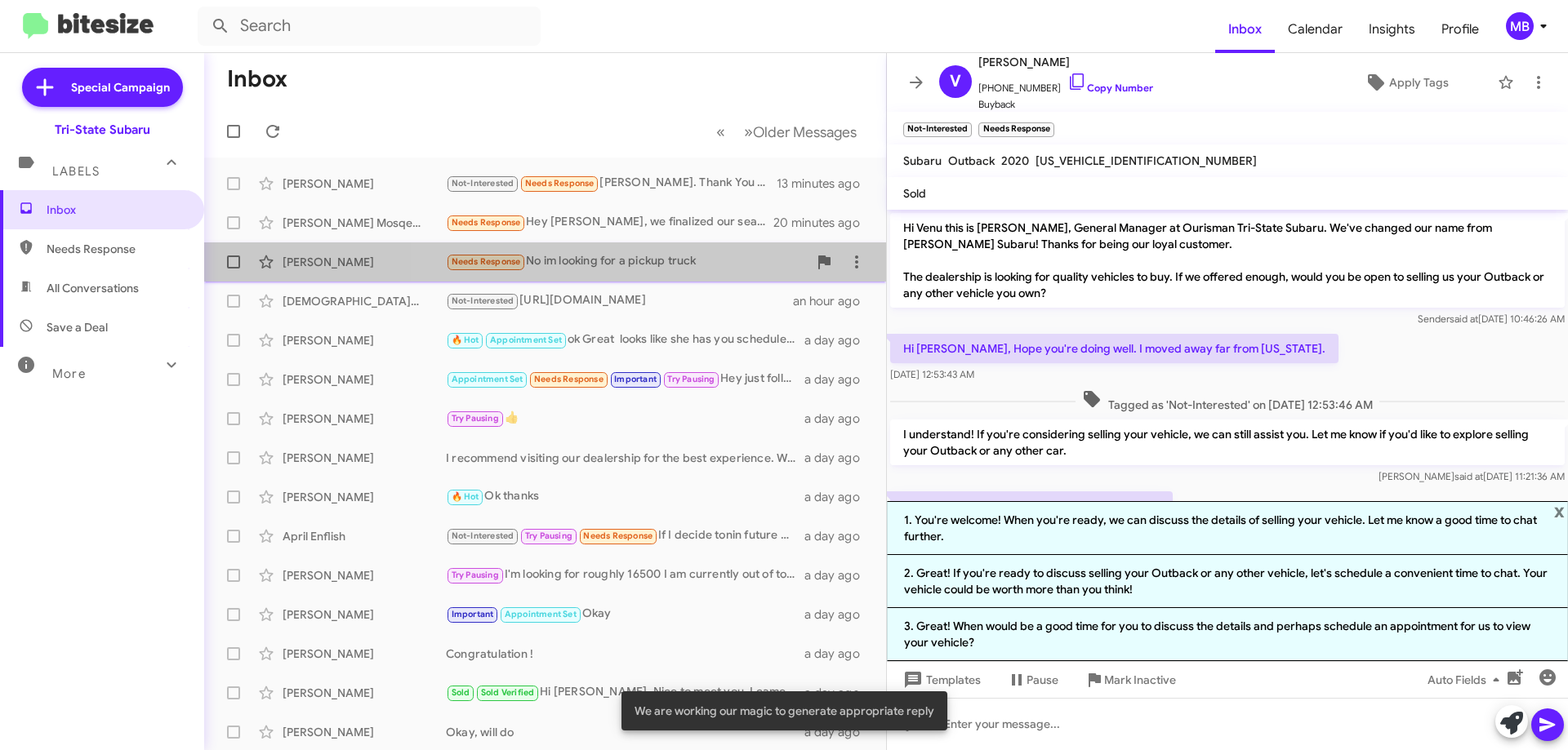
click at [696, 277] on div "[PERSON_NAME] Needs Response No im looking for a pickup truck 23 minutes ago" at bounding box center [545, 262] width 656 height 32
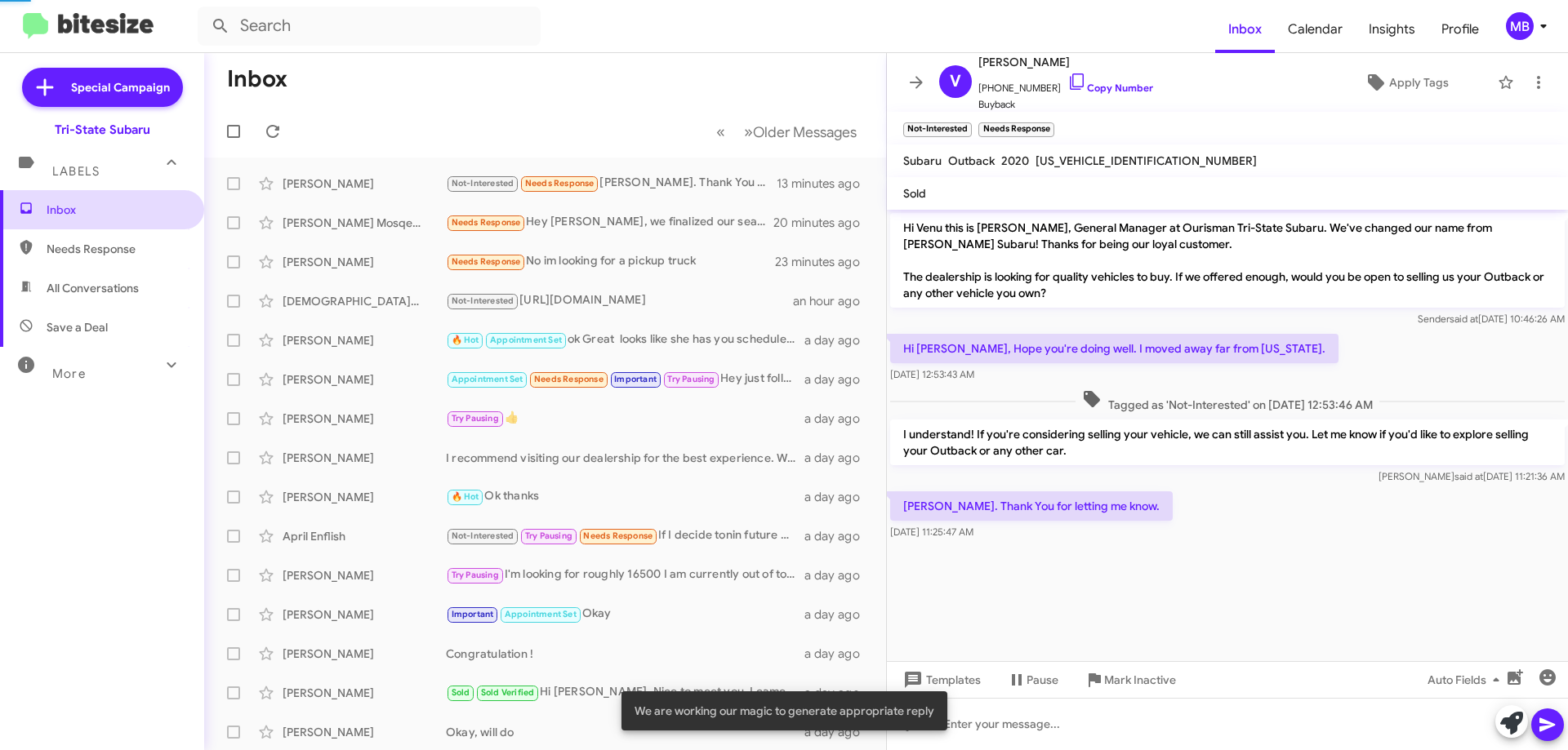
scroll to position [260, 0]
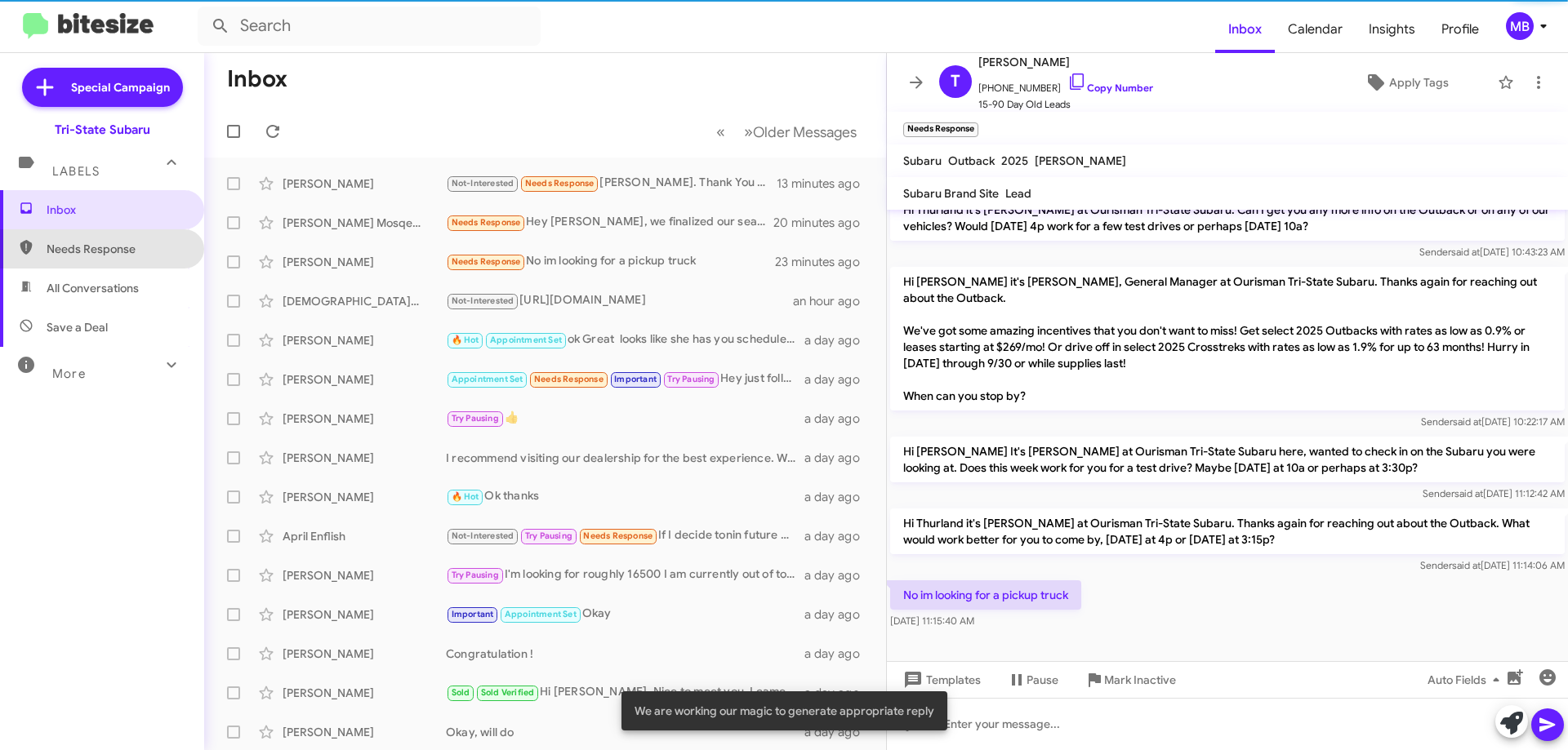
click at [163, 247] on span "Needs Response" at bounding box center [116, 249] width 139 height 17
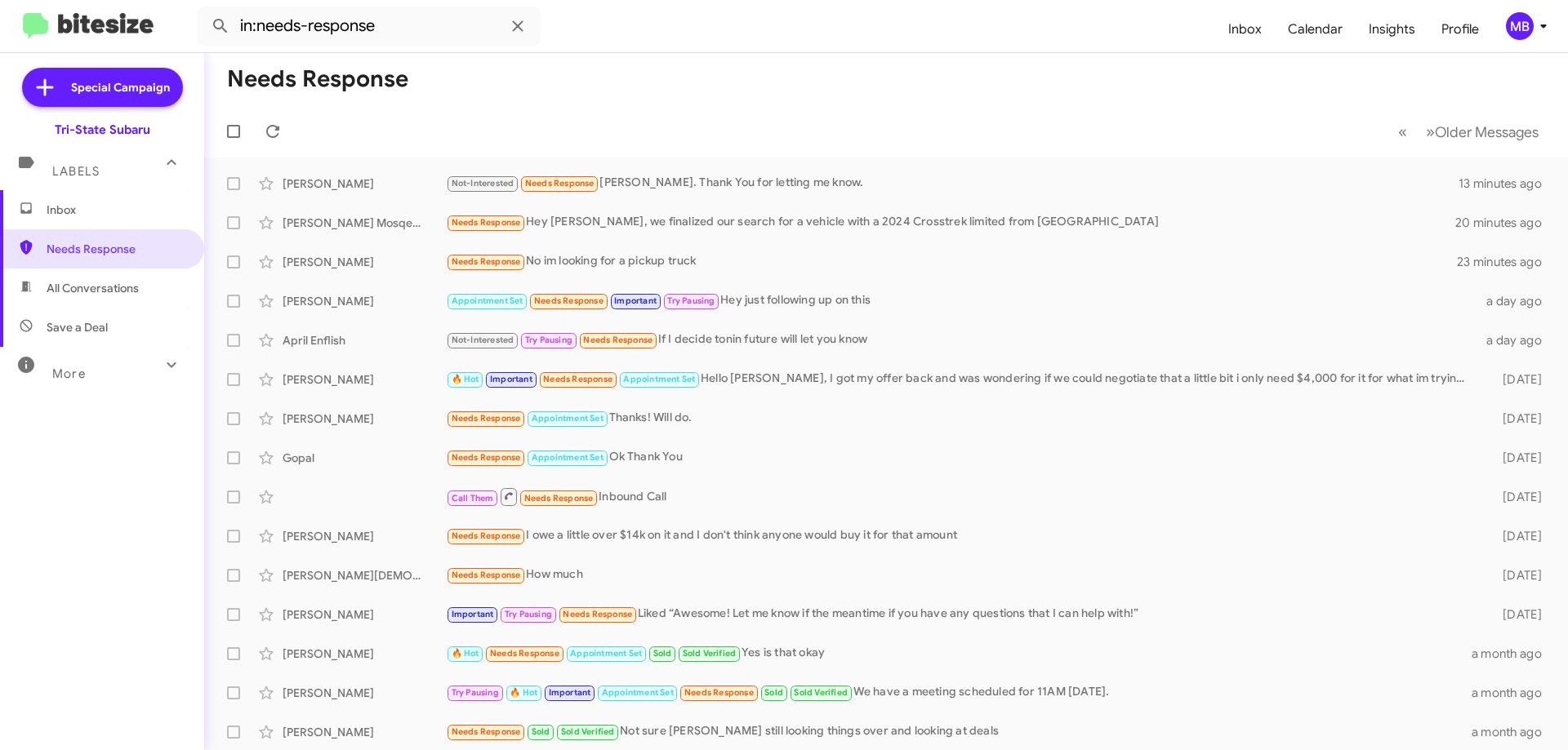
drag, startPoint x: 136, startPoint y: 287, endPoint x: 142, endPoint y: 280, distance: 9.2
click at [137, 287] on span "All Conversations" at bounding box center [93, 289] width 93 height 17
type input "in:all-conversations"
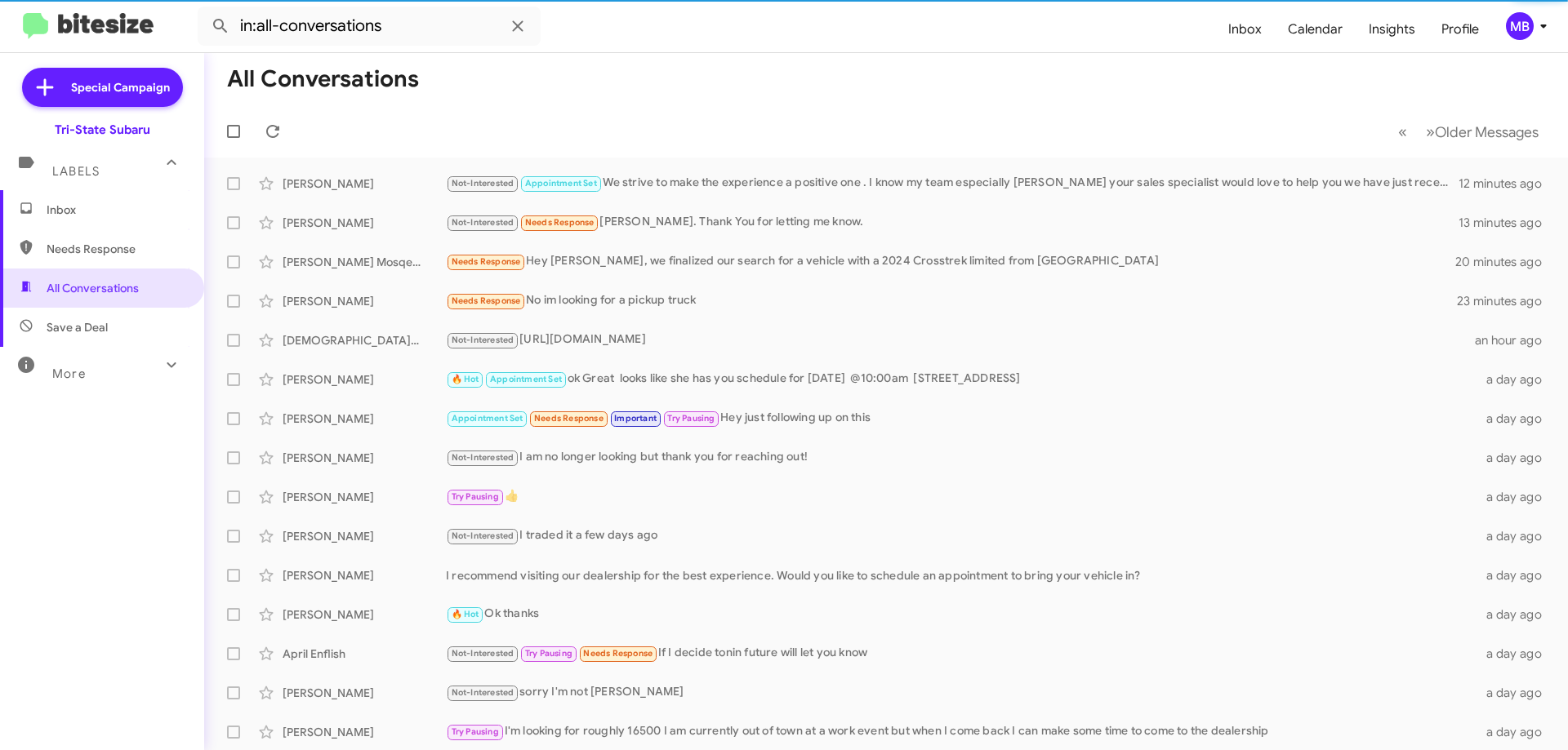
click at [139, 220] on span "Inbox" at bounding box center [102, 210] width 204 height 39
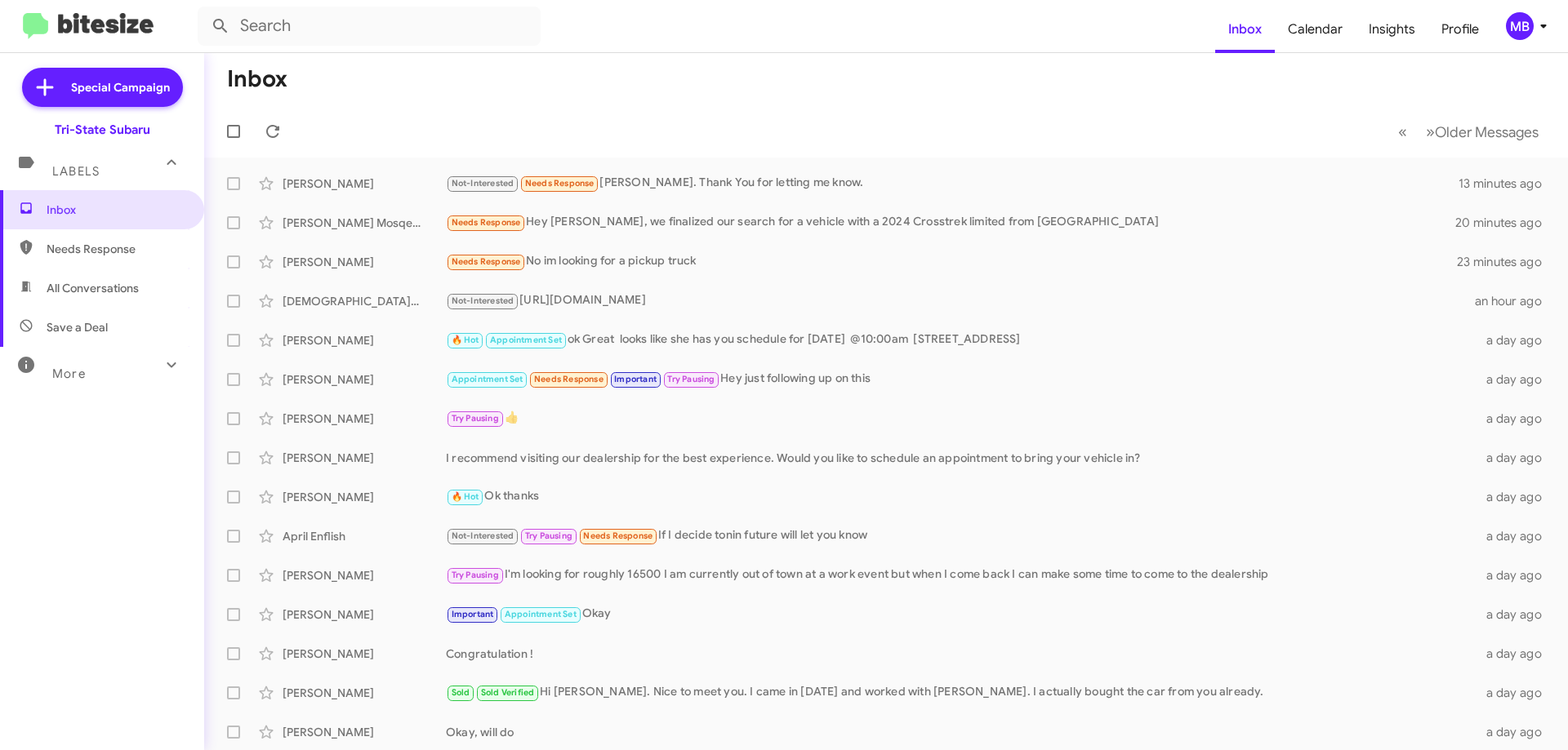
click at [162, 254] on span "Needs Response" at bounding box center [116, 249] width 139 height 17
type input "in:needs-response"
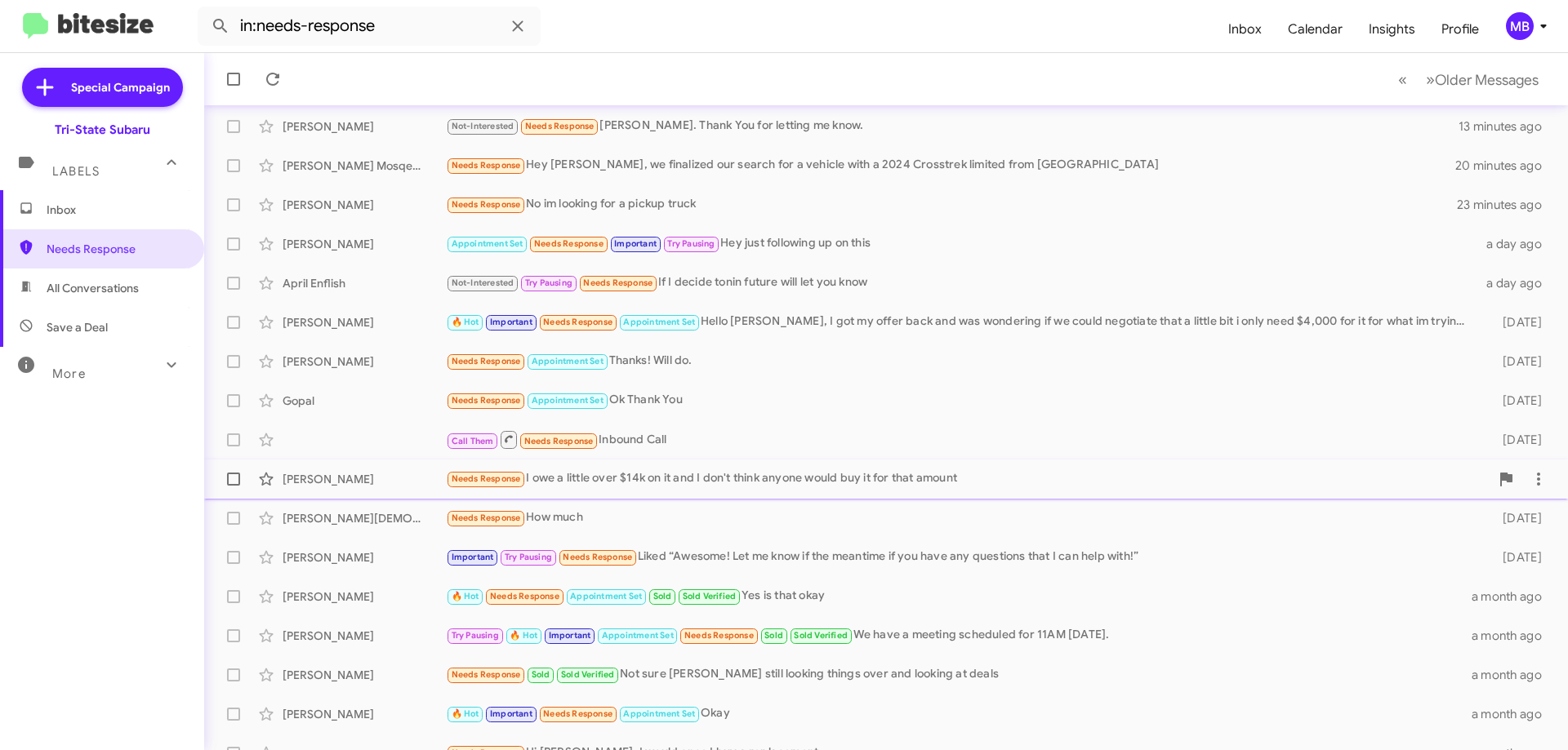
scroll to position [81, 0]
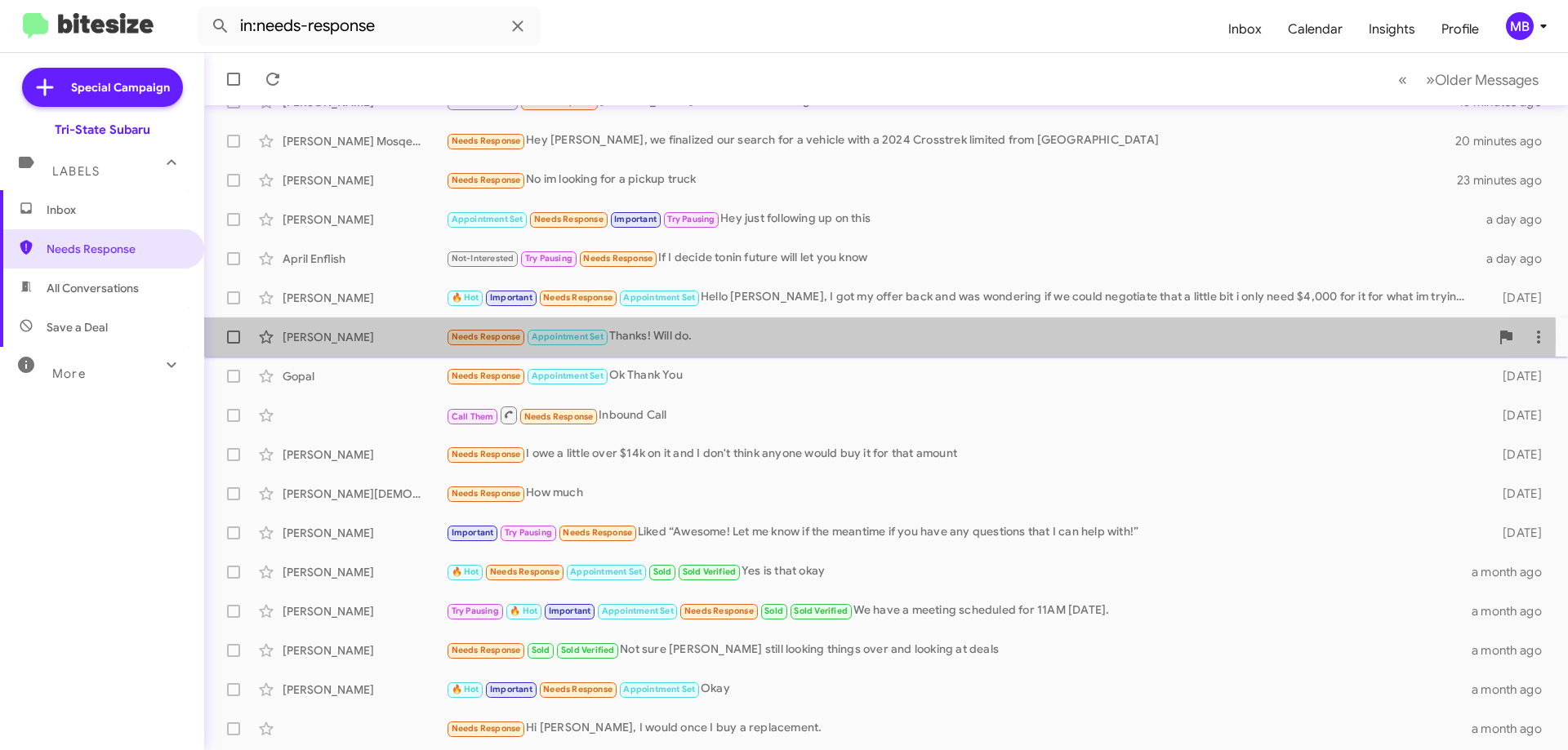
click at [390, 337] on div "[PERSON_NAME]" at bounding box center [364, 338] width 164 height 17
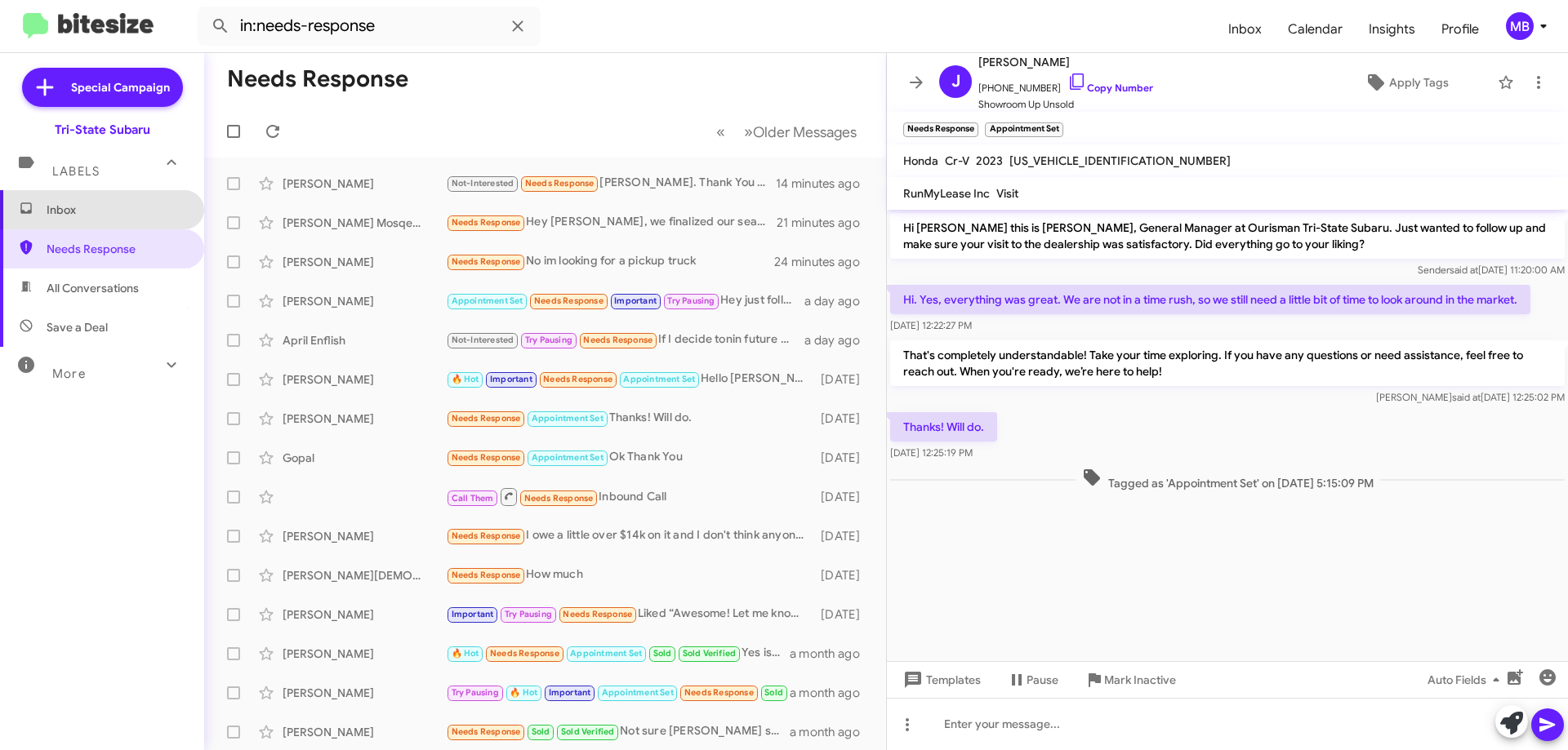
click at [117, 214] on span "Inbox" at bounding box center [116, 210] width 139 height 17
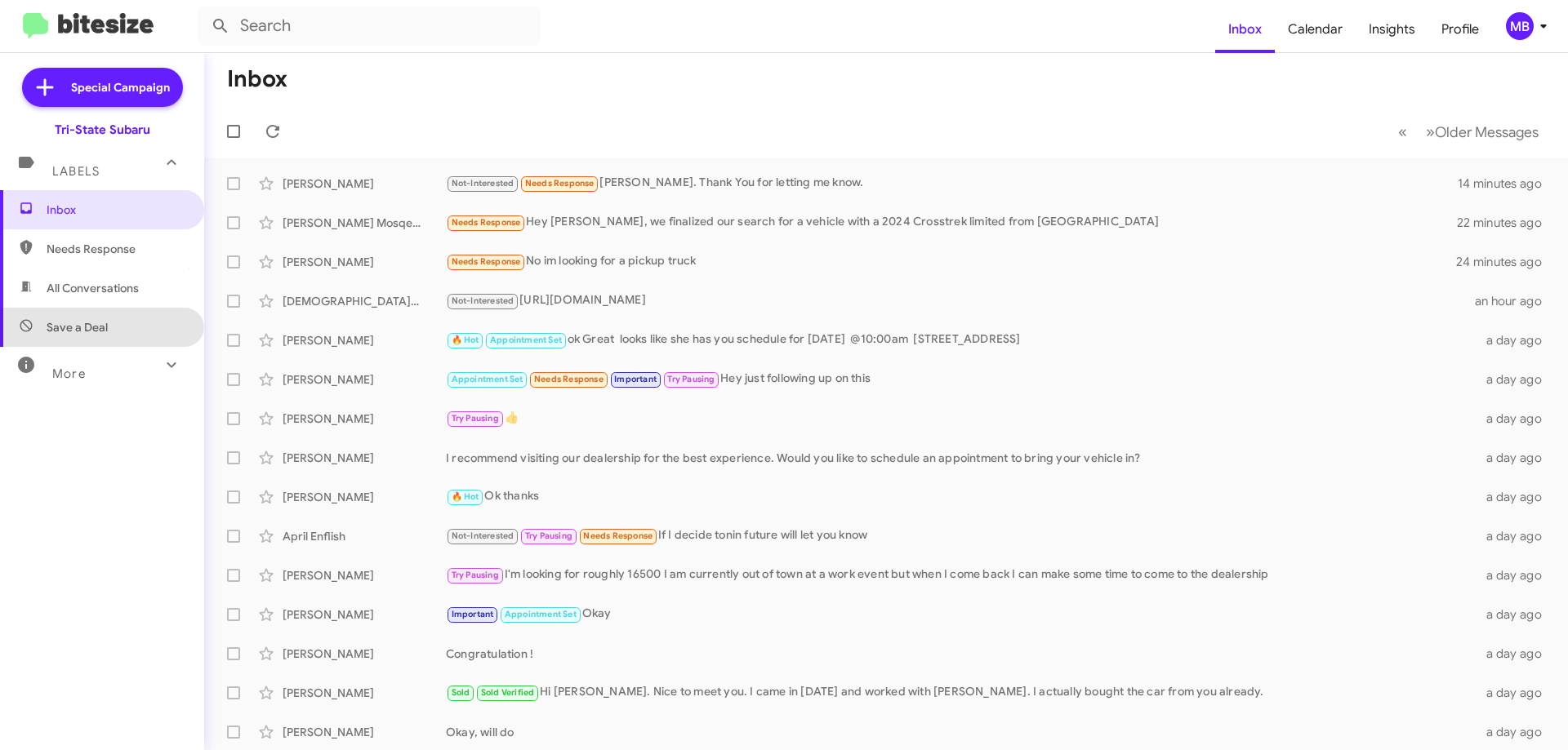
click at [122, 330] on span "Save a Deal" at bounding box center [102, 327] width 204 height 39
type input "in:not-interested"
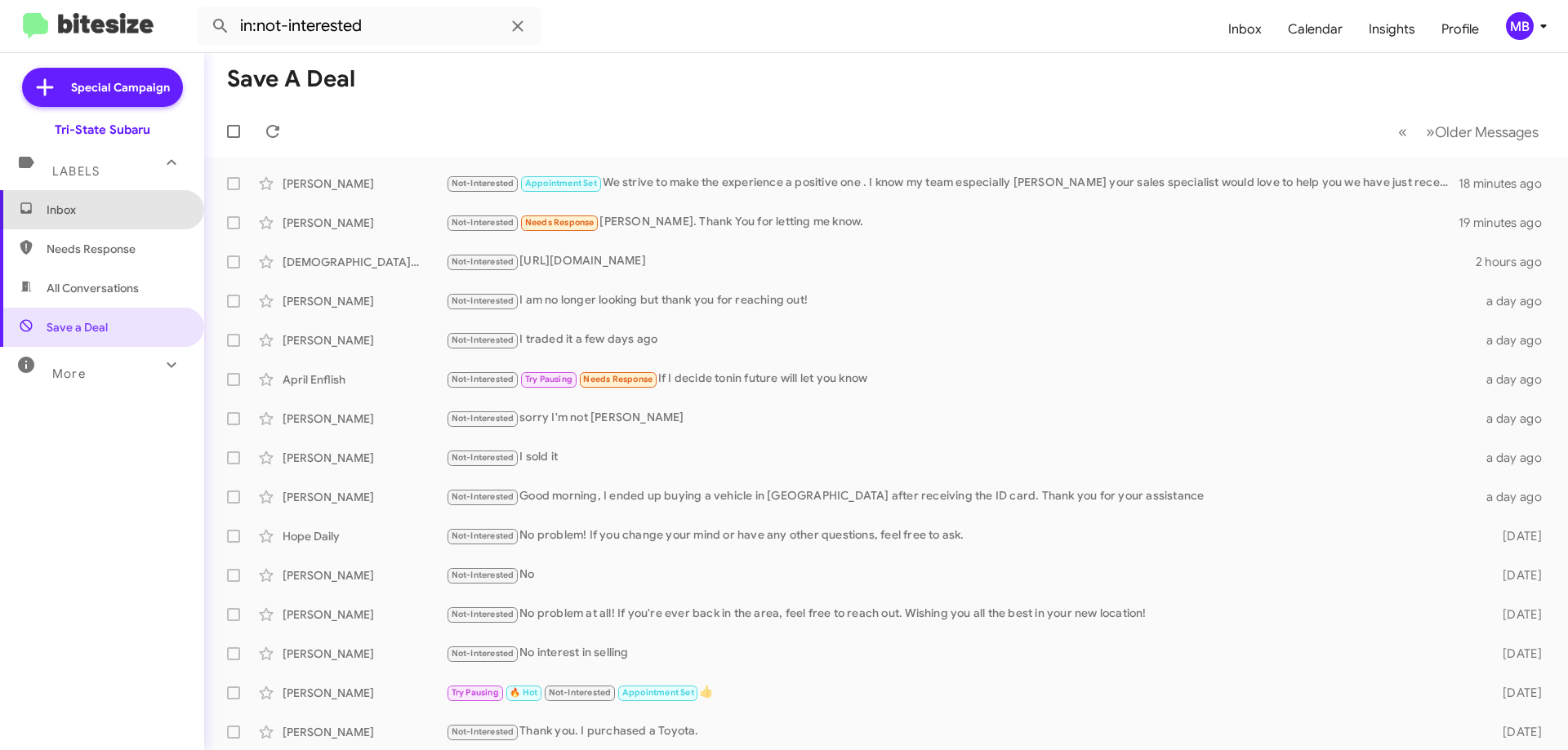
click at [117, 200] on span "Inbox" at bounding box center [102, 210] width 204 height 39
